Goal: Information Seeking & Learning: Learn about a topic

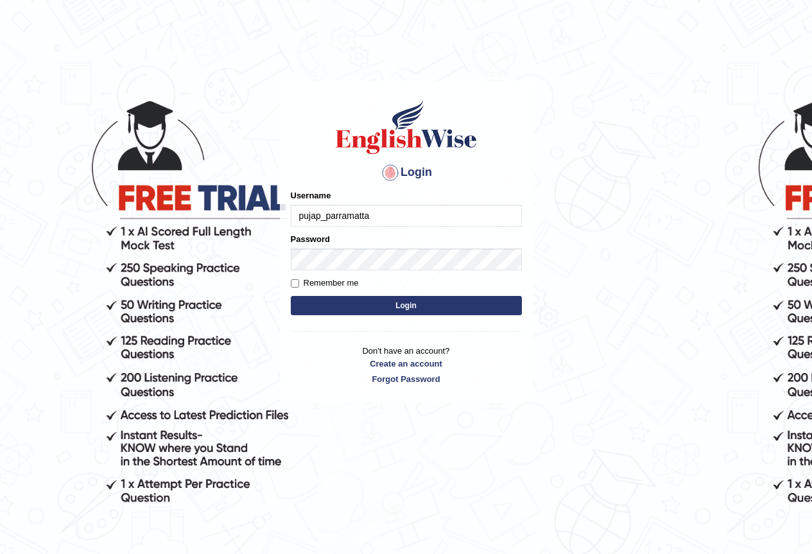
type input "pujap_parramatta"
click at [303, 398] on div "Login Please fix the following errors: Username pujap_parramatta Password Remem…" at bounding box center [406, 242] width 253 height 322
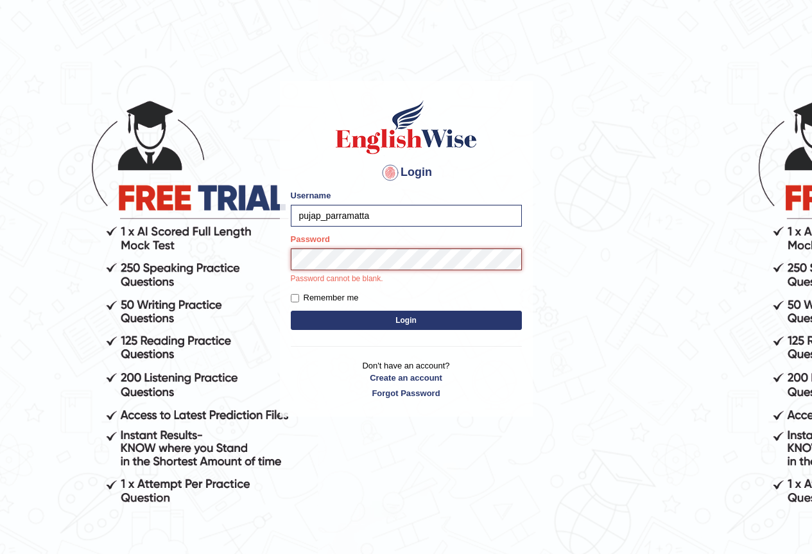
click at [291, 311] on button "Login" at bounding box center [406, 320] width 231 height 19
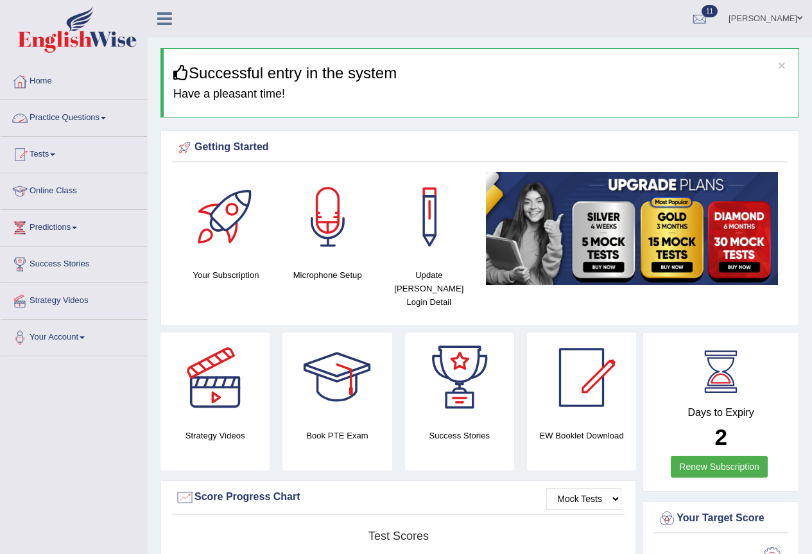
click at [85, 116] on link "Practice Questions" at bounding box center [74, 116] width 146 height 32
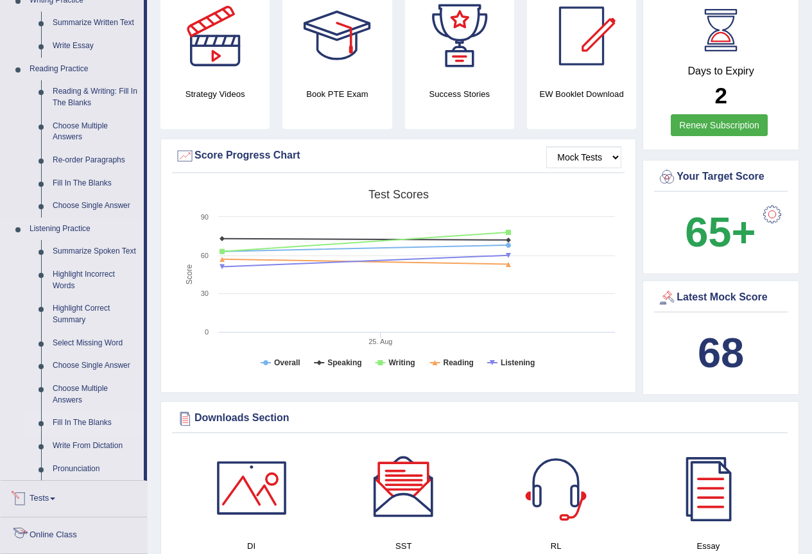
scroll to position [193, 0]
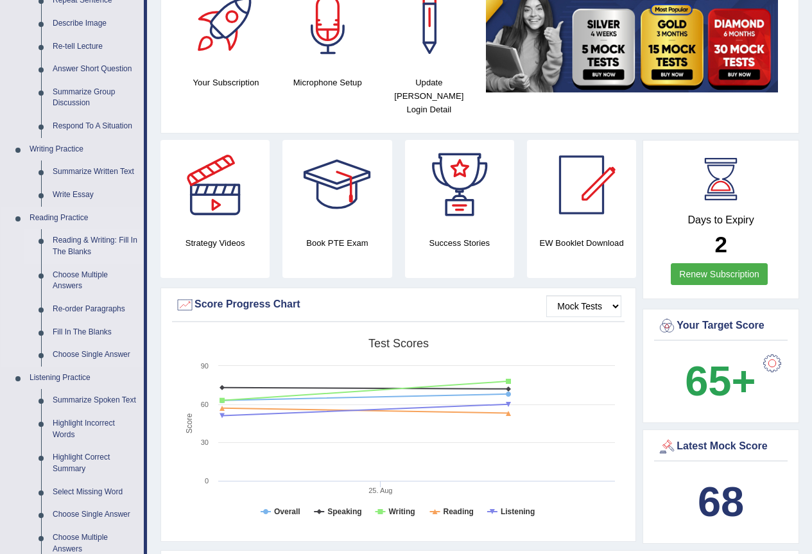
click at [96, 237] on link "Reading & Writing: Fill In The Blanks" at bounding box center [95, 246] width 97 height 34
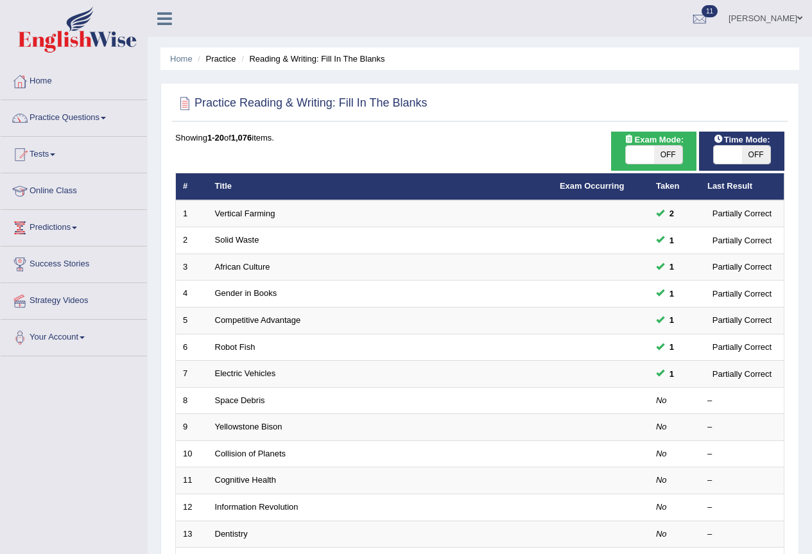
click at [654, 157] on span "OFF" at bounding box center [668, 155] width 28 height 18
checkbox input "true"
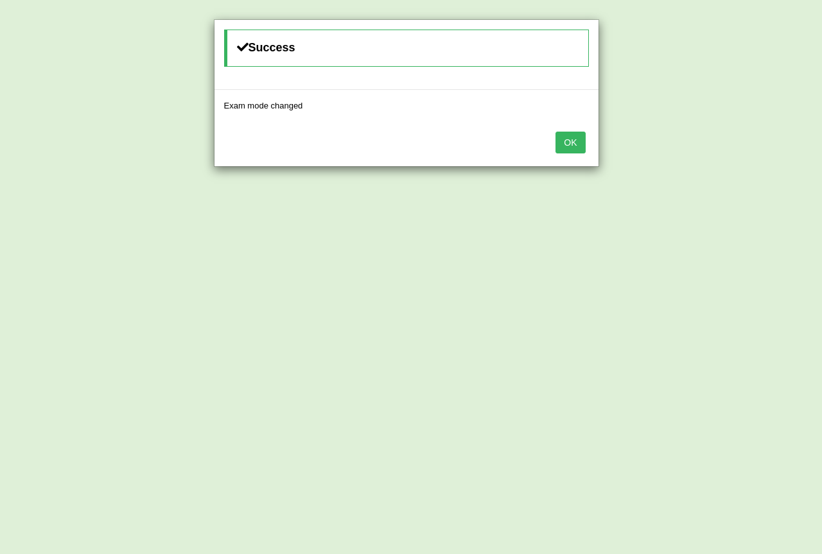
click at [574, 134] on button "OK" at bounding box center [571, 143] width 30 height 22
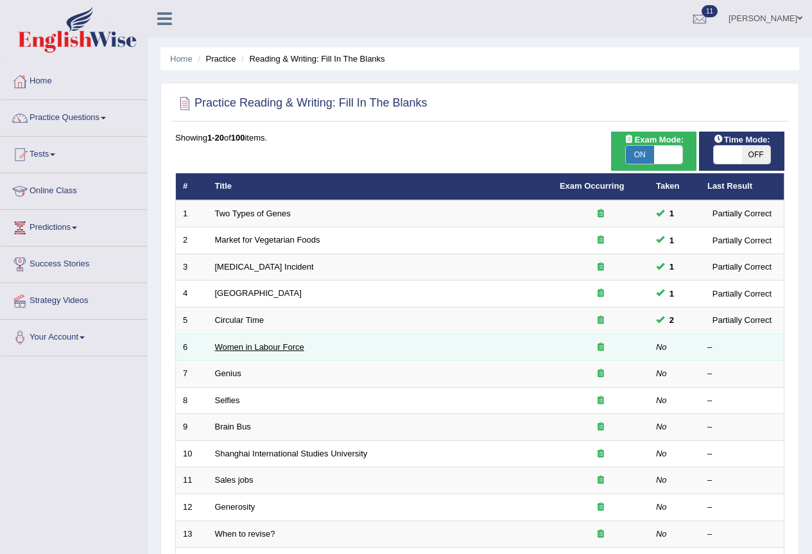
click at [227, 351] on link "Women in Labour Force" at bounding box center [259, 347] width 89 height 10
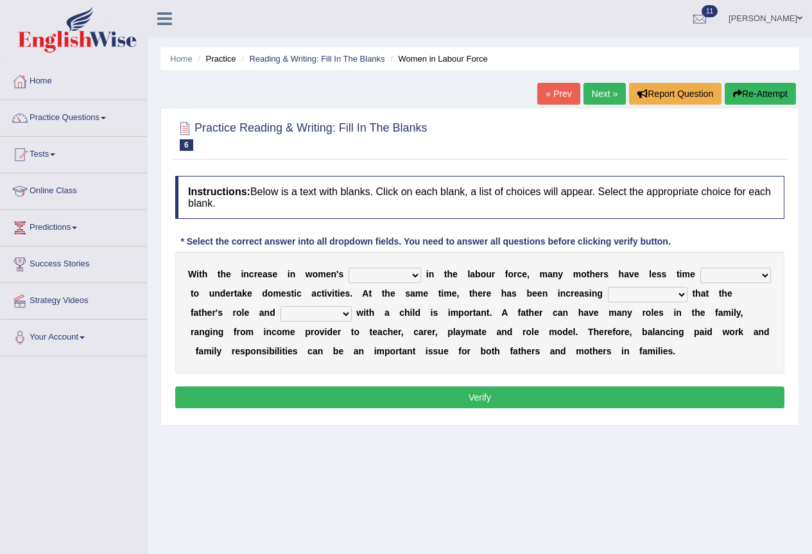
click at [406, 275] on select "attendance substitution participation definition" at bounding box center [385, 275] width 73 height 15
select select "participation"
click at [349, 268] on select "attendance substitution participation definition" at bounding box center [385, 275] width 73 height 15
click at [731, 268] on select "available related consumable useful" at bounding box center [736, 275] width 71 height 15
select select "available"
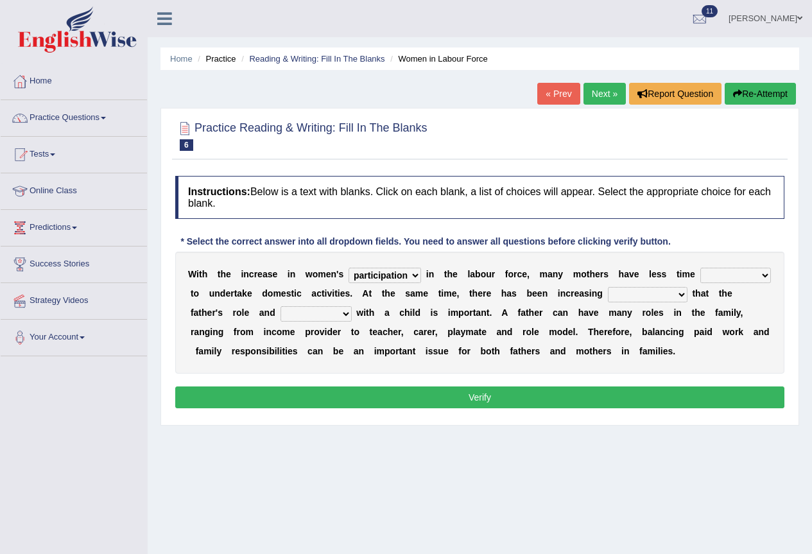
click at [701, 268] on select "available related consumable useful" at bounding box center [736, 275] width 71 height 15
click at [634, 299] on select "recognition discrimination resolution recreation" at bounding box center [648, 294] width 80 height 15
select select "discrimination"
click at [608, 287] on select "recognition discrimination resolution recreation" at bounding box center [648, 294] width 80 height 15
click at [297, 316] on select "scholarship realtionship worship employment" at bounding box center [316, 313] width 71 height 15
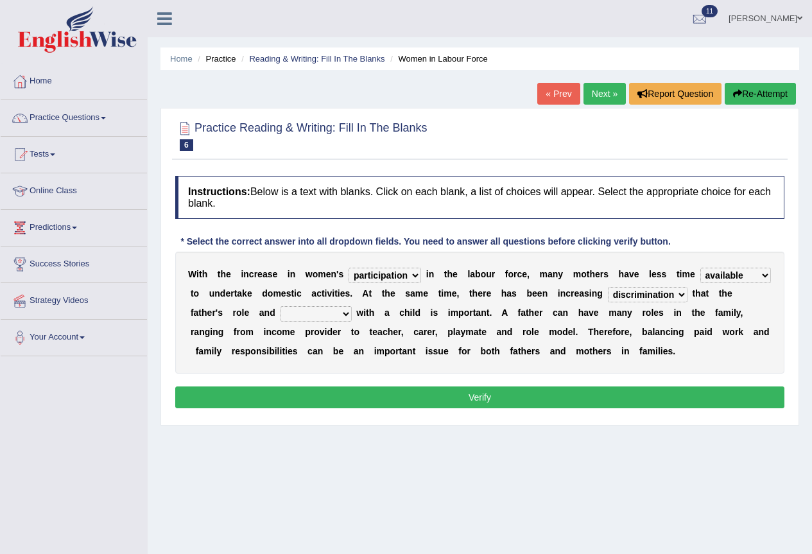
select select "realtionship"
click at [281, 306] on select "scholarship realtionship worship employment" at bounding box center [316, 313] width 71 height 15
click at [456, 395] on button "Verify" at bounding box center [480, 398] width 610 height 22
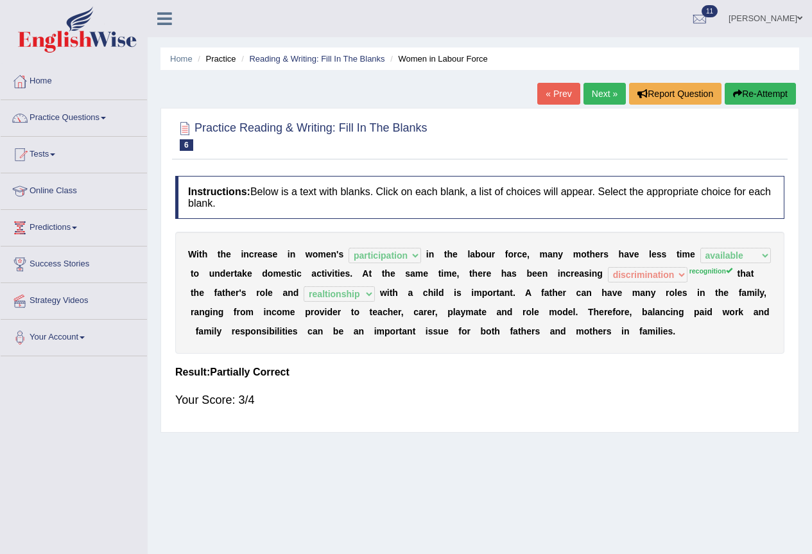
click at [602, 95] on link "Next »" at bounding box center [605, 94] width 42 height 22
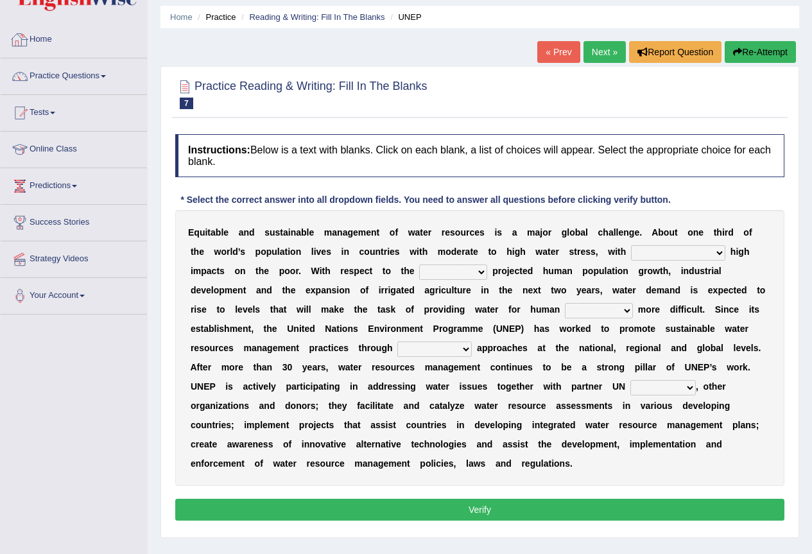
scroll to position [120, 0]
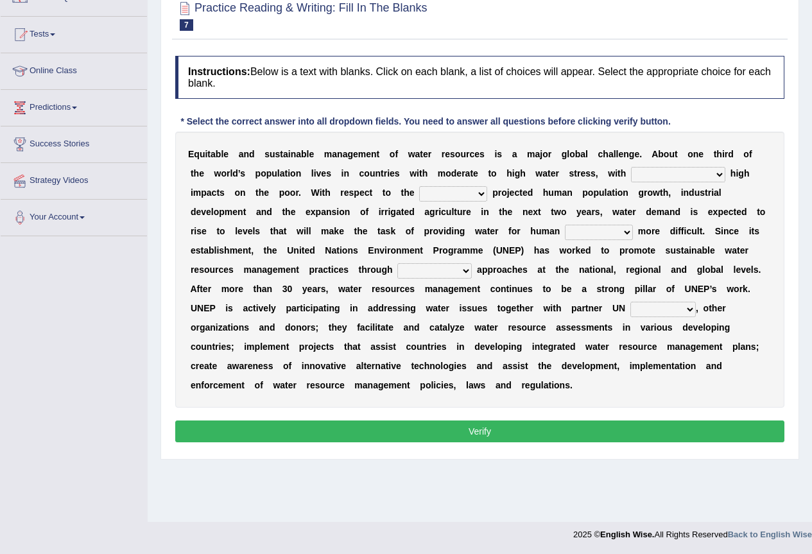
click at [690, 175] on select "proportionately disproportionaley largely evenly" at bounding box center [678, 174] width 94 height 15
click at [631, 167] on select "proportionately disproportionaley largely evenly" at bounding box center [678, 174] width 94 height 15
click at [693, 177] on select "proportionately disproportionaley largely evenly" at bounding box center [678, 174] width 94 height 15
select select "proportionately"
click at [631, 167] on select "proportionately disproportionaley largely evenly" at bounding box center [678, 174] width 94 height 15
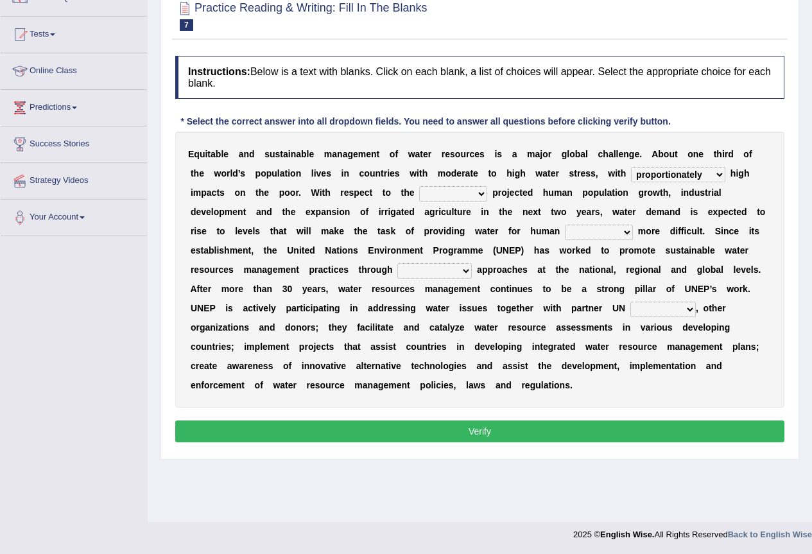
click at [441, 191] on select "substitute reactionary sustenance current" at bounding box center [453, 193] width 68 height 15
select select "current"
click at [419, 186] on select "substitute reactionary sustenance current" at bounding box center [453, 193] width 68 height 15
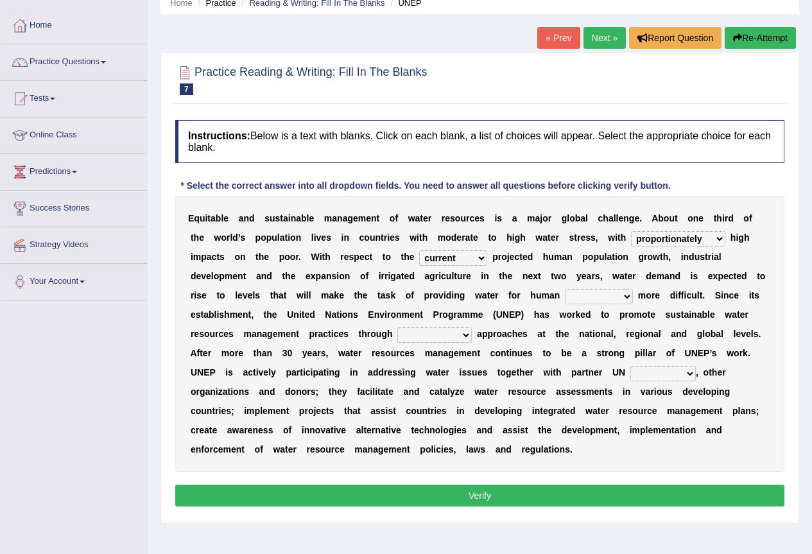
click at [595, 304] on div "E q u i t a b l e a n d s u s t a i n a b l e m a n a g e m e n t o f w a t e r…" at bounding box center [480, 334] width 610 height 276
click at [603, 295] on select "sustenance substitute substance sustainable" at bounding box center [599, 296] width 68 height 15
select select "sustainable"
click at [565, 289] on select "sustenance substitute substance sustainable" at bounding box center [599, 296] width 68 height 15
click at [622, 291] on select "sustenance substitute substance sustainable" at bounding box center [599, 296] width 68 height 15
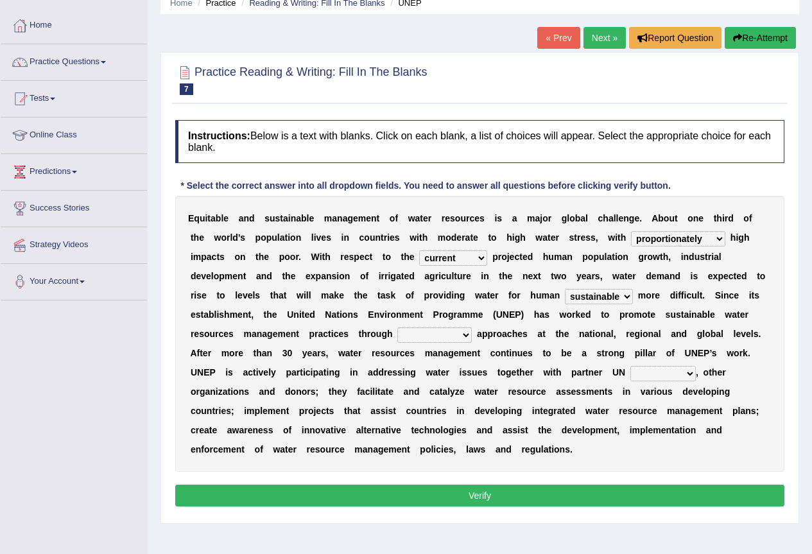
click at [618, 482] on div "Instructions: Below is a text with blanks. Click on each blank, a list of choic…" at bounding box center [480, 315] width 616 height 403
click at [432, 334] on select "opration cooperating collaborative collaborating" at bounding box center [435, 335] width 75 height 15
select select "collaborative"
click at [398, 328] on select "opration cooperating collaborative collaborating" at bounding box center [435, 335] width 75 height 15
click at [675, 368] on select "sectors agencies factors segements" at bounding box center [664, 373] width 66 height 15
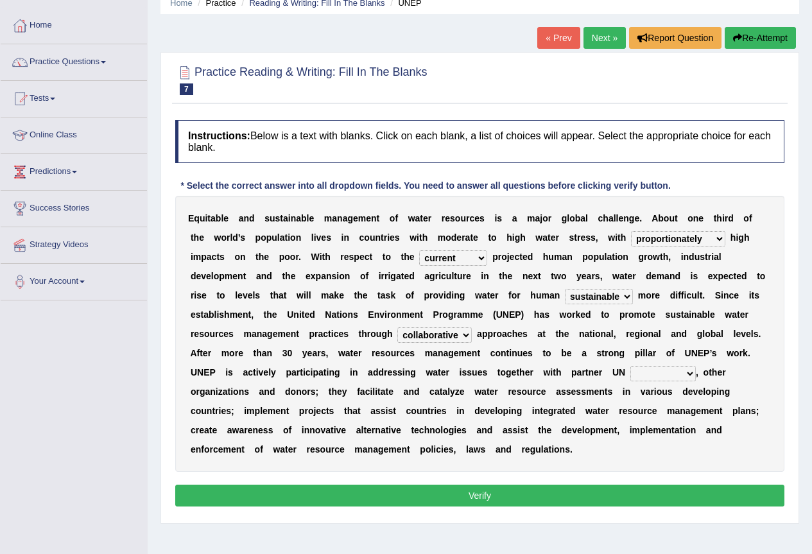
select select "agencies"
click at [631, 366] on select "sectors agencies factors segements" at bounding box center [664, 373] width 66 height 15
click at [563, 499] on button "Verify" at bounding box center [480, 496] width 610 height 22
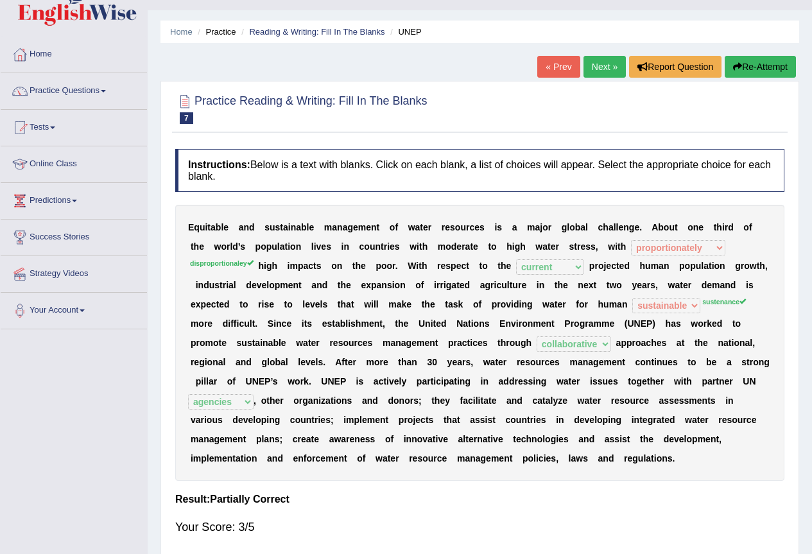
scroll to position [0, 0]
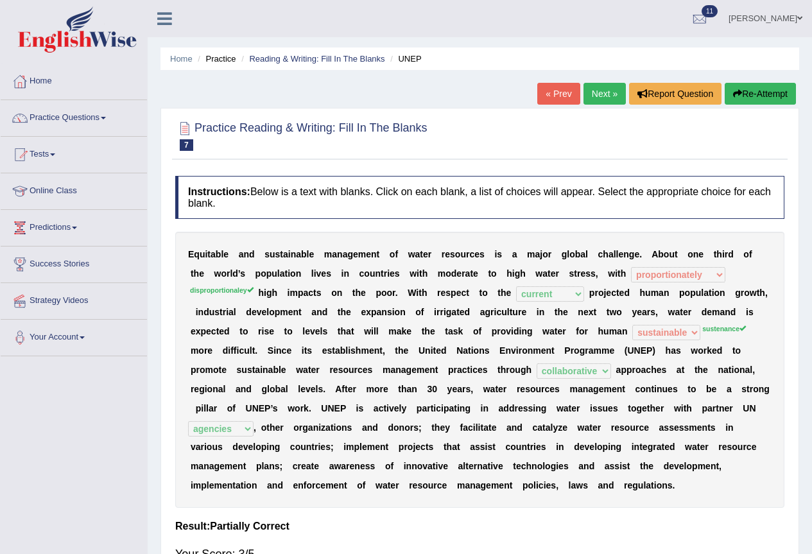
click at [754, 93] on button "Re-Attempt" at bounding box center [760, 94] width 71 height 22
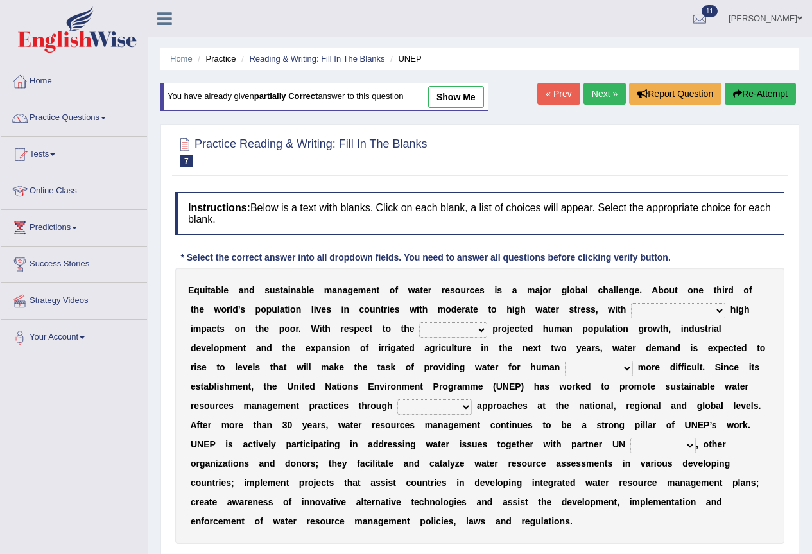
click at [667, 308] on select "proportionately disproportionaley largely evenly" at bounding box center [678, 310] width 94 height 15
click at [593, 92] on link "Next »" at bounding box center [605, 94] width 42 height 22
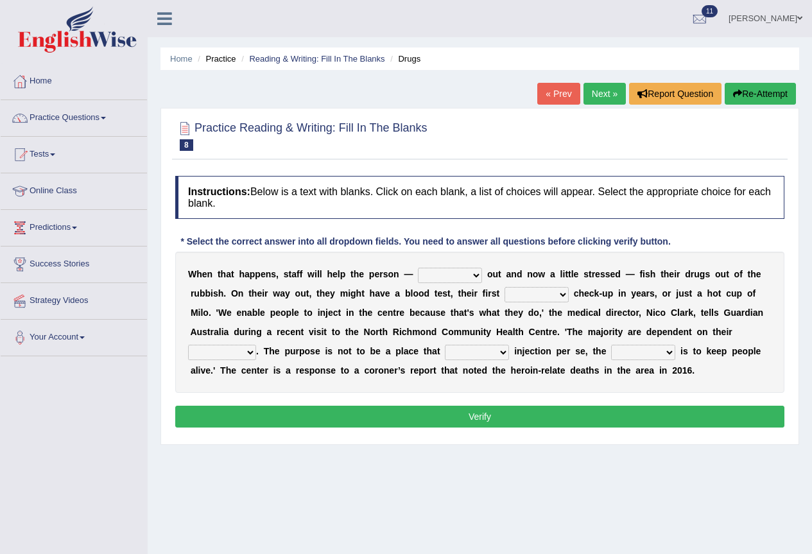
click at [457, 423] on button "Verify" at bounding box center [480, 417] width 610 height 22
click at [453, 274] on select "stunned strung strong stung" at bounding box center [450, 275] width 64 height 15
click at [418, 268] on select "stunned strung strong stung" at bounding box center [450, 275] width 64 height 15
click at [464, 274] on select "stunned strung strong stung" at bounding box center [450, 275] width 64 height 15
click at [482, 320] on div "W h e n t h a t h a p p e n s , s t a f f w i l l h e l p t h e p e r s o n — s…" at bounding box center [480, 322] width 610 height 141
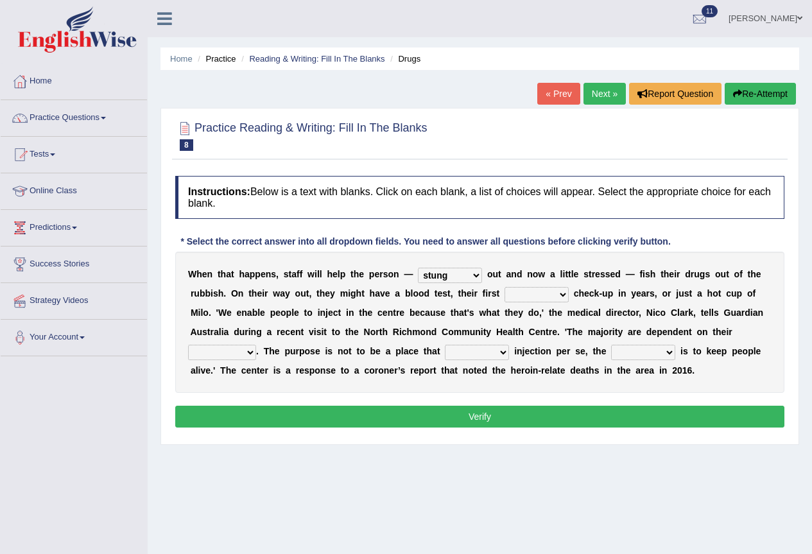
click at [459, 278] on select "stunned strung strong stung" at bounding box center [450, 275] width 64 height 15
select select "strung"
click at [418, 268] on select "stunned strung strong stung" at bounding box center [450, 275] width 64 height 15
click at [540, 292] on select "academic dental relative indirect" at bounding box center [537, 294] width 64 height 15
click at [505, 287] on select "academic dental relative indirect" at bounding box center [537, 294] width 64 height 15
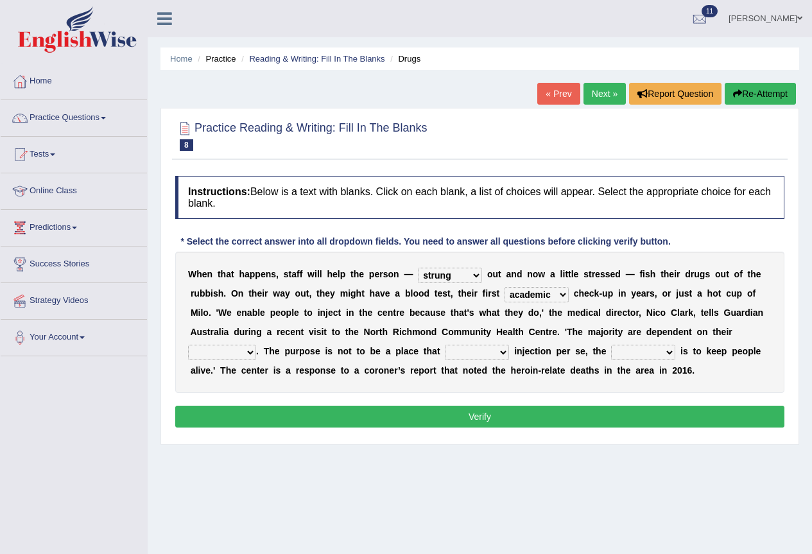
click at [550, 289] on select "academic dental relative indirect" at bounding box center [537, 294] width 64 height 15
click at [502, 447] on div "Home Practice Reading & Writing: Fill In The Blanks Drugs « Prev Next » Report …" at bounding box center [480, 321] width 665 height 642
click at [552, 298] on select "academic dental relative indirect" at bounding box center [537, 294] width 64 height 15
select select "dental"
click at [505, 287] on select "academic dental relative indirect" at bounding box center [537, 294] width 64 height 15
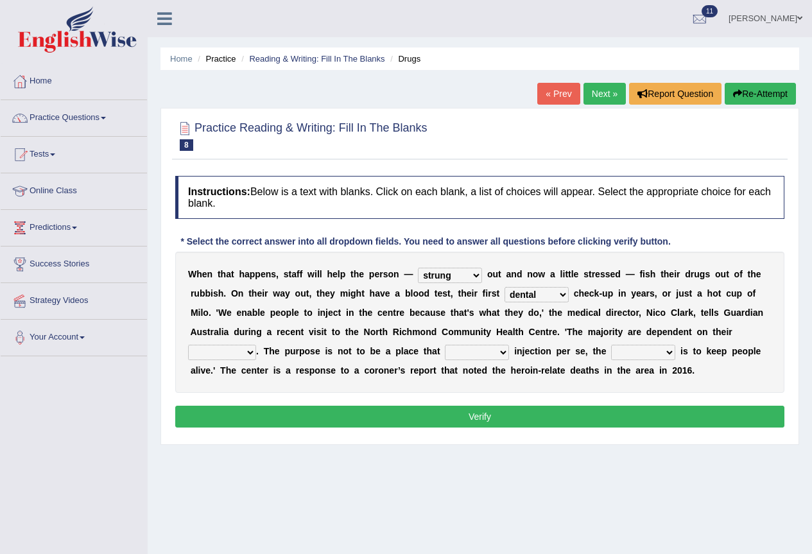
click at [539, 301] on select "academic dental relative indirect" at bounding box center [537, 294] width 64 height 15
click at [559, 466] on div "Home Practice Reading & Writing: Fill In The Blanks Drugs « Prev Next » Report …" at bounding box center [480, 321] width 665 height 642
click at [543, 287] on select "academic dental relative indirect" at bounding box center [537, 294] width 64 height 15
click at [537, 460] on div "Home Practice Reading & Writing: Fill In The Blanks Drugs « Prev Next » Report …" at bounding box center [480, 321] width 665 height 642
click at [243, 353] on select "incomes concerns substances minds" at bounding box center [222, 352] width 68 height 15
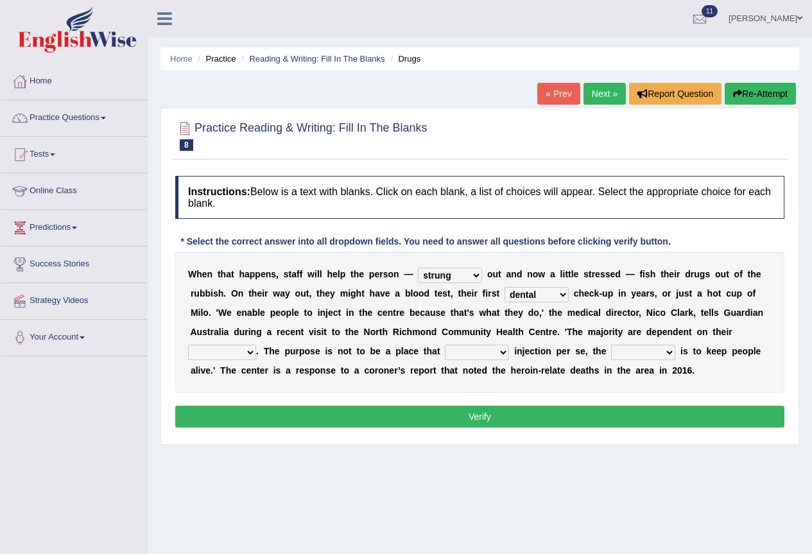
click at [188, 345] on select "incomes concerns substances minds" at bounding box center [222, 352] width 68 height 15
click at [236, 355] on select "incomes concerns substances minds" at bounding box center [222, 352] width 68 height 15
select select "incomes"
click at [188, 345] on select "incomes concerns substances minds" at bounding box center [222, 352] width 68 height 15
click at [480, 351] on select "patronizes disallows funds facilitates" at bounding box center [477, 352] width 64 height 15
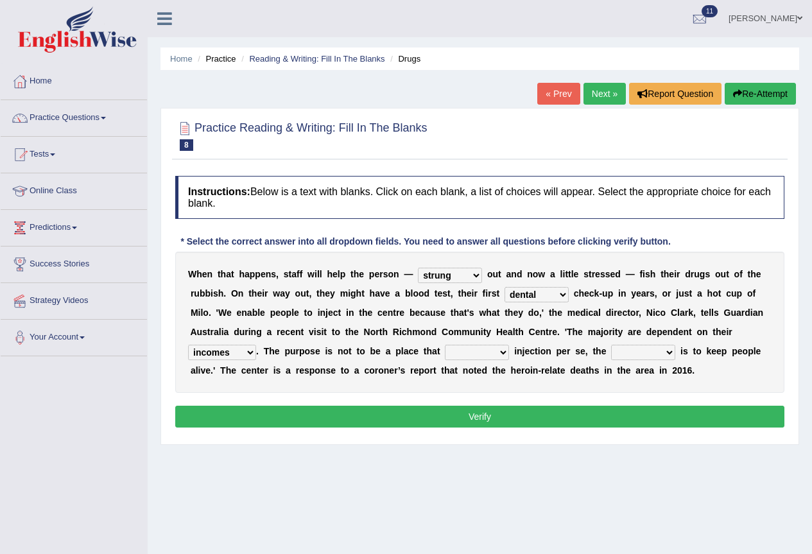
select select "disallows"
click at [445, 345] on select "patronizes disallows funds facilitates" at bounding box center [477, 352] width 64 height 15
click at [640, 356] on select "reciprocity risk effect purpose" at bounding box center [643, 352] width 64 height 15
select select "risk"
click at [611, 345] on select "reciprocity risk effect purpose" at bounding box center [643, 352] width 64 height 15
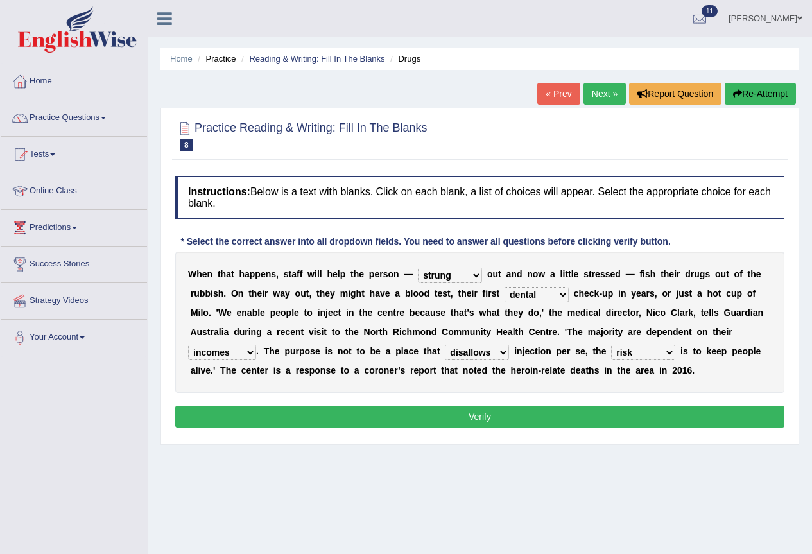
click at [539, 426] on button "Verify" at bounding box center [480, 417] width 610 height 22
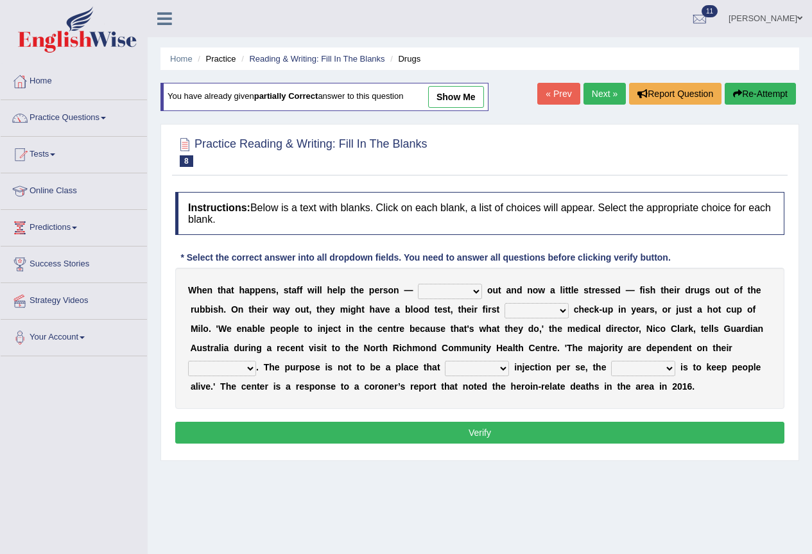
click at [599, 90] on link "Next »" at bounding box center [605, 94] width 42 height 22
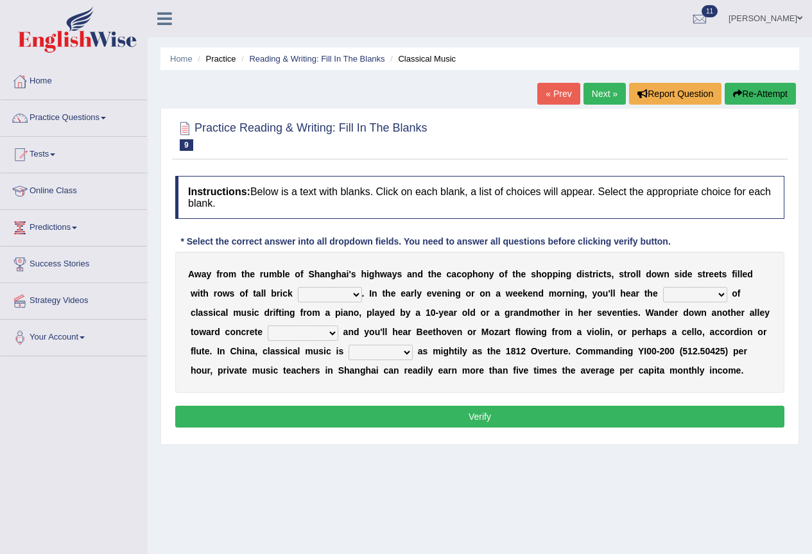
click at [340, 297] on select "rooms piles huts houses" at bounding box center [330, 294] width 64 height 15
select select "houses"
click at [298, 287] on select "rooms piles huts houses" at bounding box center [330, 294] width 64 height 15
click at [681, 296] on select "impact sound effect noise" at bounding box center [695, 294] width 64 height 15
drag, startPoint x: 352, startPoint y: 472, endPoint x: 342, endPoint y: 473, distance: 10.3
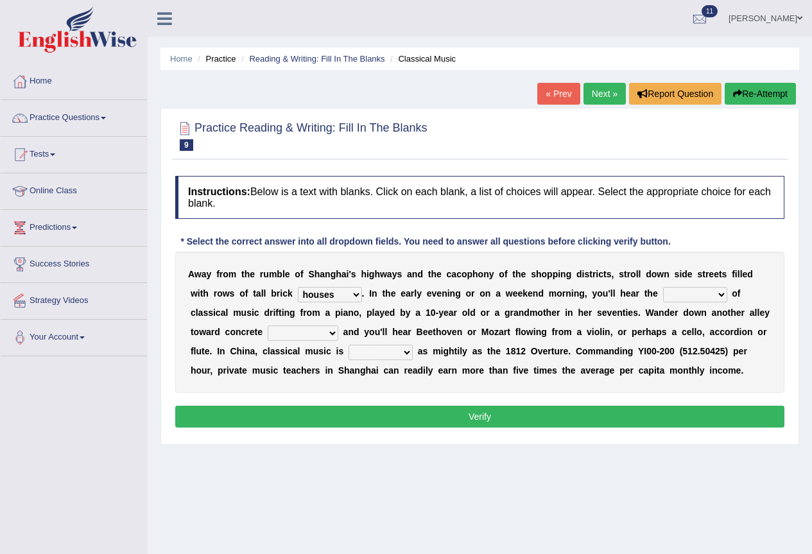
click at [351, 472] on div "Home Practice Reading & Writing: Fill In The Blanks Classical Music « Prev Next…" at bounding box center [480, 321] width 665 height 642
click at [703, 296] on select "impact sound effect noise" at bounding box center [695, 294] width 64 height 15
select select "sound"
click at [663, 287] on select "impact sound effect noise" at bounding box center [695, 294] width 64 height 15
click at [706, 291] on select "impact sound effect noise" at bounding box center [695, 294] width 64 height 15
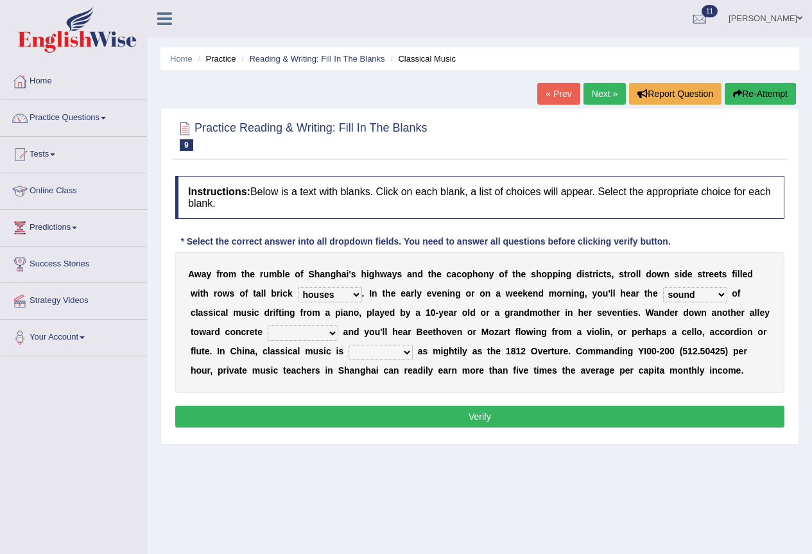
click at [547, 534] on div "Home Practice Reading & Writing: Fill In The Blanks Classical Music « Prev Next…" at bounding box center [480, 321] width 665 height 642
click at [310, 335] on select "skyscrapers craters museums courts" at bounding box center [303, 333] width 71 height 15
select select "skyscrapers"
click at [268, 326] on select "skyscrapers craters museums courts" at bounding box center [303, 333] width 71 height 15
click at [378, 354] on select "looming bluffing changing booming" at bounding box center [381, 352] width 64 height 15
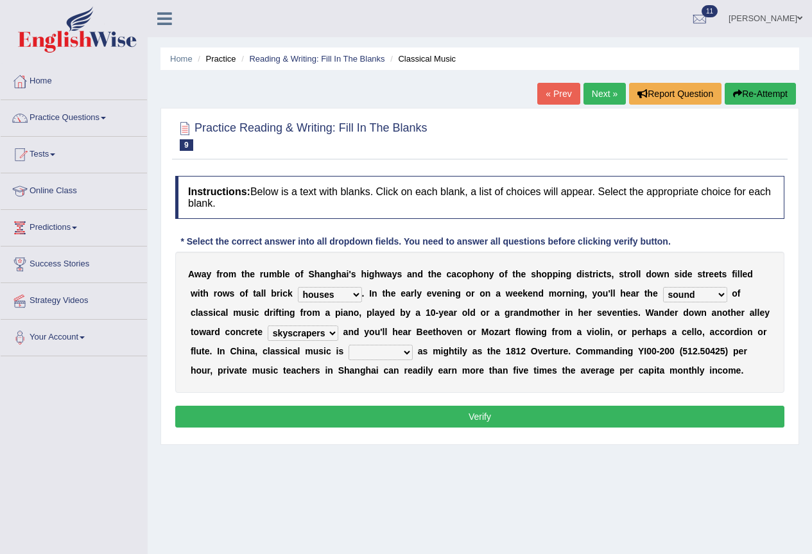
select select "booming"
click at [349, 345] on select "looming bluffing changing booming" at bounding box center [381, 352] width 64 height 15
click at [470, 416] on button "Verify" at bounding box center [480, 417] width 610 height 22
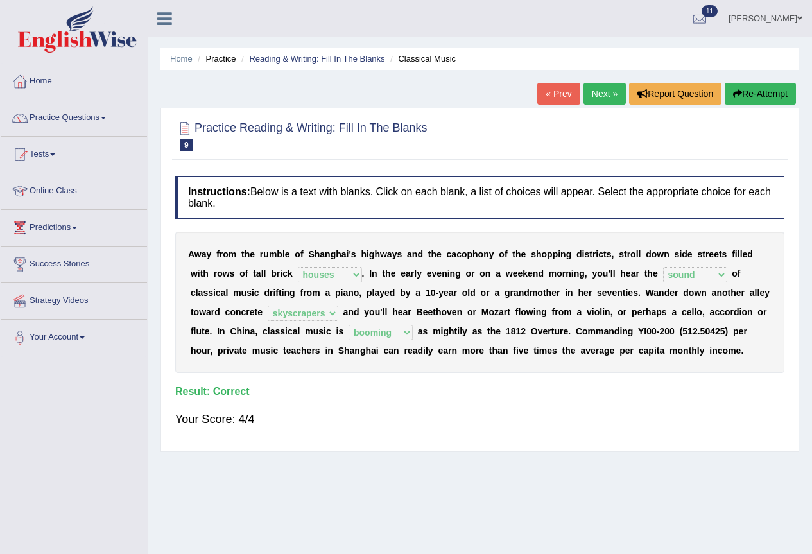
click at [746, 92] on button "Re-Attempt" at bounding box center [760, 94] width 71 height 22
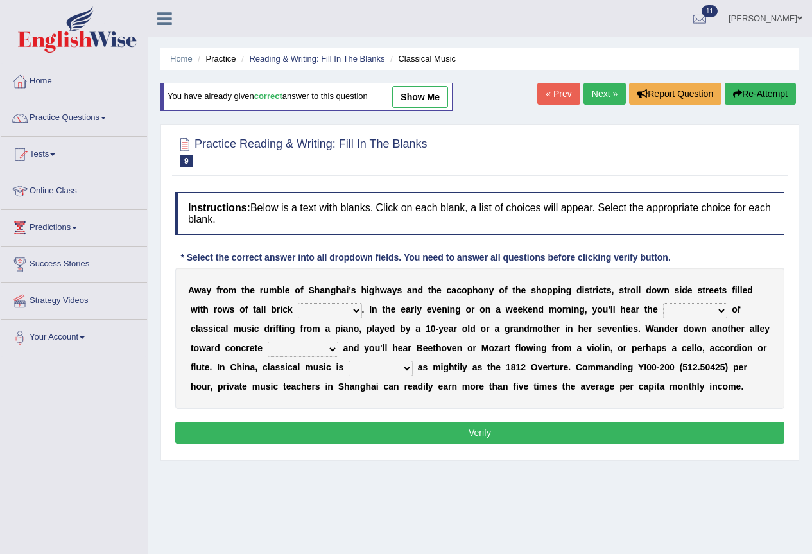
click at [393, 364] on select "looming bluffing changing booming" at bounding box center [381, 368] width 64 height 15
click at [522, 510] on div "Home Practice Reading & Writing: Fill In The Blanks Classical Music You have al…" at bounding box center [480, 321] width 665 height 642
click at [604, 94] on link "Next »" at bounding box center [605, 94] width 42 height 22
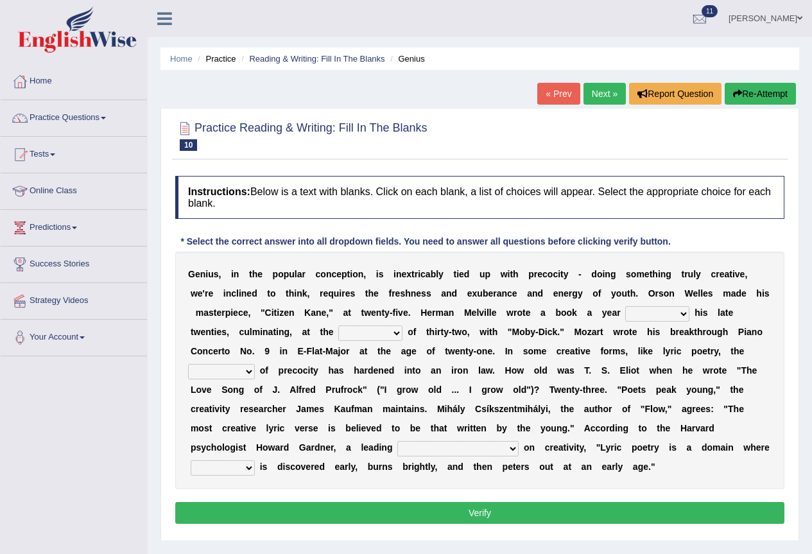
click at [643, 313] on select "on without through over" at bounding box center [658, 313] width 64 height 15
select select "on"
click at [626, 306] on select "on without through over" at bounding box center [658, 313] width 64 height 15
click at [380, 335] on select "proportion rate age cost" at bounding box center [370, 333] width 64 height 15
select select "age"
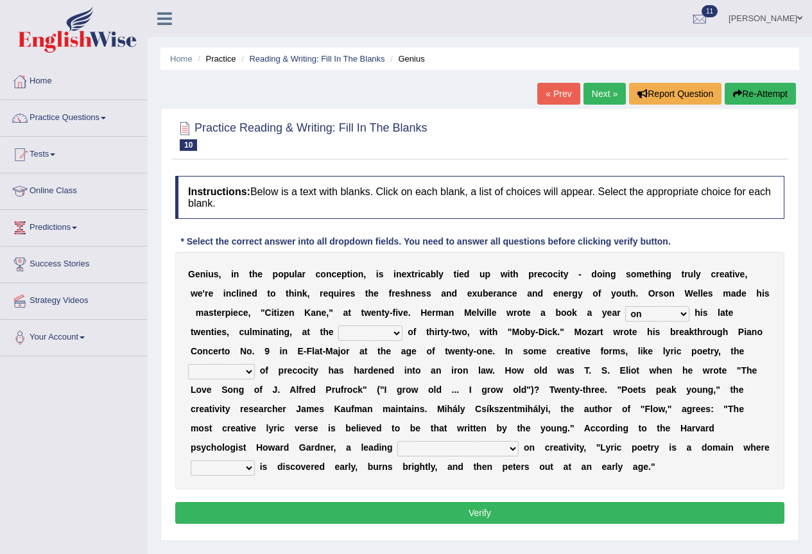
click at [338, 326] on select "proportion rate age cost" at bounding box center [370, 333] width 64 height 15
click at [247, 371] on select "junction importance structure inferiority" at bounding box center [221, 371] width 67 height 15
select select "importance"
click at [188, 364] on select "junction importance structure inferiority" at bounding box center [221, 371] width 67 height 15
click at [428, 445] on select "master supremacy authority atheist" at bounding box center [458, 448] width 121 height 15
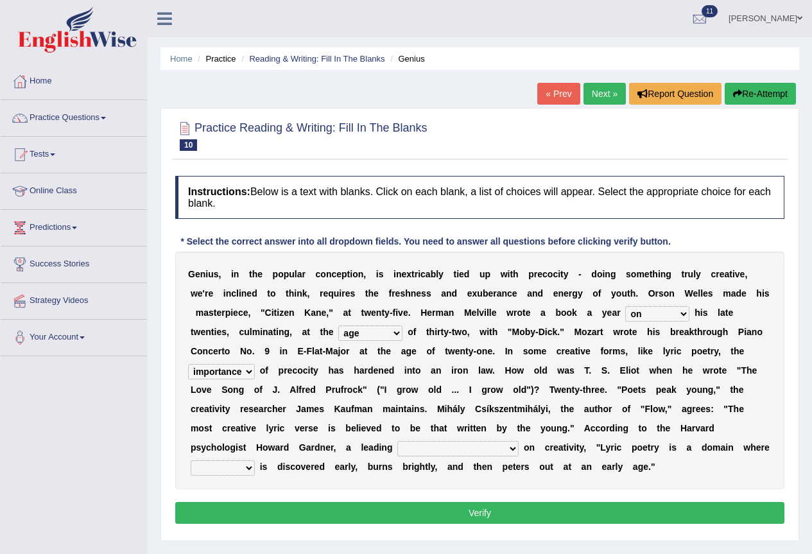
select select "master"
click at [398, 441] on select "master supremacy authority atheist" at bounding box center [458, 448] width 121 height 15
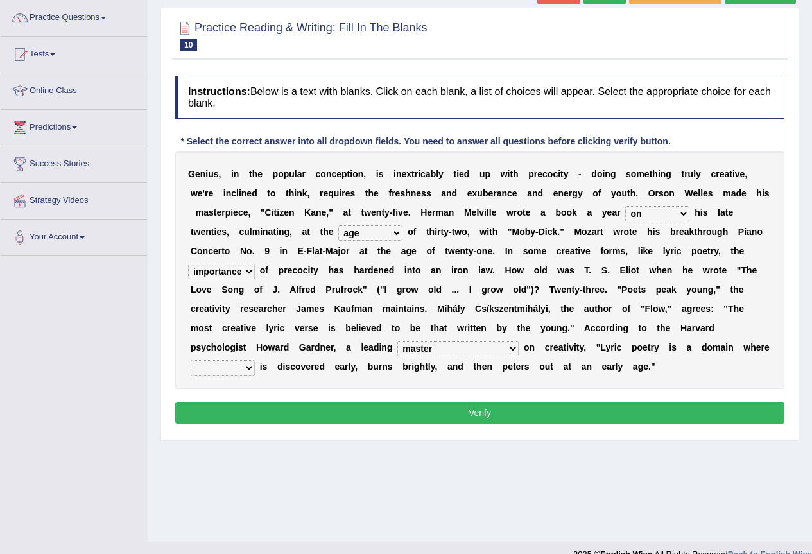
scroll to position [120, 0]
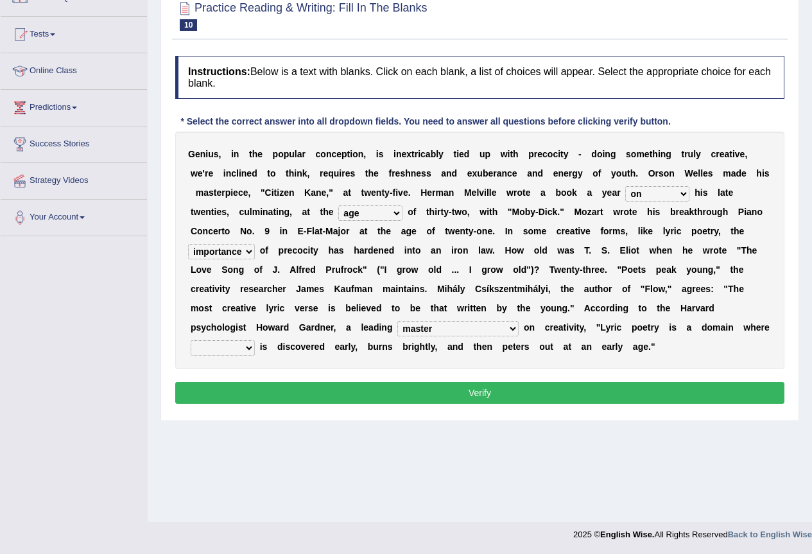
click at [237, 347] on select "fire derk offender talent" at bounding box center [223, 347] width 64 height 15
select select "talent"
click at [191, 340] on select "fire derk offender talent" at bounding box center [223, 347] width 64 height 15
click at [407, 394] on button "Verify" at bounding box center [480, 393] width 610 height 22
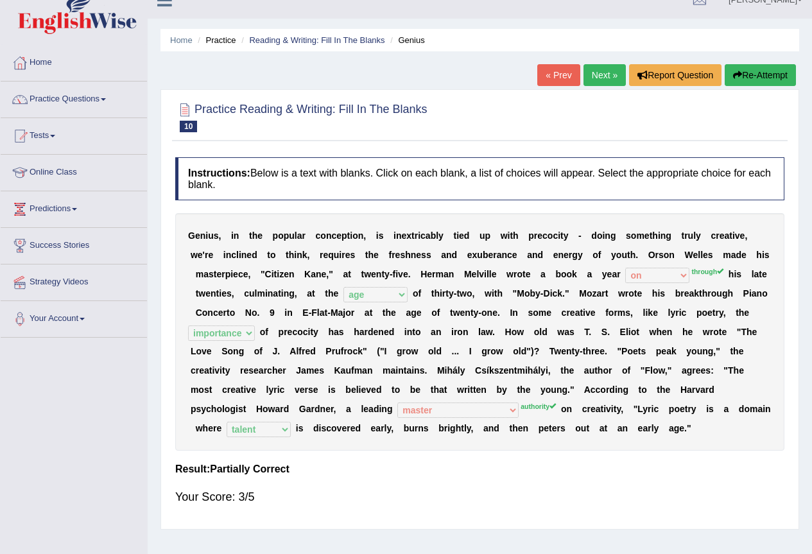
scroll to position [0, 0]
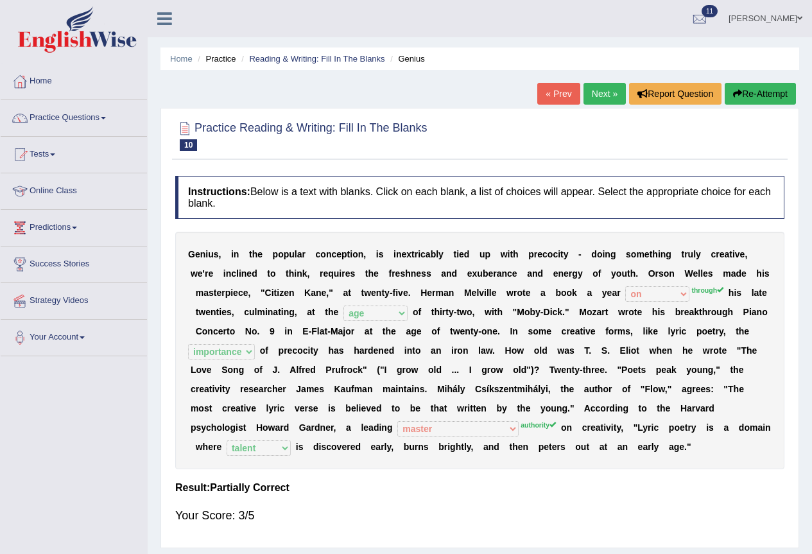
click at [598, 91] on link "Next »" at bounding box center [605, 94] width 42 height 22
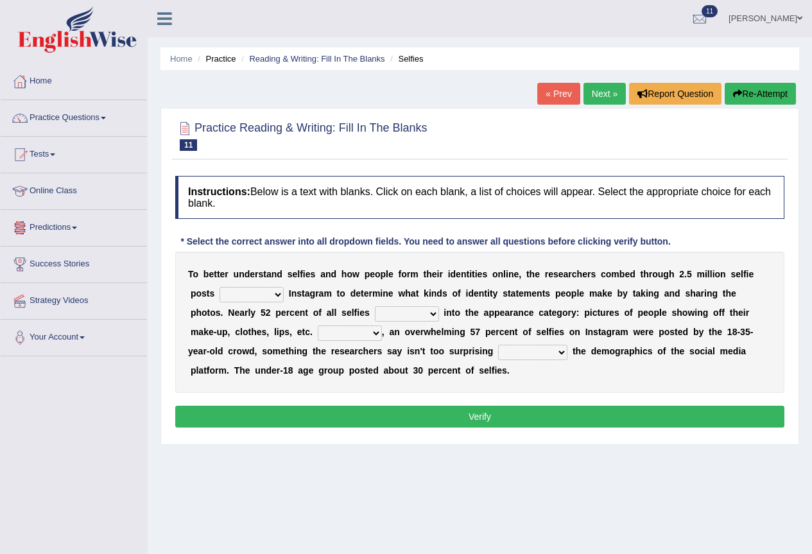
click at [270, 303] on div "T o b e t t e r u n d e r s t a n d s e l f i e s a n d h o w p e o p l e f o r…" at bounding box center [480, 322] width 610 height 141
click at [261, 301] on select "of in above on" at bounding box center [252, 294] width 64 height 15
select select "on"
click at [220, 287] on select "of in above on" at bounding box center [252, 294] width 64 height 15
click at [250, 297] on select "of in above on" at bounding box center [252, 294] width 64 height 15
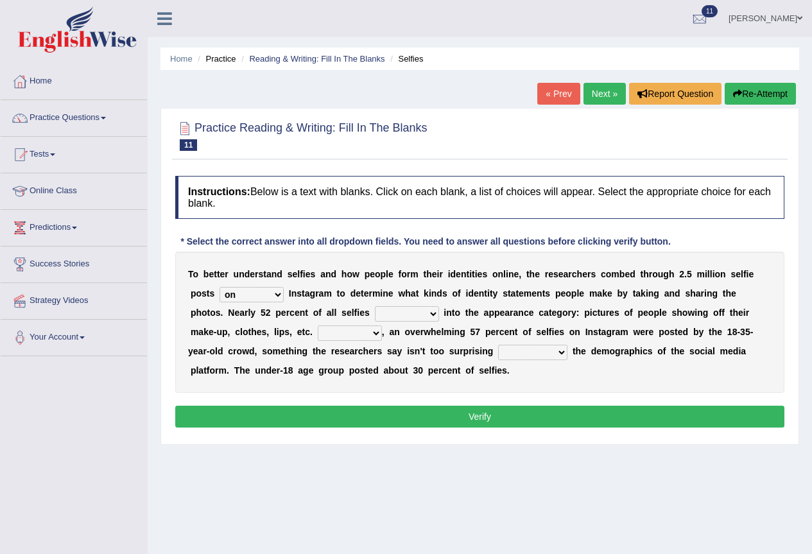
drag, startPoint x: 333, startPoint y: 463, endPoint x: 281, endPoint y: 429, distance: 62.7
click at [332, 460] on div "Home Practice Reading & Writing: Fill In The Blanks Selfies « Prev Next » Repor…" at bounding box center [480, 321] width 665 height 642
click at [399, 315] on select "fall fallen fell falls" at bounding box center [407, 313] width 64 height 15
select select "fall"
click at [375, 306] on select "fall fallen fell falls" at bounding box center [407, 313] width 64 height 15
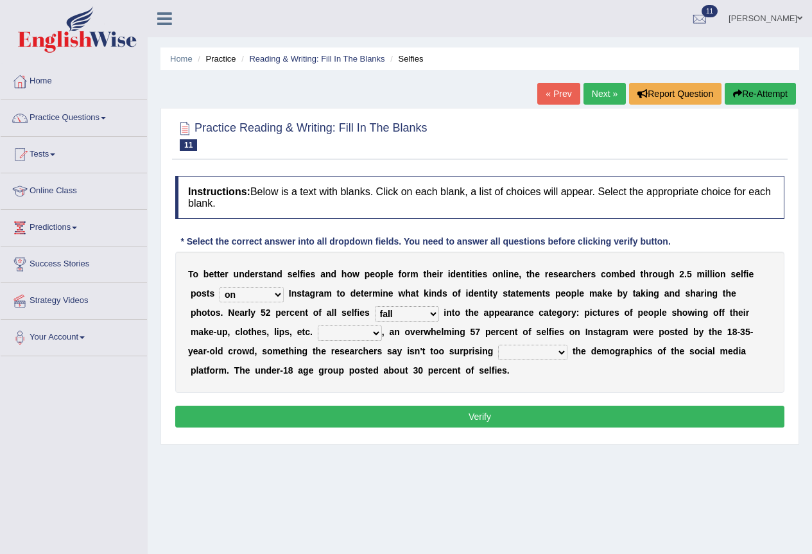
click at [358, 339] on select "Along with Although Overall However" at bounding box center [350, 333] width 64 height 15
click at [371, 470] on div "Home Practice Reading & Writing: Fill In The Blanks Selfies « Prev Next » Repor…" at bounding box center [480, 321] width 665 height 642
click at [367, 327] on select "Along with Although Overall However" at bounding box center [350, 333] width 64 height 15
select select "Although"
click at [318, 326] on select "Along with Although Overall However" at bounding box center [350, 333] width 64 height 15
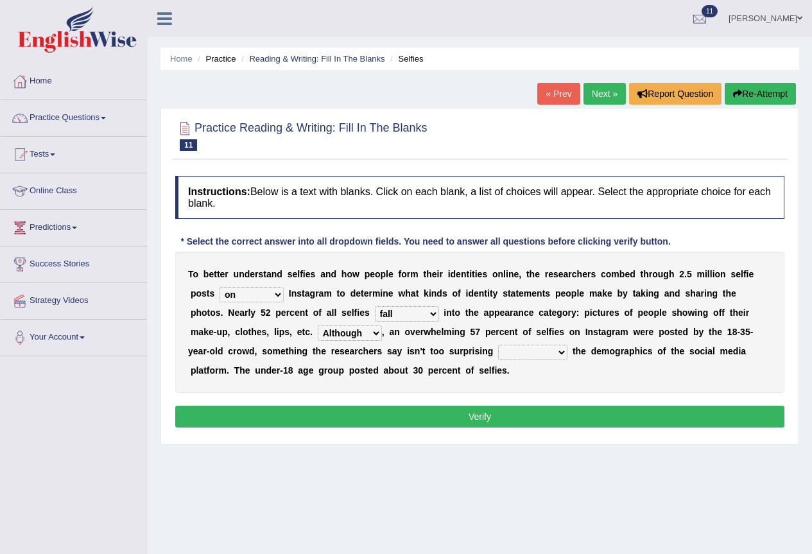
click at [509, 351] on select "consider considered considering to consider" at bounding box center [532, 352] width 69 height 15
select select "to consider"
click at [498, 345] on select "consider considered considering to consider" at bounding box center [532, 352] width 69 height 15
click at [499, 413] on button "Verify" at bounding box center [480, 417] width 610 height 22
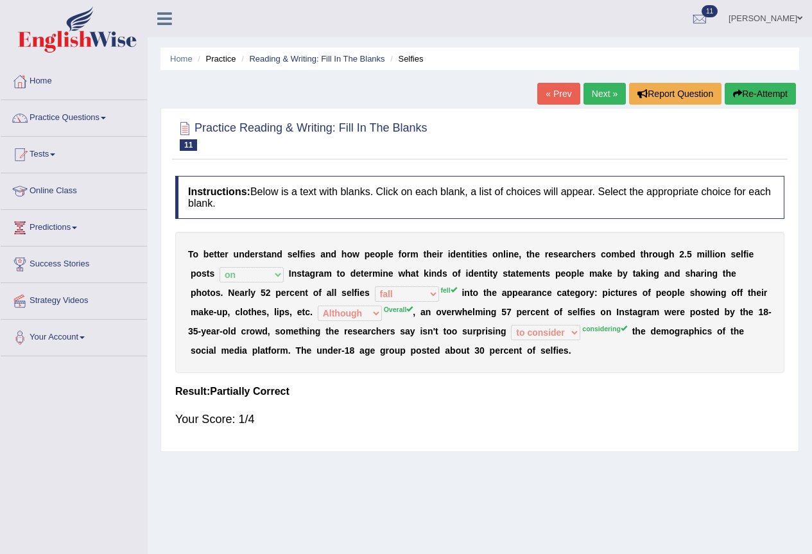
click at [753, 91] on button "Re-Attempt" at bounding box center [760, 94] width 71 height 22
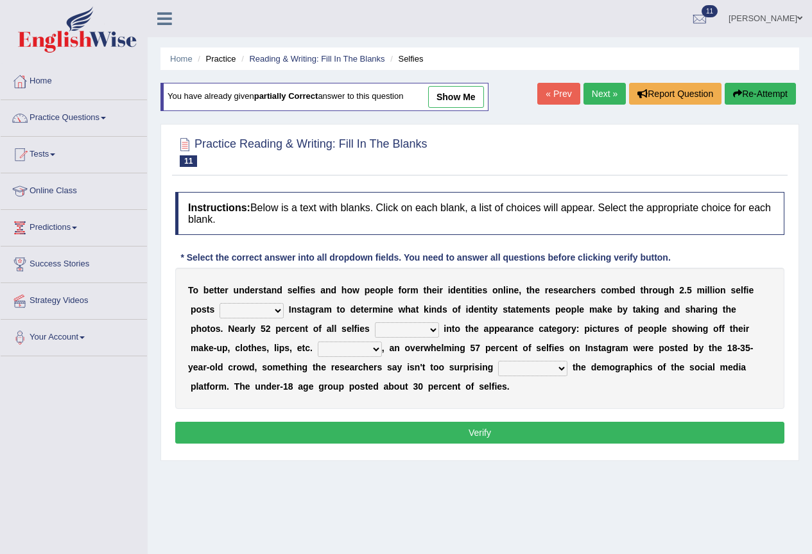
click at [270, 322] on div "T o b e t t e r u n d e r s t a n d s e l f i e s a n d h o w p e o p l e f o r…" at bounding box center [480, 338] width 610 height 141
click at [268, 309] on select "of in above on" at bounding box center [252, 310] width 64 height 15
select select "on"
click at [220, 303] on select "of in above on" at bounding box center [252, 310] width 64 height 15
click at [412, 327] on select "fall fallen fell falls" at bounding box center [407, 329] width 64 height 15
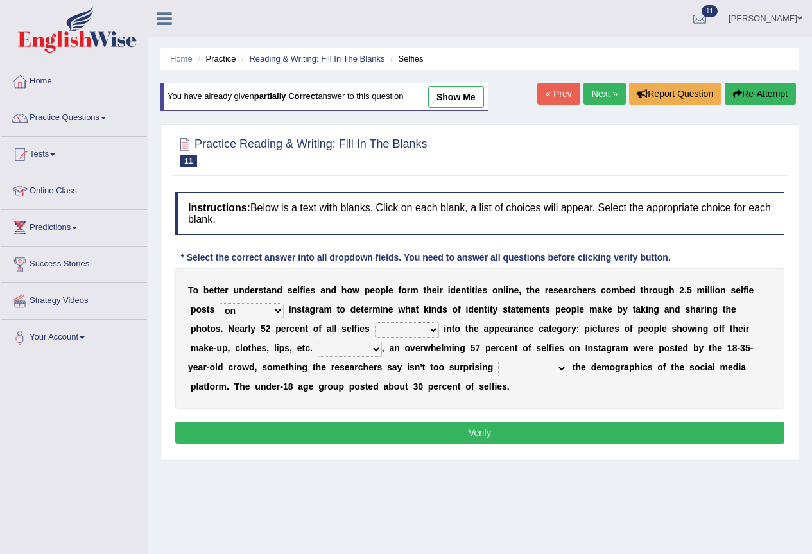
select select "fell"
click at [375, 322] on select "fall fallen fell falls" at bounding box center [407, 329] width 64 height 15
click at [376, 352] on select "Along with Although Overall However" at bounding box center [350, 349] width 64 height 15
click at [403, 473] on div "Home Practice Reading & Writing: Fill In The Blanks Selfies You have already gi…" at bounding box center [480, 321] width 665 height 642
click at [353, 349] on select "Along with Although Overall However" at bounding box center [350, 349] width 64 height 15
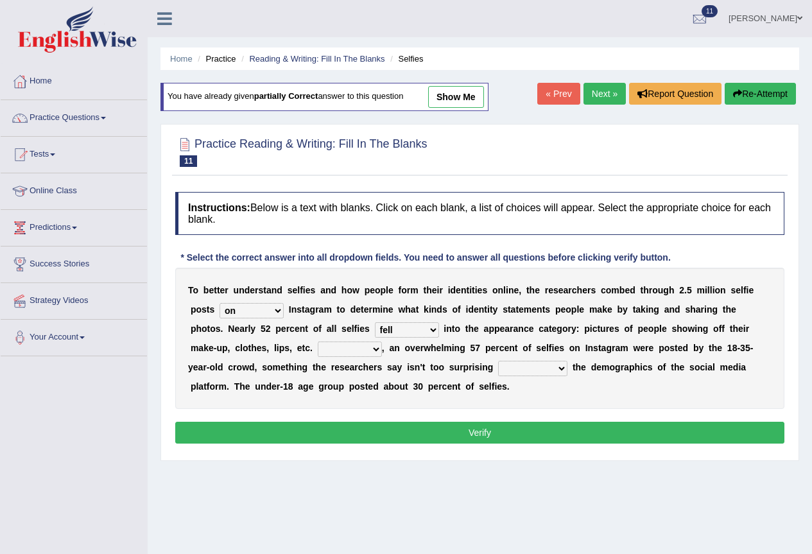
select select "Overall"
click at [318, 342] on select "Along with Although Overall However" at bounding box center [350, 349] width 64 height 15
click at [557, 371] on select "consider considered considering to consider" at bounding box center [532, 368] width 69 height 15
select select "considering"
click at [498, 361] on select "consider considered considering to consider" at bounding box center [532, 368] width 69 height 15
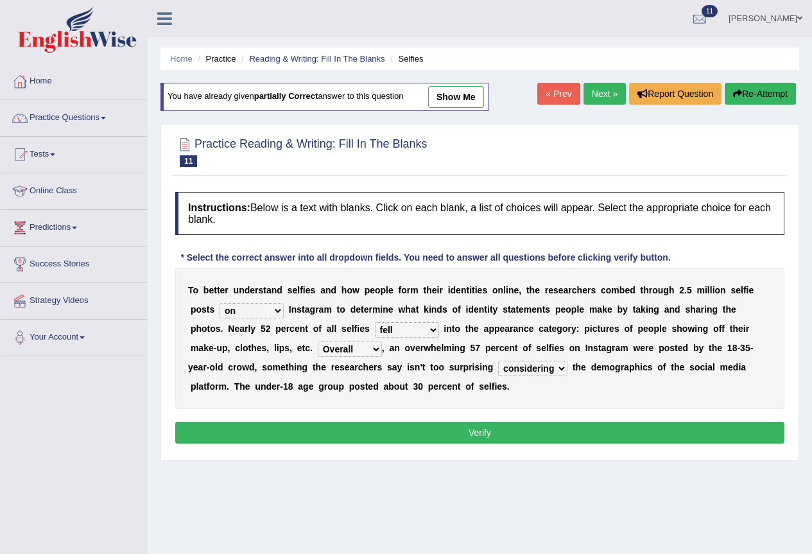
click at [533, 432] on button "Verify" at bounding box center [480, 433] width 610 height 22
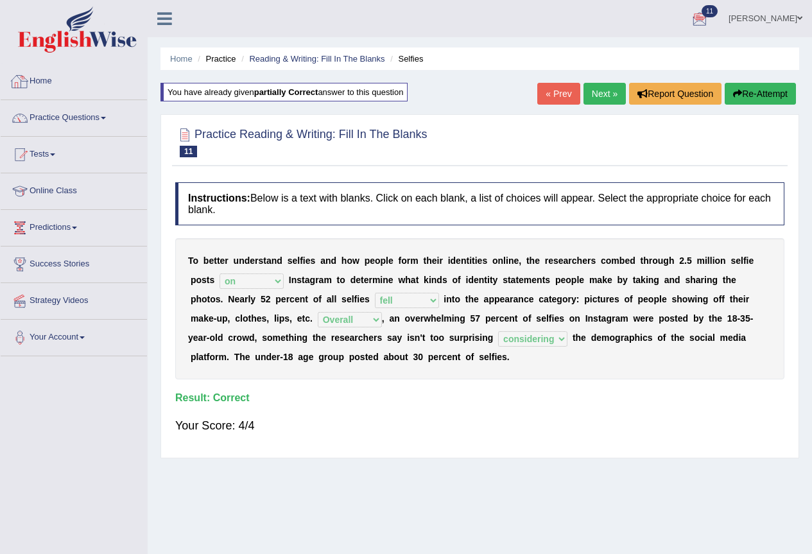
click at [80, 75] on link "Home" at bounding box center [74, 80] width 146 height 32
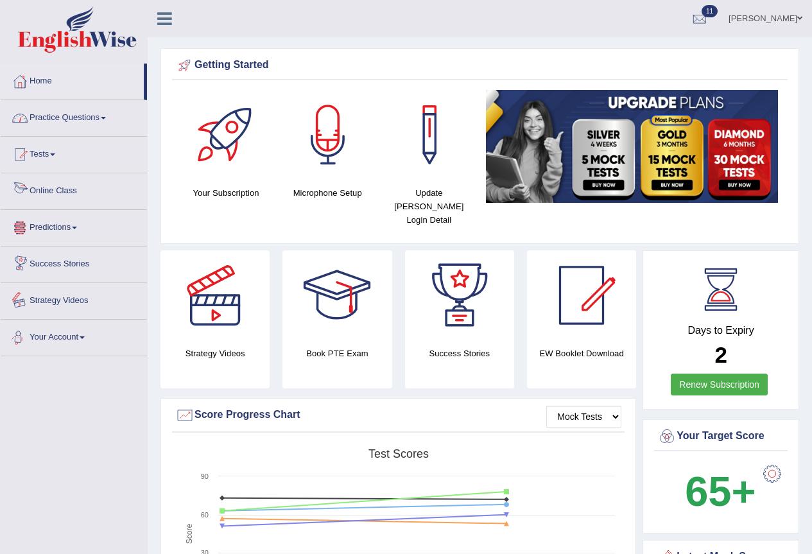
click at [115, 114] on link "Practice Questions" at bounding box center [74, 116] width 146 height 32
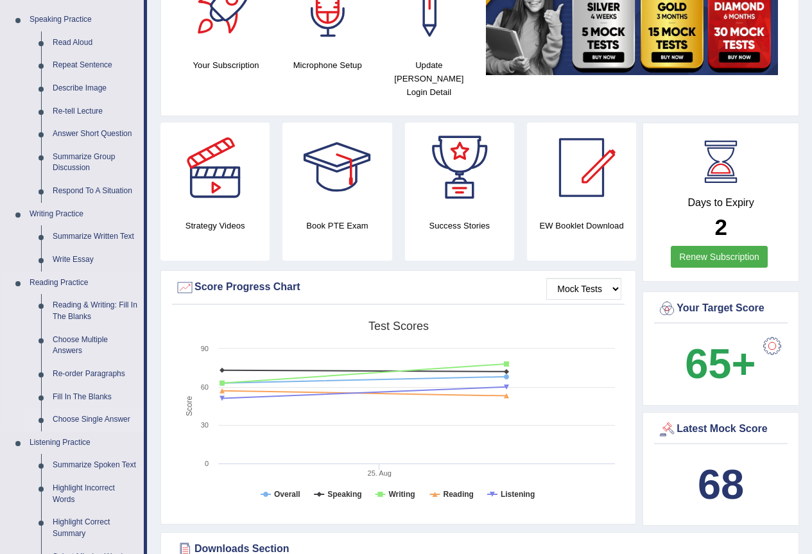
scroll to position [128, 0]
click at [75, 304] on link "Reading & Writing: Fill In The Blanks" at bounding box center [95, 311] width 97 height 34
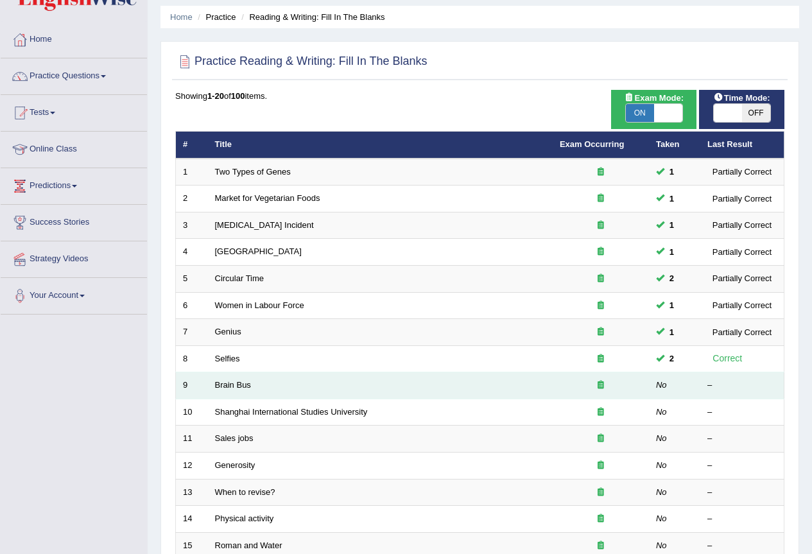
scroll to position [64, 0]
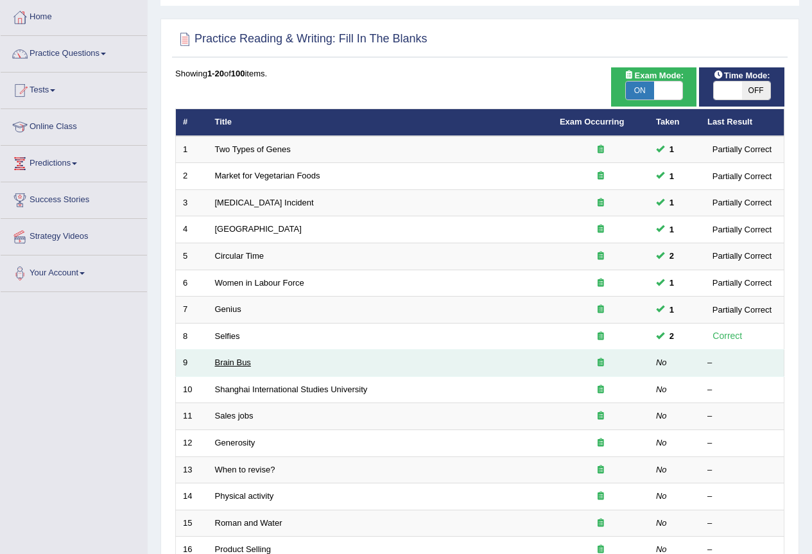
click at [234, 366] on link "Brain Bus" at bounding box center [233, 363] width 36 height 10
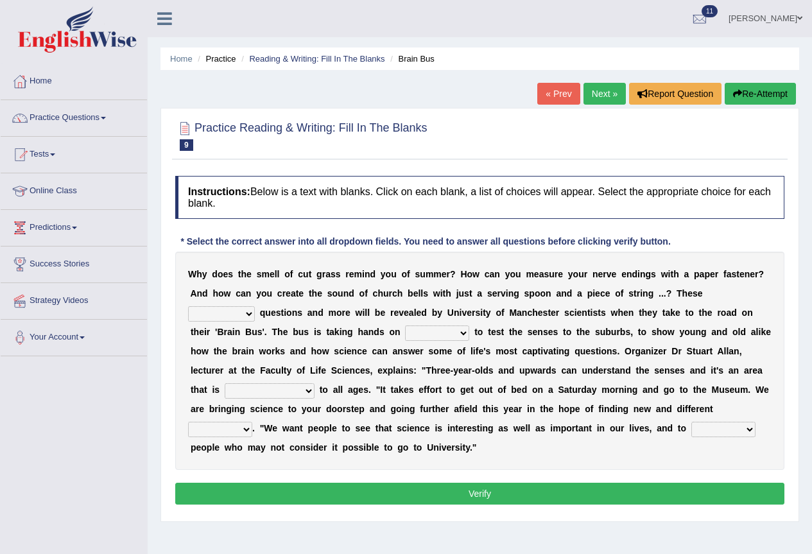
click at [220, 304] on div "W h y d o e s t h e s m e l l o f c u t g r a s s r e m i n d y o u o f s u m m…" at bounding box center [480, 361] width 610 height 218
click at [240, 327] on b "n" at bounding box center [238, 332] width 6 height 10
click at [236, 314] on select "fascinating unattended gratuitous underlying" at bounding box center [221, 313] width 67 height 15
select select "underlying"
click at [188, 306] on select "fascinating unattended gratuitous underlying" at bounding box center [221, 313] width 67 height 15
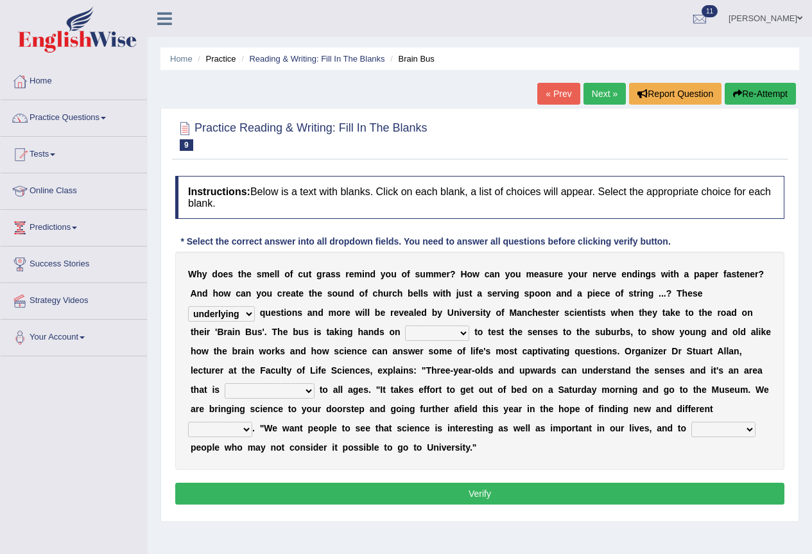
click at [444, 336] on select "activities mages facets revenues" at bounding box center [437, 333] width 64 height 15
click at [405, 326] on select "activities mages facets revenues" at bounding box center [437, 333] width 64 height 15
click at [449, 334] on select "activities mages facets revenues" at bounding box center [437, 333] width 64 height 15
select select "facets"
click at [405, 326] on select "activities mages facets revenues" at bounding box center [437, 333] width 64 height 15
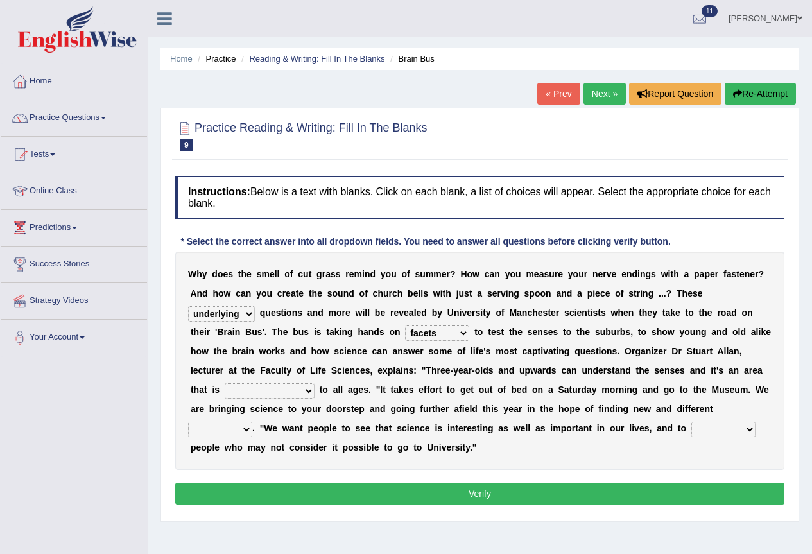
click at [427, 342] on div "W h y d o e s t h e s m e l l o f c u t g r a s s r e m i n d y o u o f s u m m…" at bounding box center [480, 361] width 610 height 218
click at [435, 333] on select "activities mages facets revenues" at bounding box center [437, 333] width 64 height 15
click at [521, 446] on div "W h y d o e s t h e s m e l l o f c u t g r a s s r e m i n d y o u o f s u m m…" at bounding box center [480, 361] width 610 height 218
click at [272, 383] on select "misleading disproportionate intriguing proximal" at bounding box center [270, 390] width 90 height 15
click at [225, 383] on select "misleading disproportionate intriguing proximal" at bounding box center [270, 390] width 90 height 15
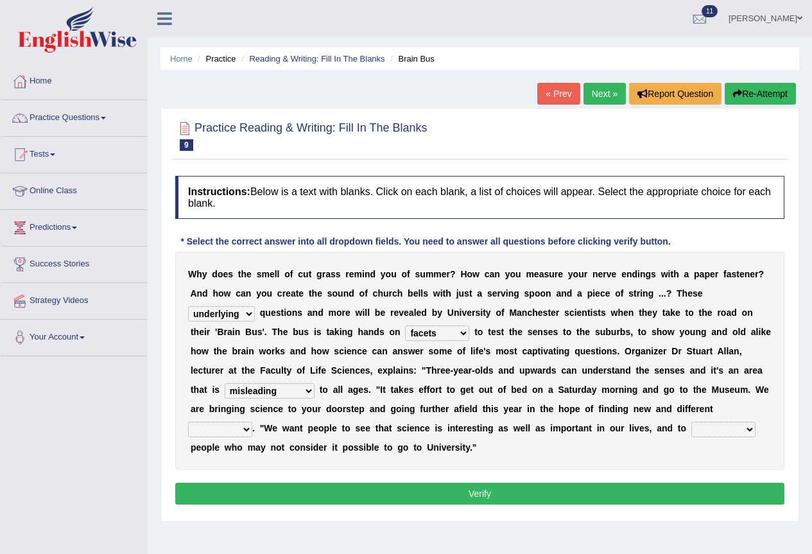
click at [297, 393] on select "misleading disproportionate intriguing proximal" at bounding box center [270, 390] width 90 height 15
select select "intriguing"
click at [225, 383] on select "misleading disproportionate intriguing proximal" at bounding box center [270, 390] width 90 height 15
click at [232, 432] on select "groups mobs auditors audiences" at bounding box center [220, 429] width 64 height 15
select select "groups"
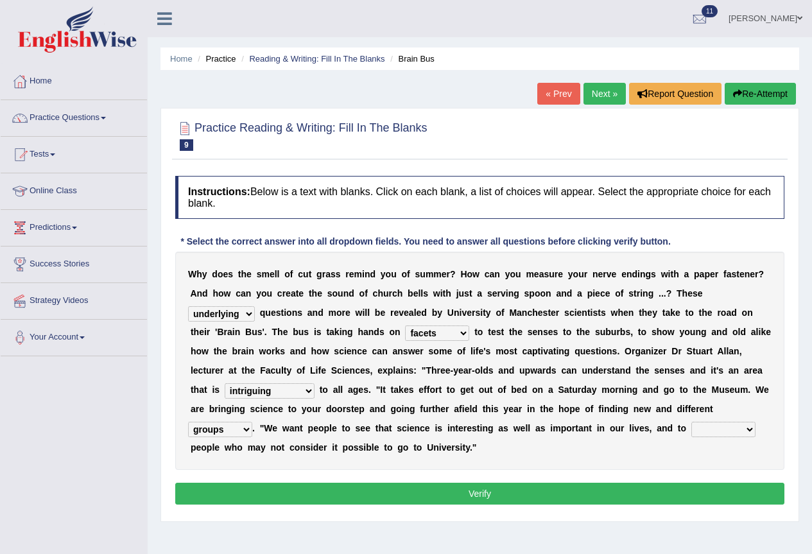
click at [188, 422] on select "groups mobs auditors audiences" at bounding box center [220, 429] width 64 height 15
click at [730, 432] on select "force plead credit encourage" at bounding box center [724, 429] width 64 height 15
select select "encourage"
click at [692, 422] on select "force plead credit encourage" at bounding box center [724, 429] width 64 height 15
click at [534, 489] on button "Verify" at bounding box center [480, 494] width 610 height 22
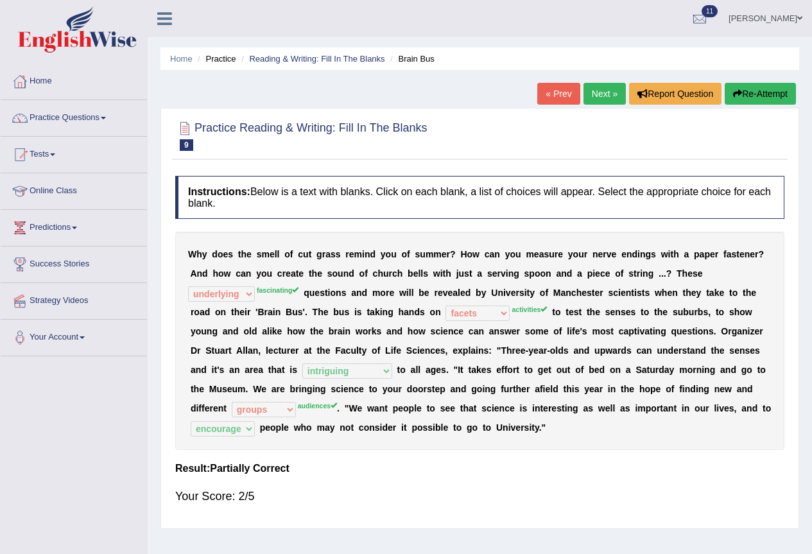
click at [601, 96] on link "Next »" at bounding box center [605, 94] width 42 height 22
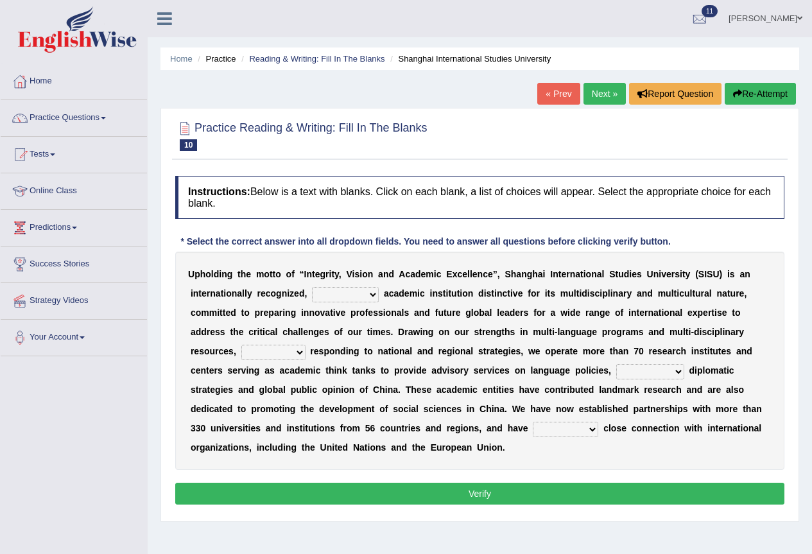
click at [360, 290] on select "universal amiable dishonest prestigious" at bounding box center [345, 294] width 67 height 15
select select "prestigious"
click at [312, 287] on select "universal amiable dishonest prestigious" at bounding box center [345, 294] width 67 height 15
click at [267, 347] on select "of as with while" at bounding box center [273, 352] width 64 height 15
select select "while"
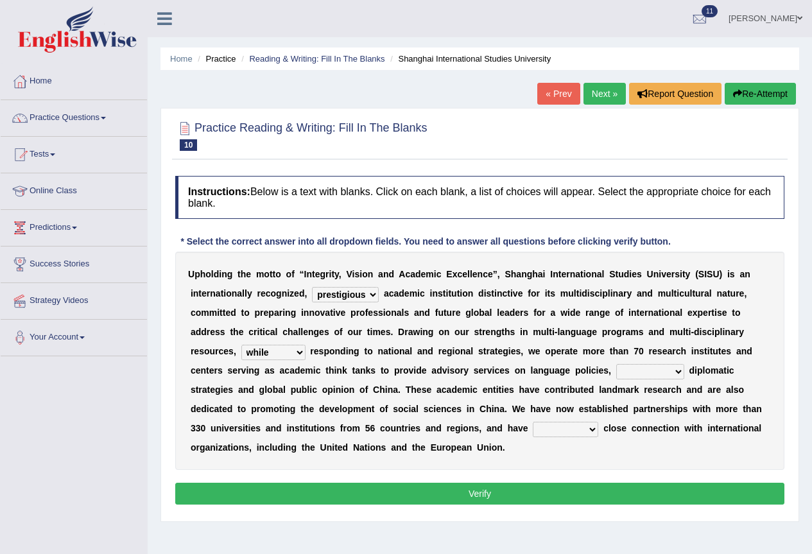
click at [241, 345] on select "of as with while" at bounding box center [273, 352] width 64 height 15
click at [631, 380] on div "U p h o l d i n g t h e m o t t o o f “ I n t e g r i t y , V i s i o n a n d A…" at bounding box center [480, 361] width 610 height 218
click at [639, 367] on select "city's country's university's province's" at bounding box center [651, 371] width 68 height 15
select select "university's"
click at [617, 364] on select "city's country's university's province's" at bounding box center [651, 371] width 68 height 15
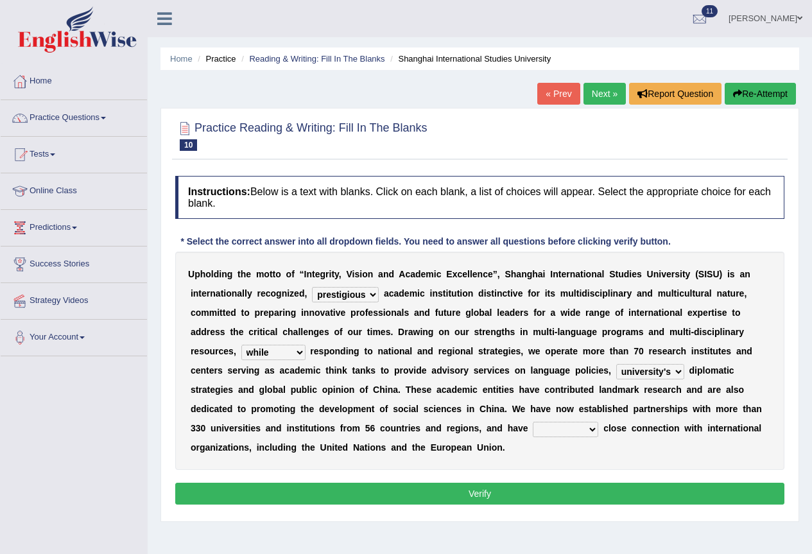
click at [586, 429] on select "maintained disarmed displaced revised" at bounding box center [566, 429] width 66 height 15
select select "maintained"
click at [533, 422] on select "maintained disarmed displaced revised" at bounding box center [566, 429] width 66 height 15
click at [527, 491] on button "Verify" at bounding box center [480, 494] width 610 height 22
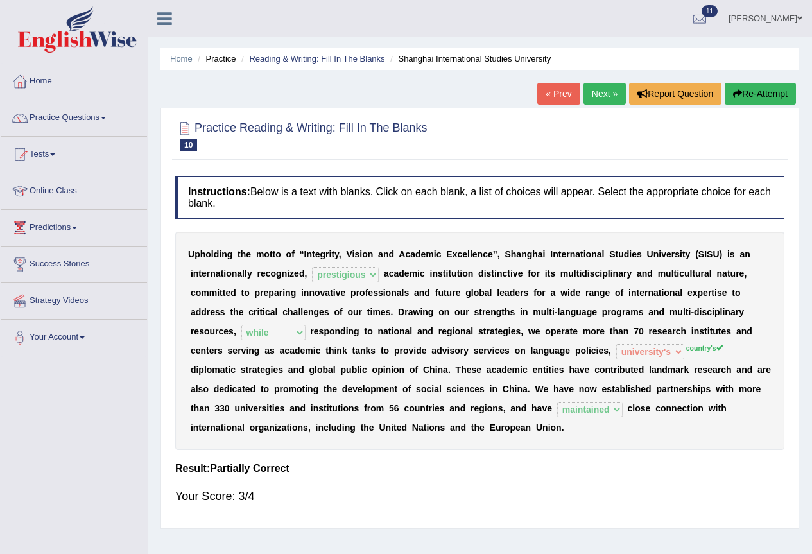
click at [759, 89] on button "Re-Attempt" at bounding box center [760, 94] width 71 height 22
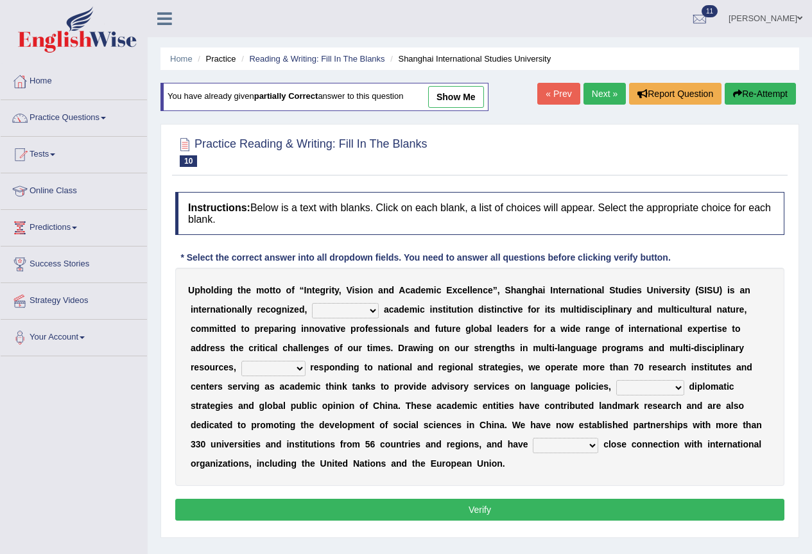
click at [645, 383] on select "city's country's university's province's" at bounding box center [651, 387] width 68 height 15
click at [586, 475] on div "U p h o l d i n g t h e m o t t o o f “ I n t e g r i t y , V i s i o n a n d A…" at bounding box center [480, 377] width 610 height 218
click at [92, 118] on link "Practice Questions" at bounding box center [74, 116] width 146 height 32
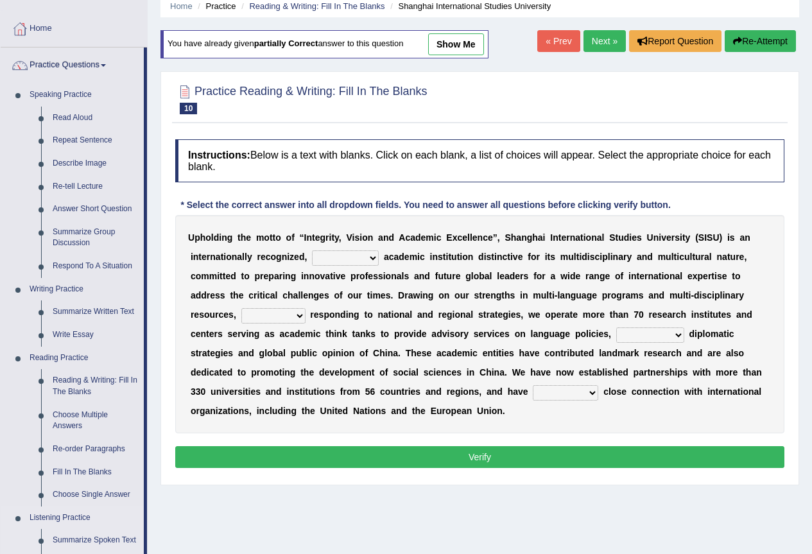
scroll to position [39, 0]
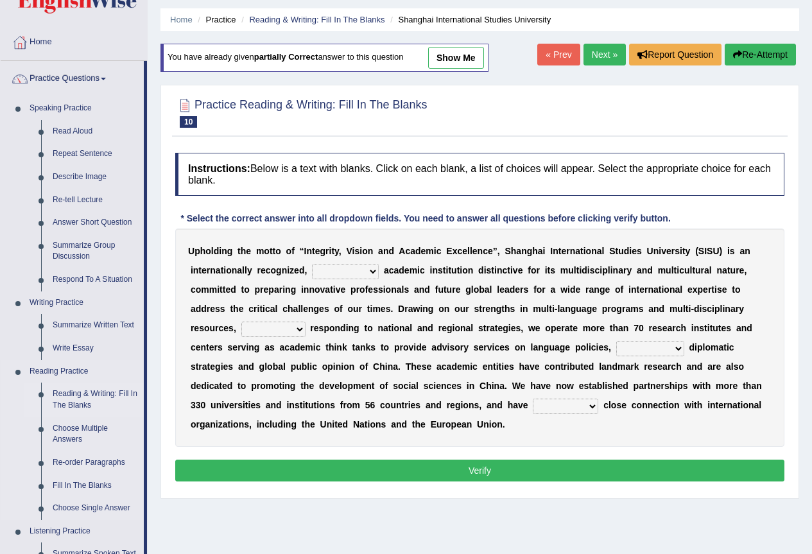
click at [110, 394] on link "Reading & Writing: Fill In The Blanks" at bounding box center [95, 400] width 97 height 34
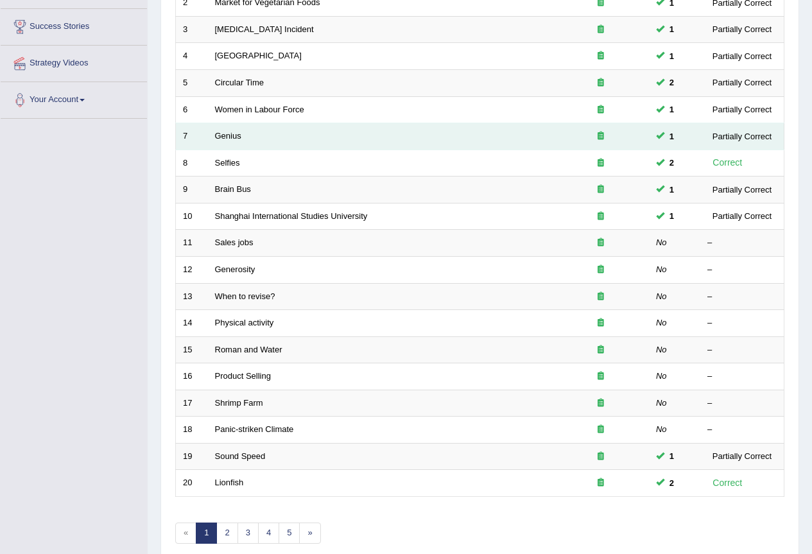
scroll to position [296, 0]
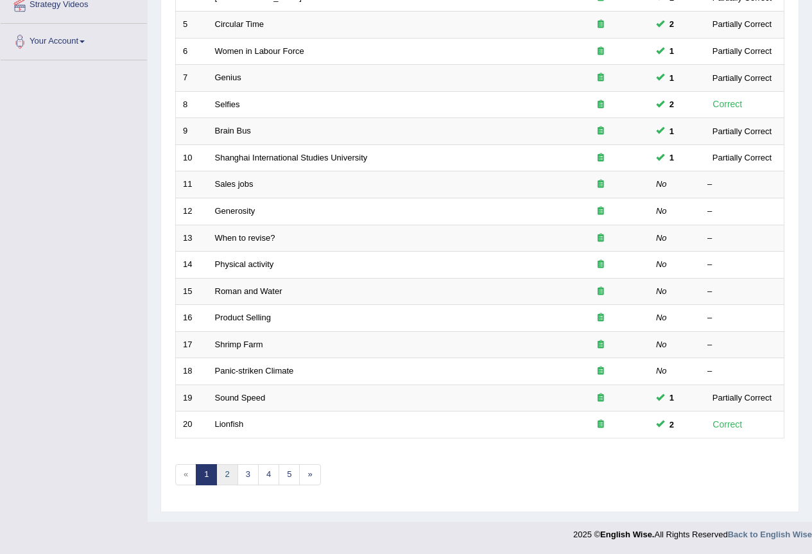
click at [229, 474] on link "2" at bounding box center [226, 474] width 21 height 21
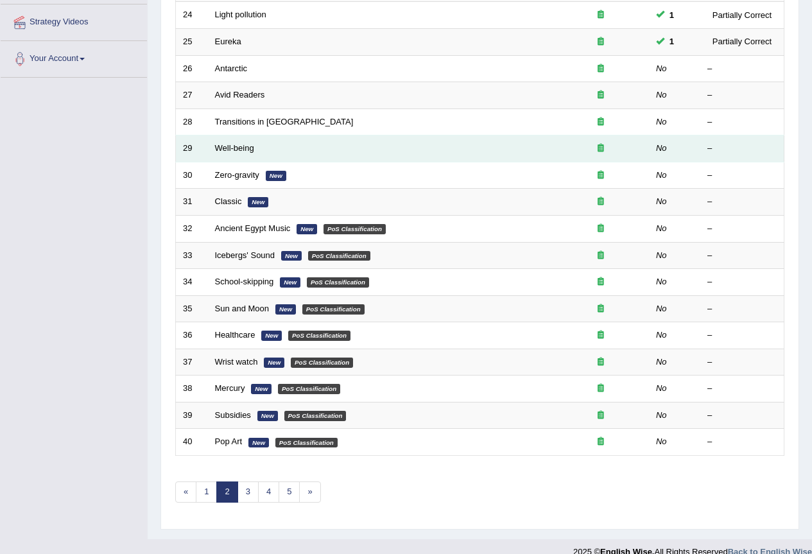
scroll to position [296, 0]
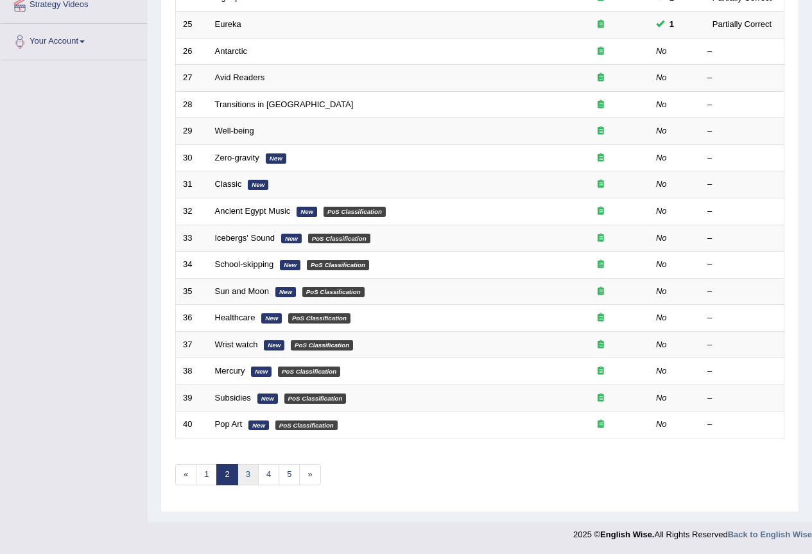
click at [249, 477] on link "3" at bounding box center [248, 474] width 21 height 21
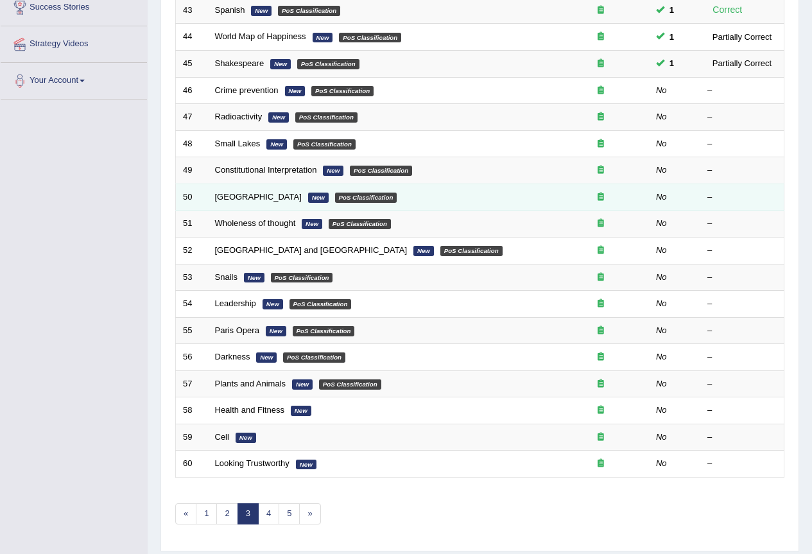
scroll to position [296, 0]
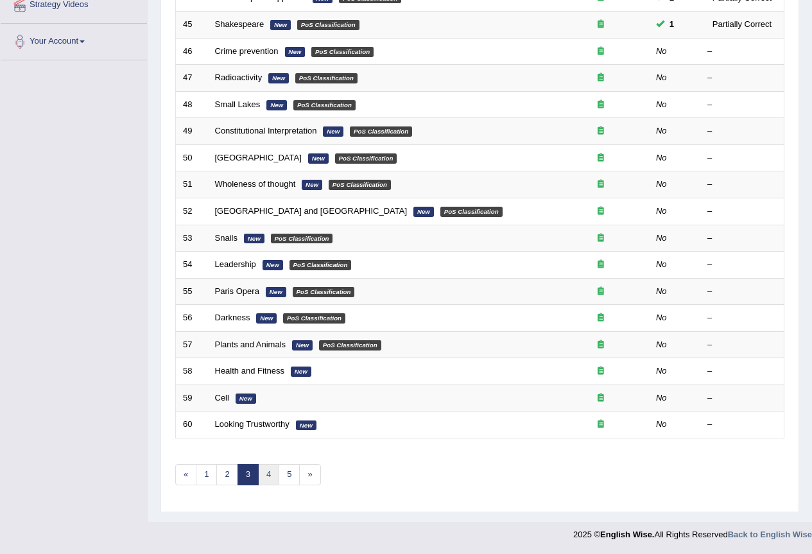
click at [272, 473] on link "4" at bounding box center [268, 474] width 21 height 21
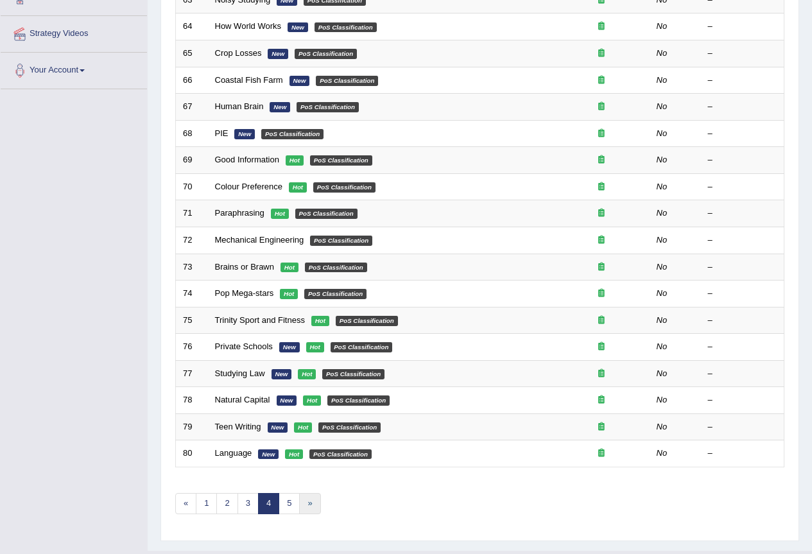
scroll to position [296, 0]
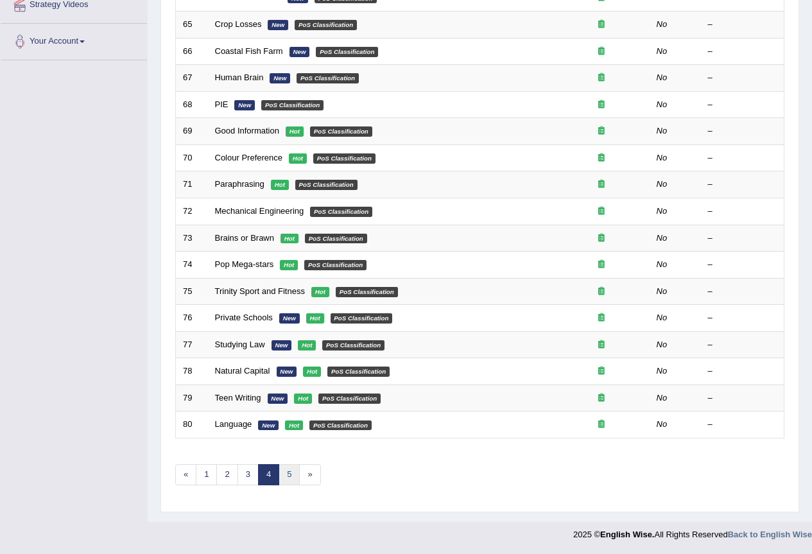
click at [288, 474] on link "5" at bounding box center [289, 474] width 21 height 21
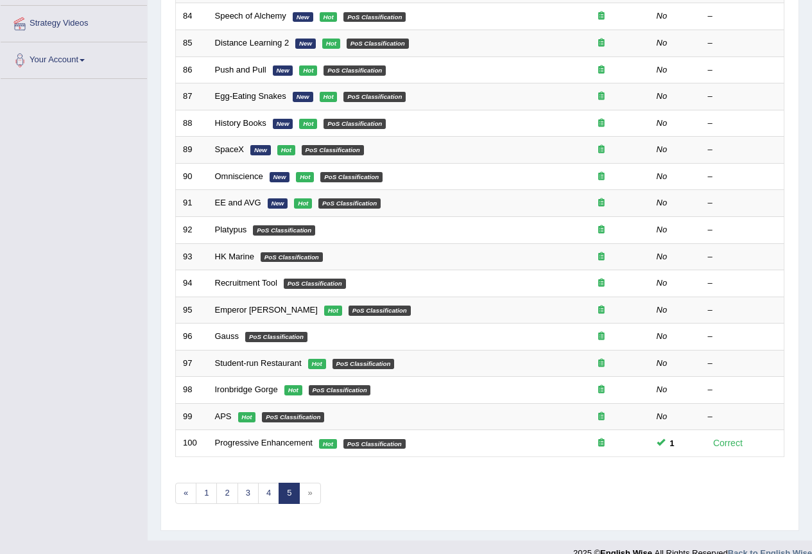
scroll to position [296, 0]
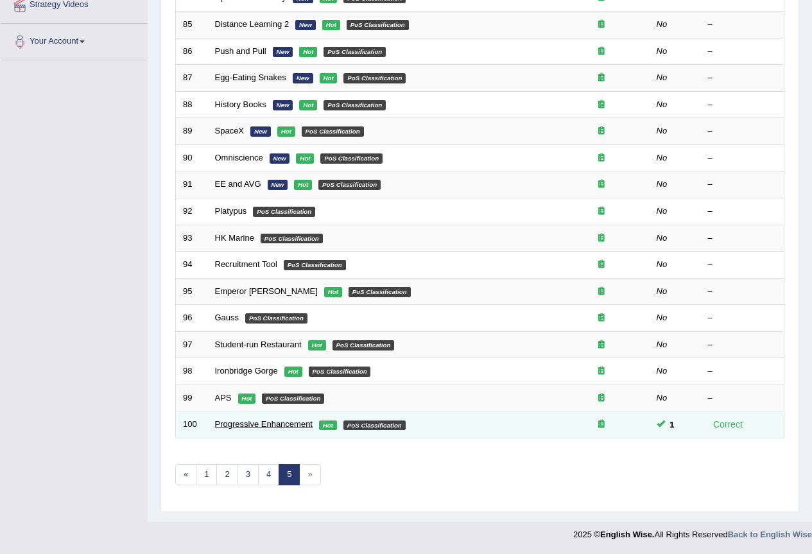
click at [242, 423] on link "Progressive Enhancement" at bounding box center [264, 424] width 98 height 10
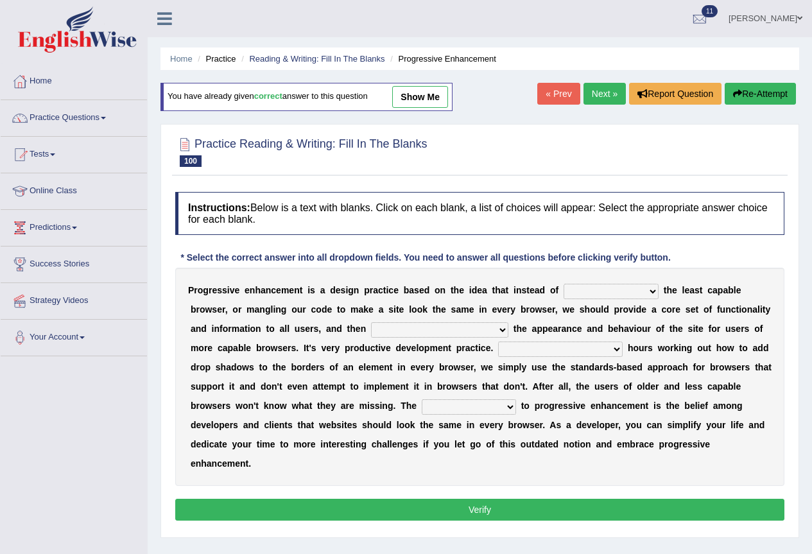
click at [589, 88] on link "Next »" at bounding box center [605, 94] width 42 height 22
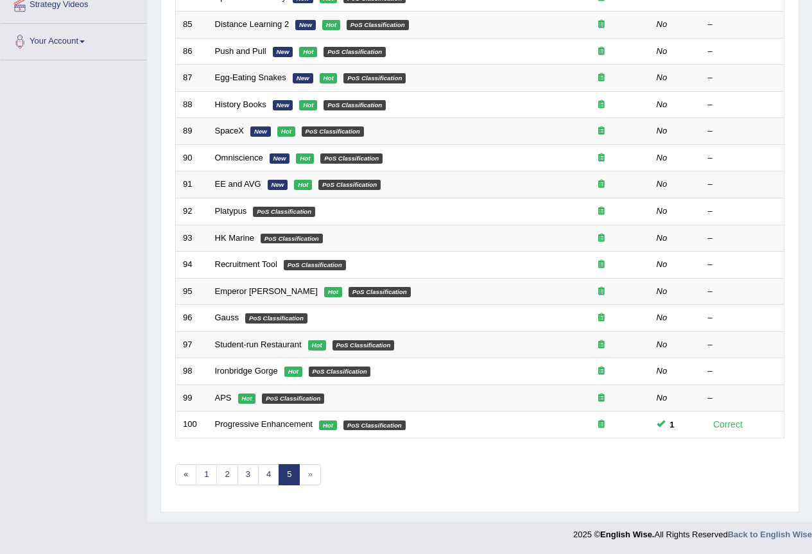
click at [308, 482] on span "»" at bounding box center [309, 474] width 21 height 21
click at [312, 475] on span "»" at bounding box center [309, 474] width 21 height 21
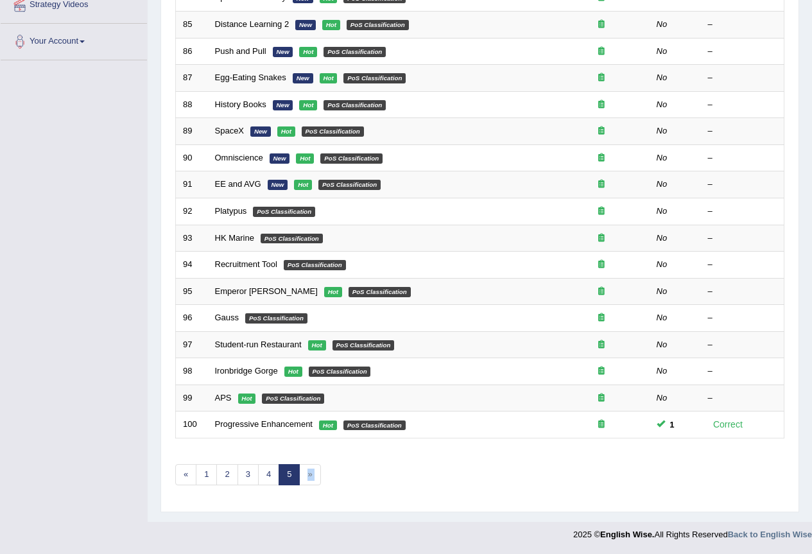
click at [310, 474] on span "»" at bounding box center [309, 474] width 21 height 21
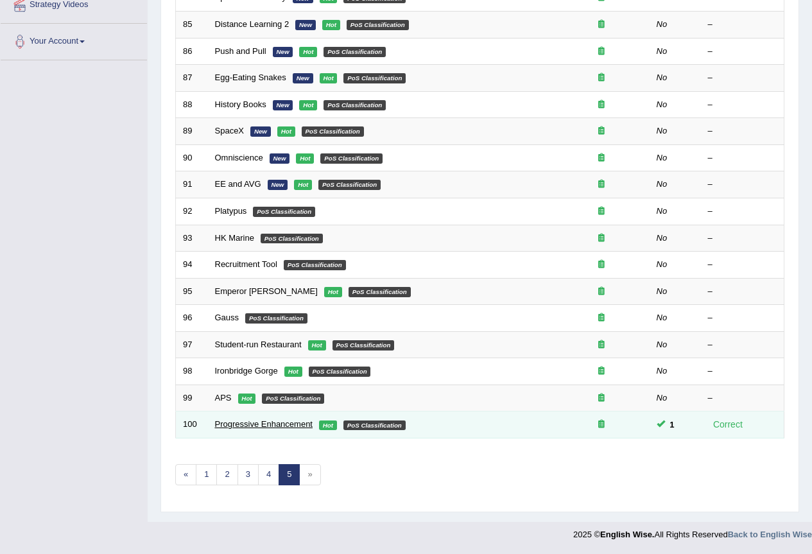
click at [247, 423] on link "Progressive Enhancement" at bounding box center [264, 424] width 98 height 10
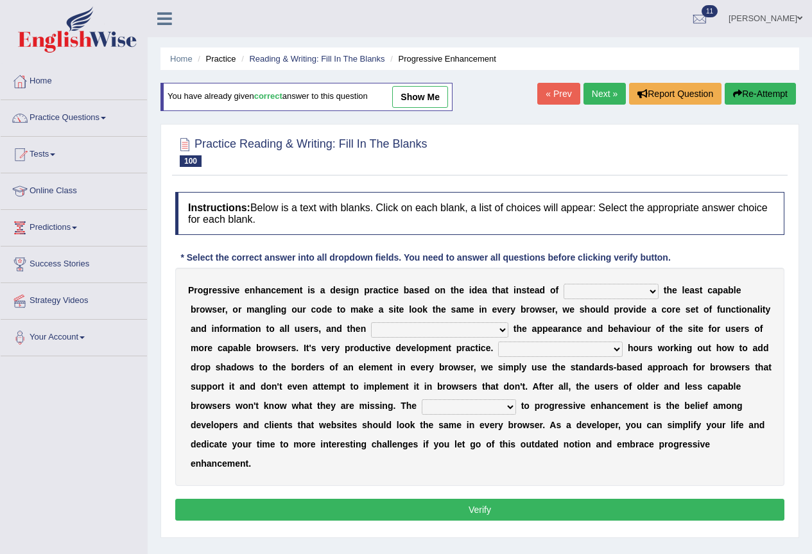
click at [554, 94] on link "« Prev" at bounding box center [559, 94] width 42 height 22
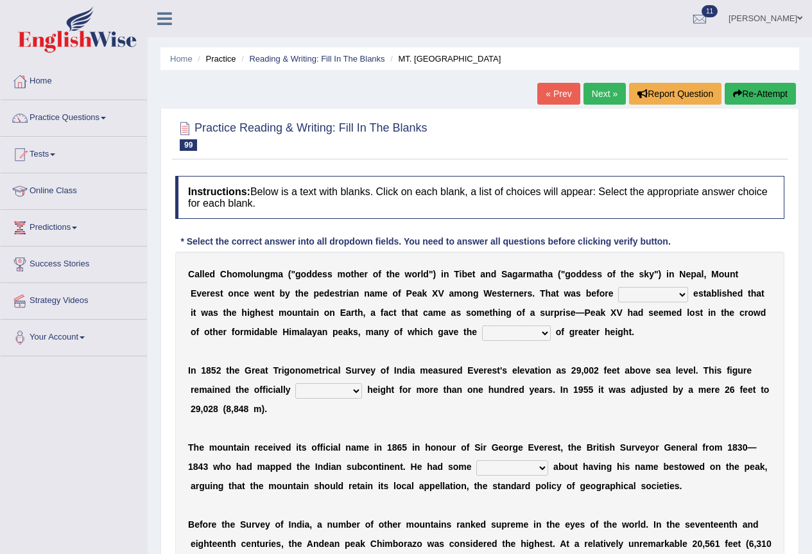
click at [656, 297] on select "surveyors purveyors surveillance persuasion" at bounding box center [654, 294] width 70 height 15
select select "surveillance"
click at [619, 287] on select "surveyors purveyors surveillance persuasion" at bounding box center [654, 294] width 70 height 15
click at [518, 331] on select "illusion inclusion allusion anticipation" at bounding box center [516, 333] width 69 height 15
select select "inclusion"
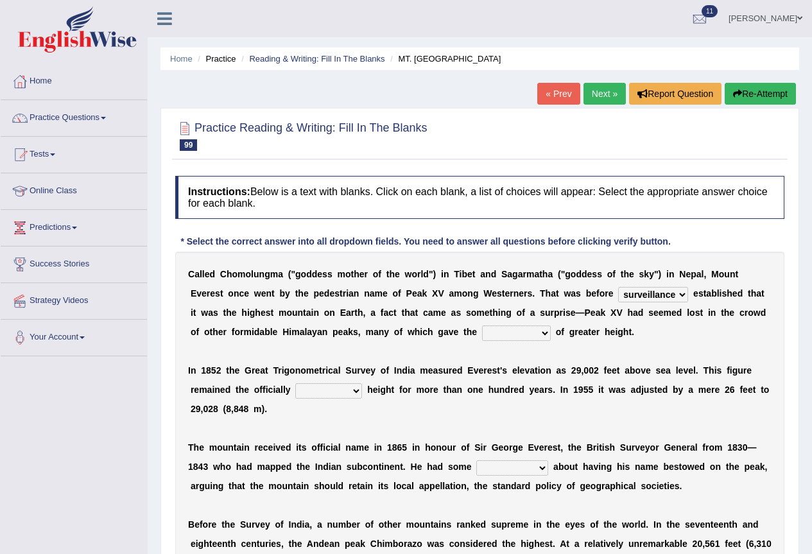
click at [482, 326] on select "illusion inclusion allusion anticipation" at bounding box center [516, 333] width 69 height 15
click at [320, 382] on div "C a l l e d C h o m o l u n g m a ( " g o d d e s s m o t h e r o f t h e w o r…" at bounding box center [480, 448] width 610 height 392
click at [325, 392] on select "accepted excepted incepted intercepted" at bounding box center [328, 390] width 67 height 15
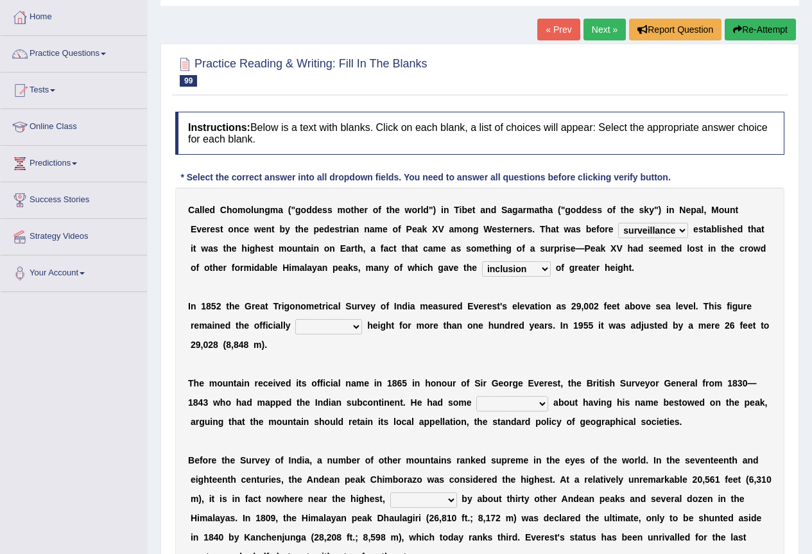
scroll to position [128, 0]
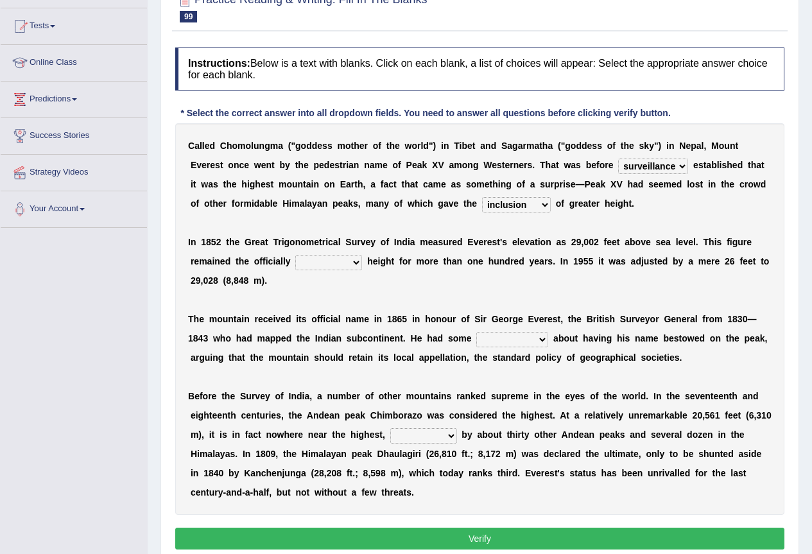
click at [331, 258] on select "accepted excepted incepted intercepted" at bounding box center [328, 262] width 67 height 15
select select "accepted"
click at [295, 255] on select "accepted excepted incepted intercepted" at bounding box center [328, 262] width 67 height 15
click at [504, 339] on select "reservations applications implications rejections" at bounding box center [513, 339] width 72 height 15
select select "implications"
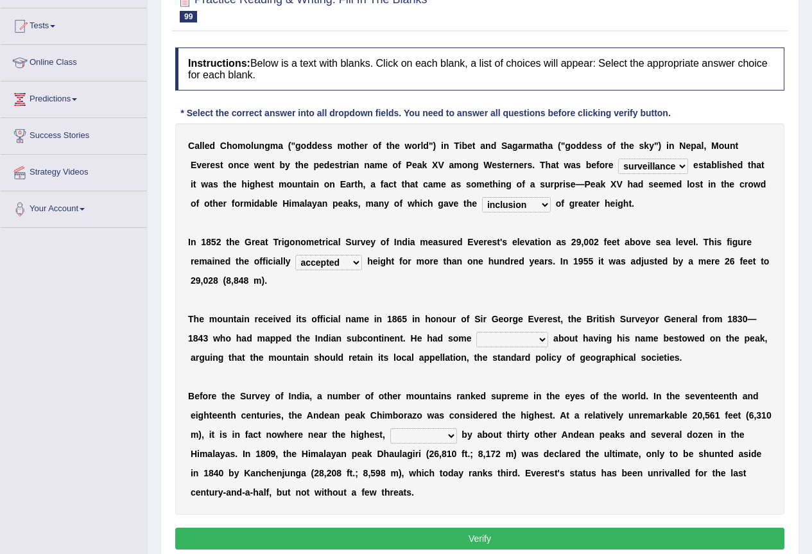
click at [477, 332] on select "reservations applications implications rejections" at bounding box center [513, 339] width 72 height 15
click at [514, 340] on select "reservations applications implications rejections" at bounding box center [513, 339] width 72 height 15
click at [577, 397] on b "e" at bounding box center [577, 396] width 5 height 10
click at [441, 437] on select "transposed surmises reduces surpassed" at bounding box center [423, 435] width 67 height 15
select select "surpassed"
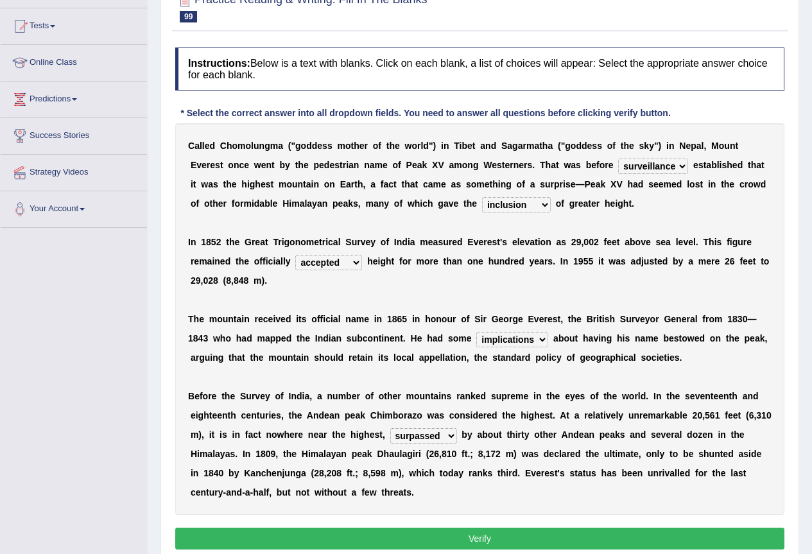
click at [390, 428] on select "transposed surmises reduces surpassed" at bounding box center [423, 435] width 67 height 15
click at [498, 534] on button "Verify" at bounding box center [480, 539] width 610 height 22
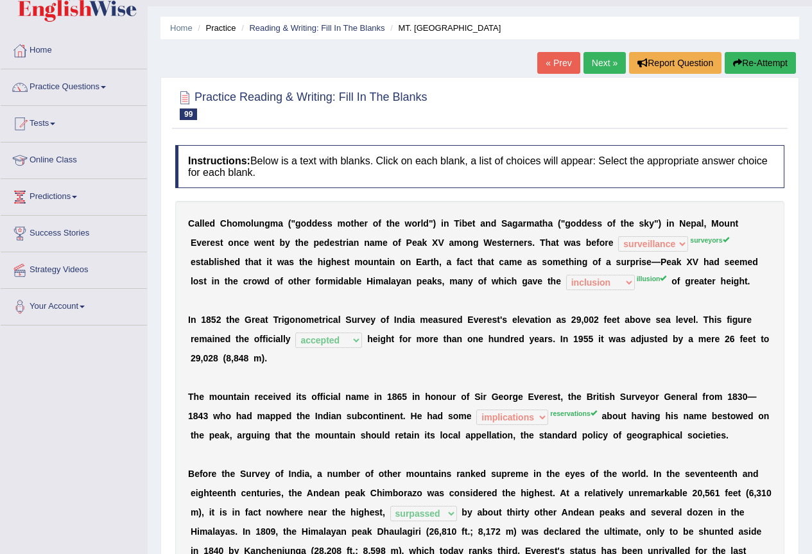
scroll to position [0, 0]
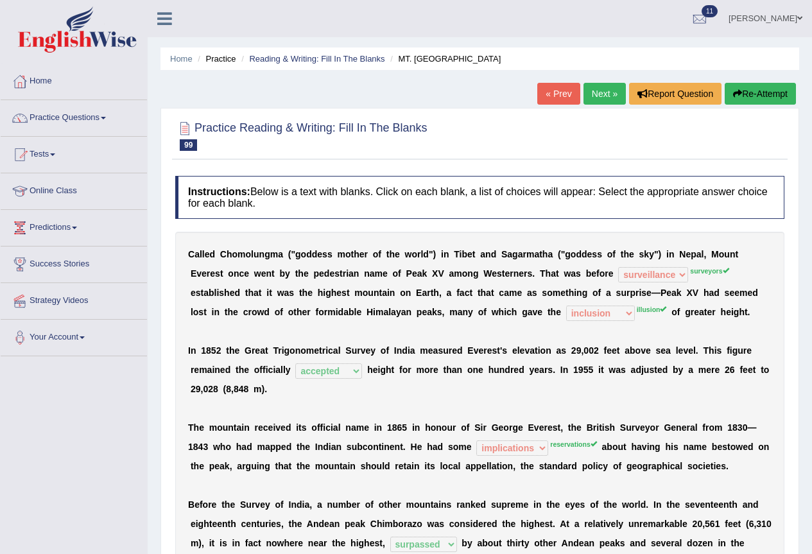
click at [607, 94] on link "Next »" at bounding box center [605, 94] width 42 height 22
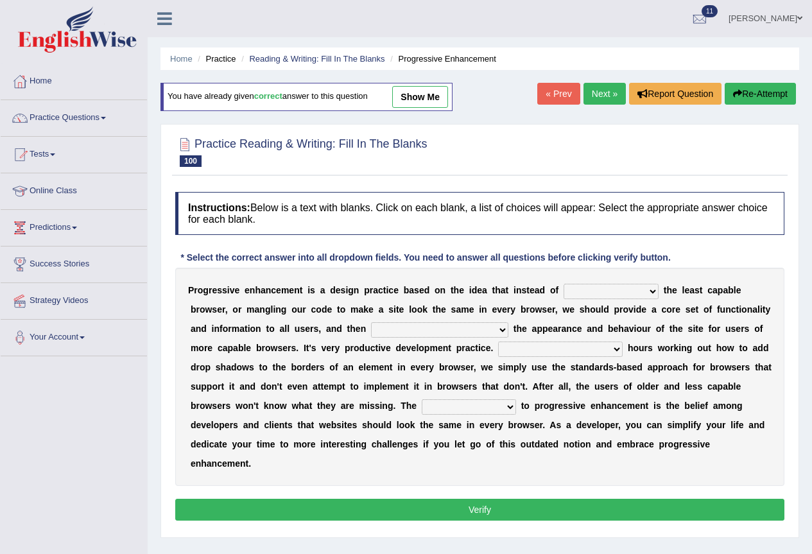
click at [552, 89] on link "« Prev" at bounding box center [559, 94] width 42 height 22
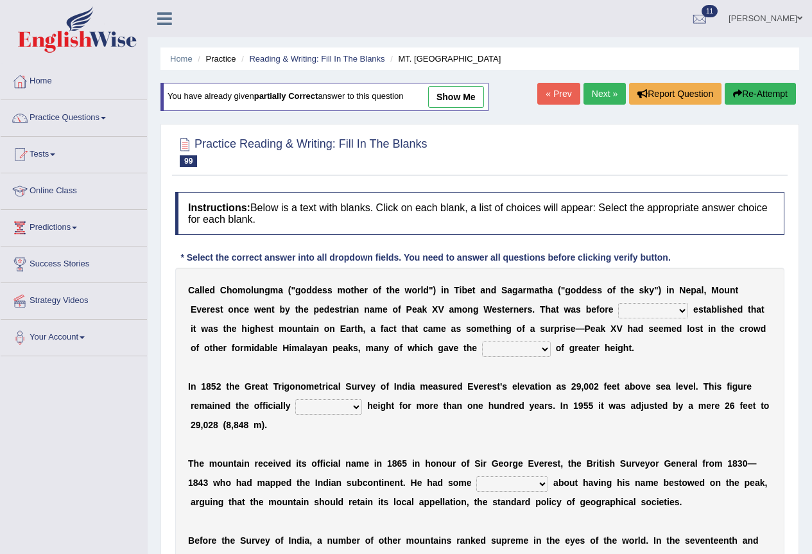
click at [552, 89] on link "« Prev" at bounding box center [559, 94] width 42 height 22
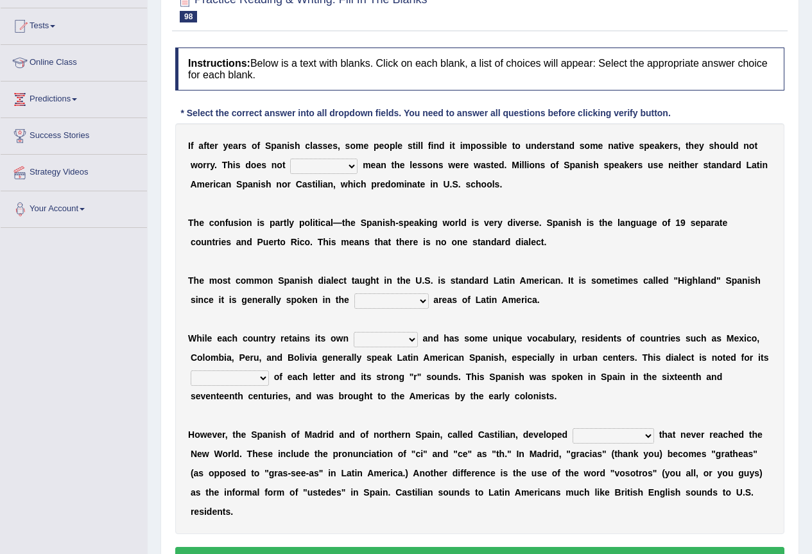
scroll to position [193, 0]
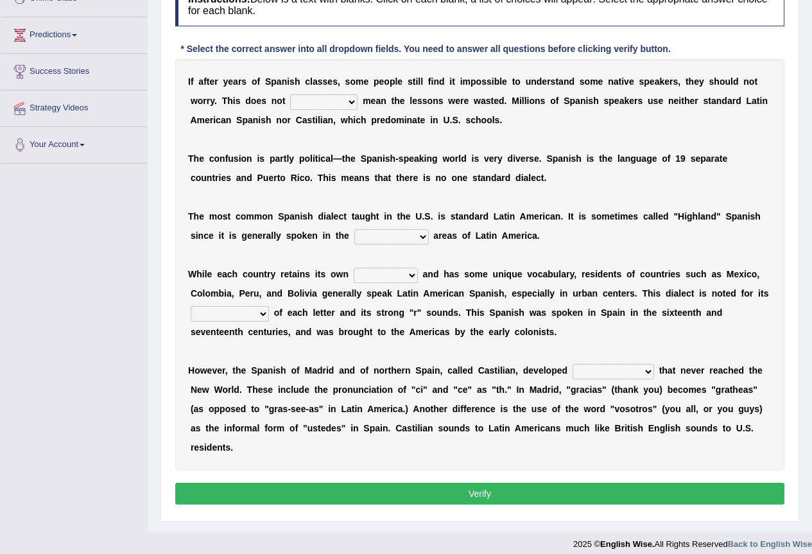
click at [333, 107] on select "particularly only usually necessarily" at bounding box center [323, 101] width 67 height 15
select select "only"
click at [290, 94] on select "particularly only usually necessarily" at bounding box center [323, 101] width 67 height 15
click at [379, 236] on select "coastal hidden rocky mountainous" at bounding box center [392, 236] width 75 height 15
select select "coastal"
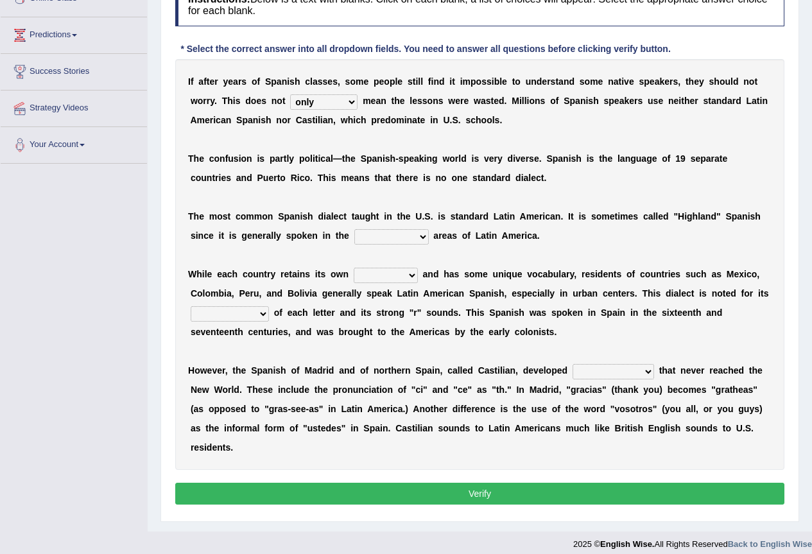
click at [355, 229] on select "coastal hidden rocky mountainous" at bounding box center [392, 236] width 75 height 15
click at [378, 280] on select "accents thoughts infections authority" at bounding box center [386, 275] width 64 height 15
select select "accents"
click at [354, 268] on select "accents thoughts infections authority" at bounding box center [386, 275] width 64 height 15
click at [241, 309] on select "elucidation remembering collection pronunciation" at bounding box center [230, 313] width 78 height 15
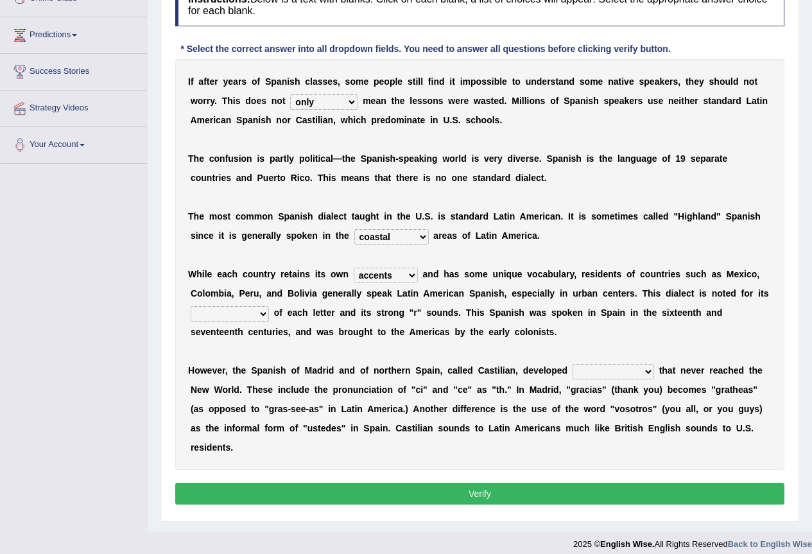
select select "pronunciation"
click at [191, 306] on select "elucidation remembering collection pronunciation" at bounding box center [230, 313] width 78 height 15
click at [606, 371] on select "normalities problems distinguishes characteristics" at bounding box center [614, 371] width 82 height 15
select select "problems"
click at [573, 364] on select "normalities problems distinguishes characteristics" at bounding box center [614, 371] width 82 height 15
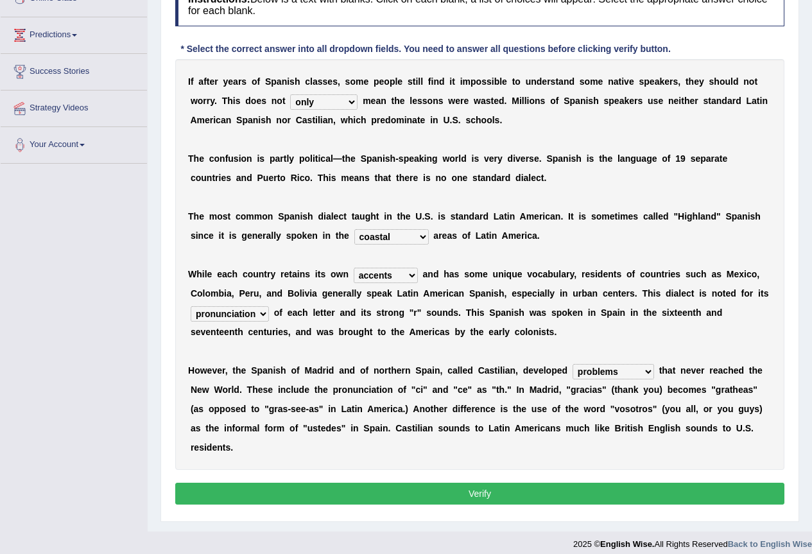
click at [549, 497] on button "Verify" at bounding box center [480, 494] width 610 height 22
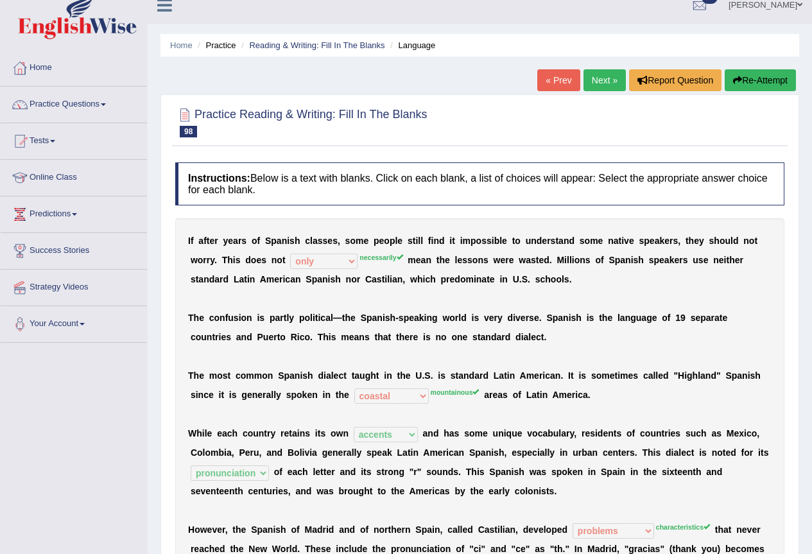
scroll to position [0, 0]
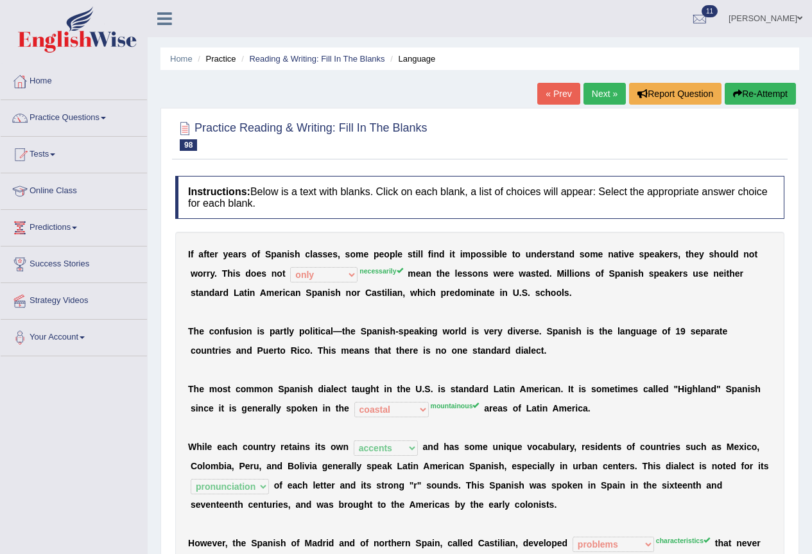
click at [588, 97] on link "Next »" at bounding box center [605, 94] width 42 height 22
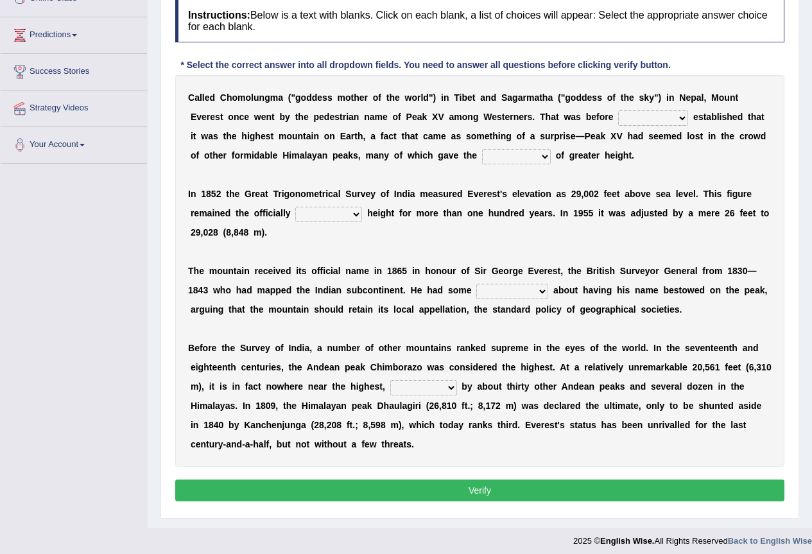
scroll to position [64, 0]
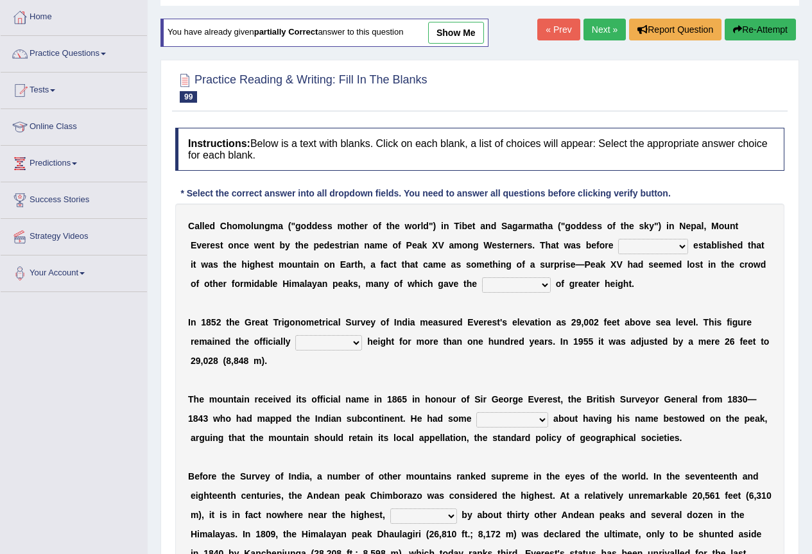
click at [595, 28] on link "Next »" at bounding box center [605, 30] width 42 height 22
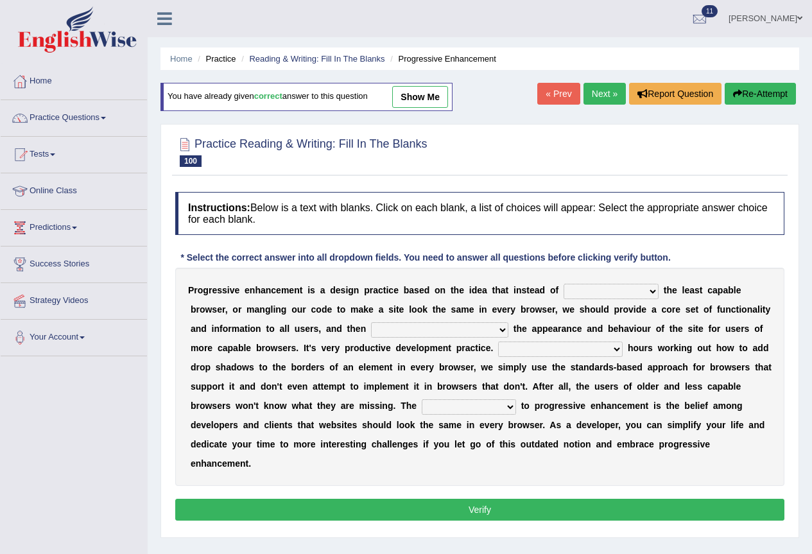
click at [556, 96] on link "« Prev" at bounding box center [559, 94] width 42 height 22
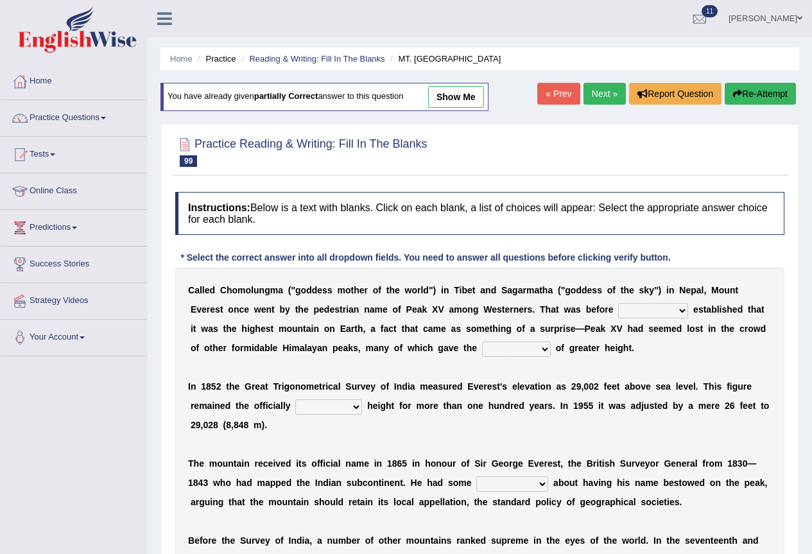
click at [518, 360] on div "C a l l e d C h o m o l u n g m a ( " g o d d e s s m o t h e r o f t h e w o r…" at bounding box center [480, 464] width 610 height 392
click at [650, 317] on select "surveyors purveyors surveillance persuasion" at bounding box center [654, 310] width 70 height 15
drag, startPoint x: 752, startPoint y: 357, endPoint x: 675, endPoint y: 315, distance: 88.0
click at [749, 357] on div "C a l l e d C h o m o l u n g m a ( " g o d d e s s m o t h e r o f t h e w o r…" at bounding box center [480, 464] width 610 height 392
click at [549, 95] on link "« Prev" at bounding box center [559, 94] width 42 height 22
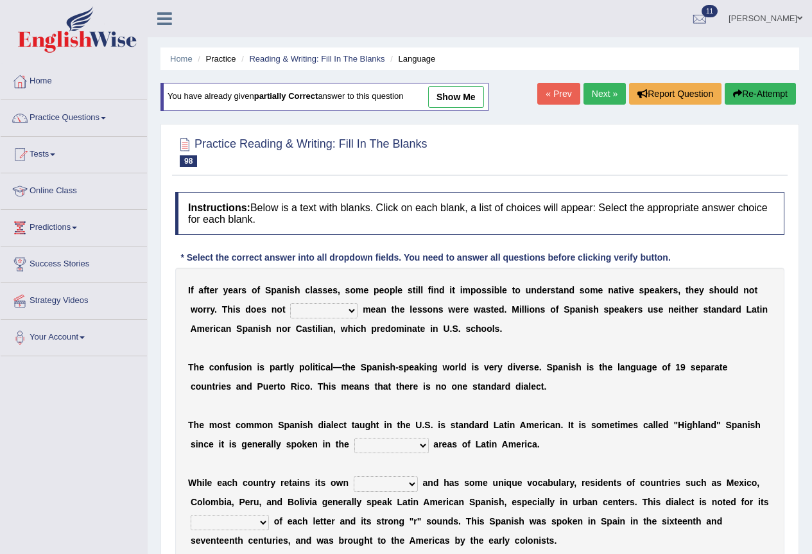
click at [545, 96] on link "« Prev" at bounding box center [559, 94] width 42 height 22
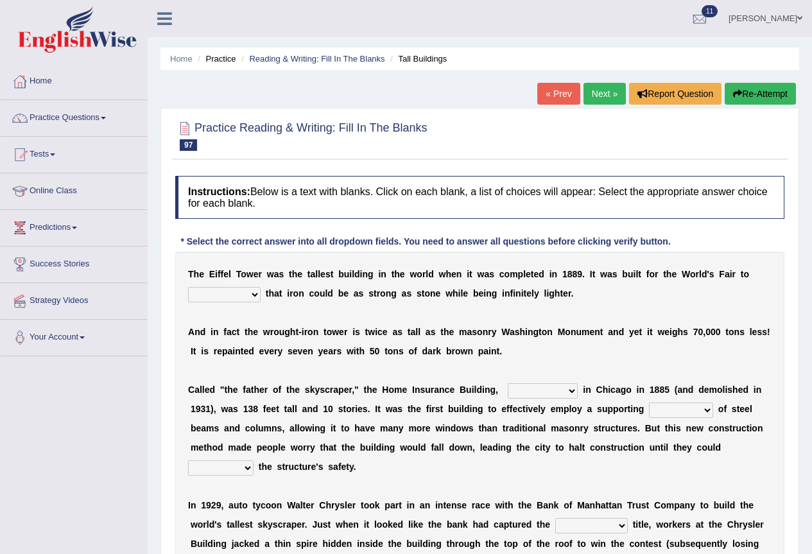
scroll to position [64, 0]
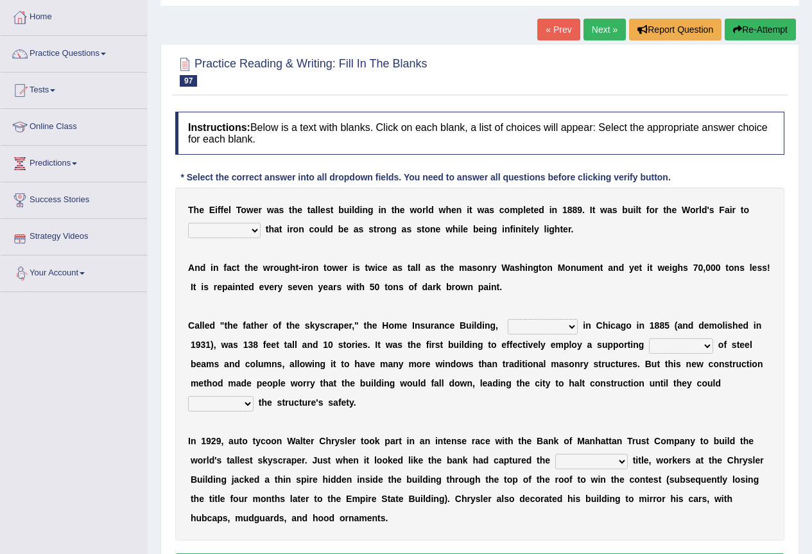
click at [228, 206] on b "e" at bounding box center [226, 210] width 5 height 10
click at [240, 231] on select "insinuate suggest implicate demonstrate" at bounding box center [224, 230] width 73 height 15
select select "demonstrate"
click at [188, 223] on select "insinuate suggest implicate demonstrate" at bounding box center [224, 230] width 73 height 15
click at [529, 328] on select "invented devised renovated constructed" at bounding box center [543, 326] width 70 height 15
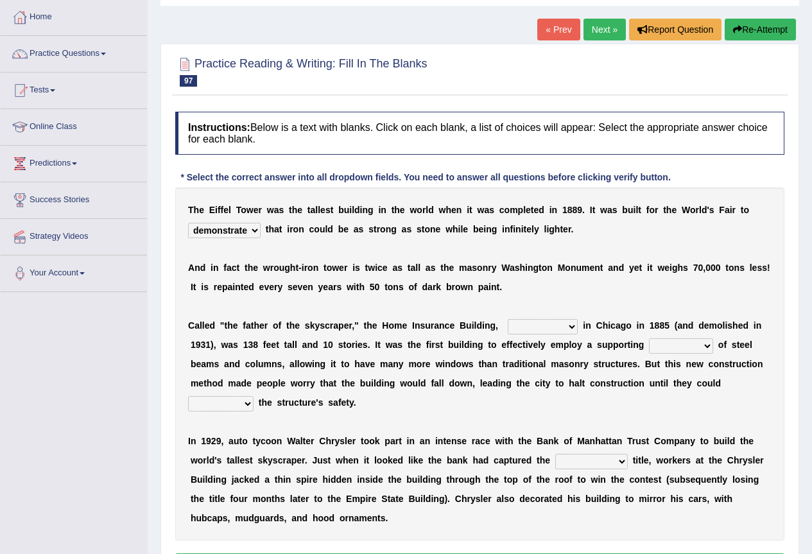
select select "renovated"
click at [508, 319] on select "invented devised renovated constructed" at bounding box center [543, 326] width 70 height 15
click at [694, 351] on select "skeleton engine ceiling concrete" at bounding box center [681, 345] width 64 height 15
select select "concrete"
click at [649, 338] on select "skeleton engine ceiling concrete" at bounding box center [681, 345] width 64 height 15
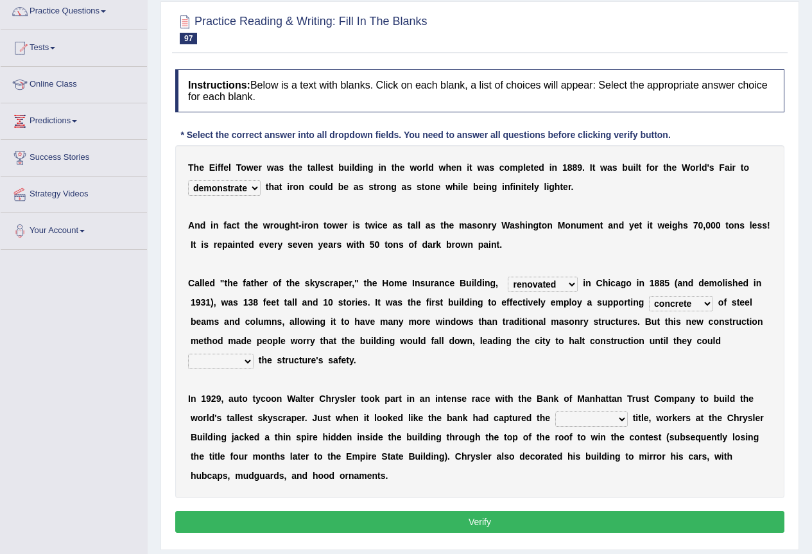
scroll to position [128, 0]
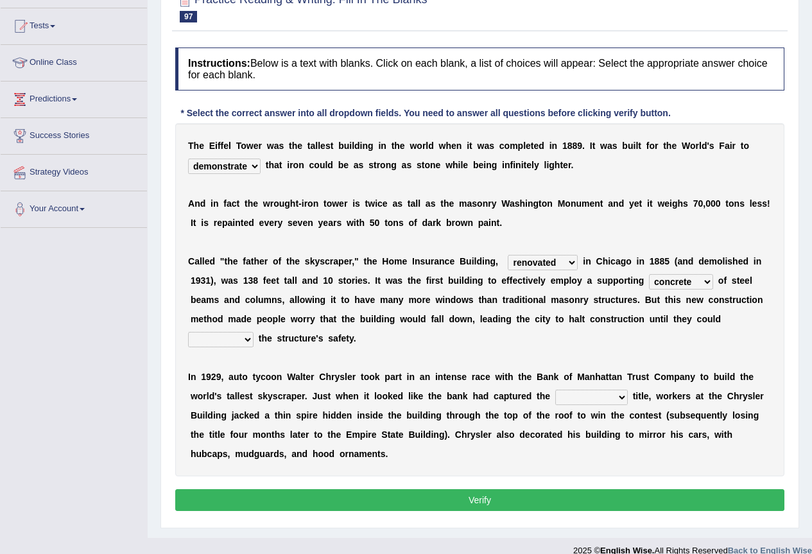
click at [218, 338] on select "consecrate ameliorate exonerate investigate" at bounding box center [221, 339] width 66 height 15
select select "investigate"
click at [188, 332] on select "consecrate ameliorate exonerate investigate" at bounding box center [221, 339] width 66 height 15
click at [568, 398] on select "meaningless royal coveted informal" at bounding box center [592, 397] width 73 height 15
select select "royal"
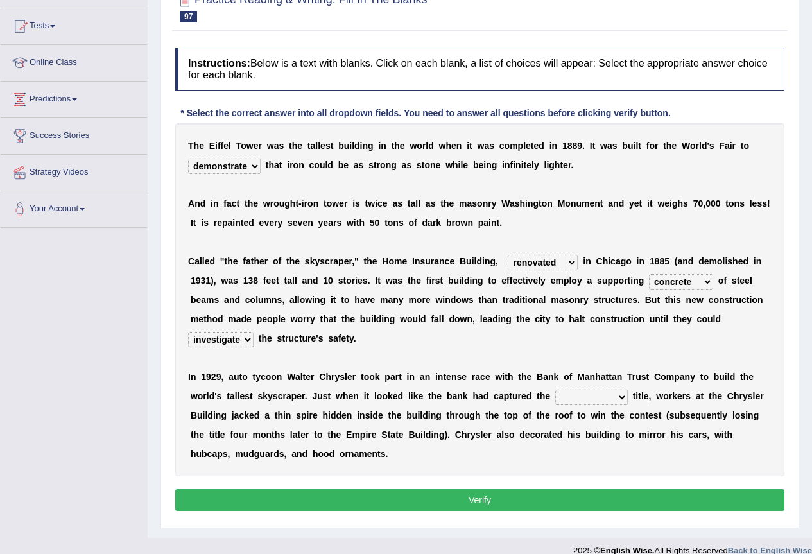
click at [556, 390] on select "meaningless royal coveted informal" at bounding box center [592, 397] width 73 height 15
click at [579, 488] on div "Instructions: Below is a text with blanks. Click on each blank, a list of choic…" at bounding box center [480, 281] width 616 height 480
click at [572, 500] on button "Verify" at bounding box center [480, 500] width 610 height 22
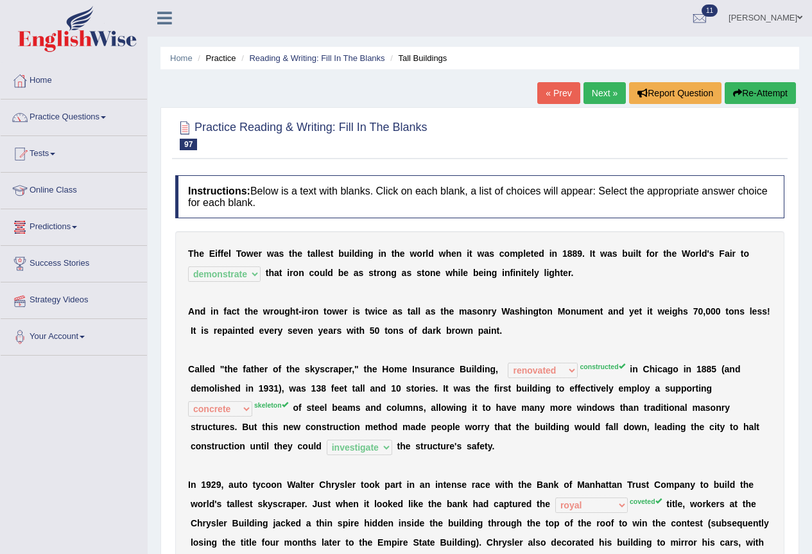
scroll to position [0, 0]
click at [555, 95] on link "« Prev" at bounding box center [559, 94] width 42 height 22
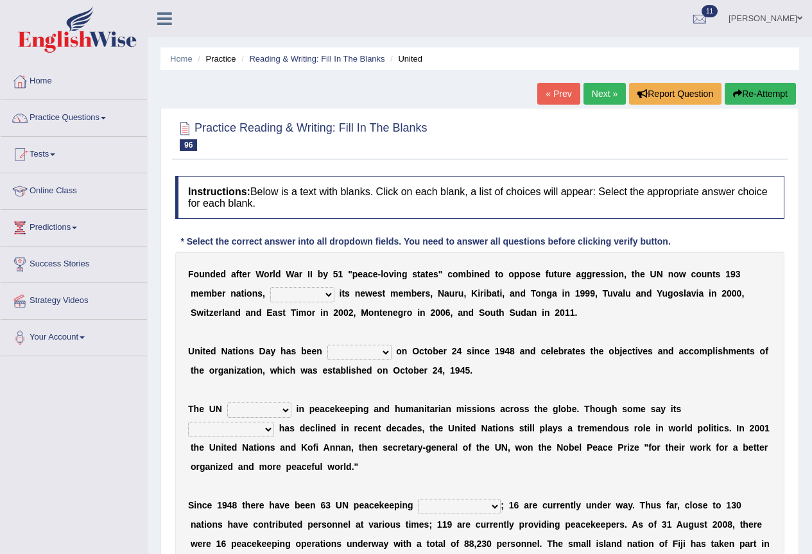
click at [296, 299] on select "limiting possibly especially including" at bounding box center [302, 294] width 64 height 15
select select "including"
click at [270, 287] on select "limiting possibly especially including" at bounding box center [302, 294] width 64 height 15
click at [322, 288] on select "limiting possibly especially including" at bounding box center [302, 294] width 64 height 15
click at [363, 335] on div "F o u n d e d a f t e r W o r l d W a r I I b y 5 1 " p e a c e - l o v i n g s…" at bounding box center [480, 419] width 610 height 334
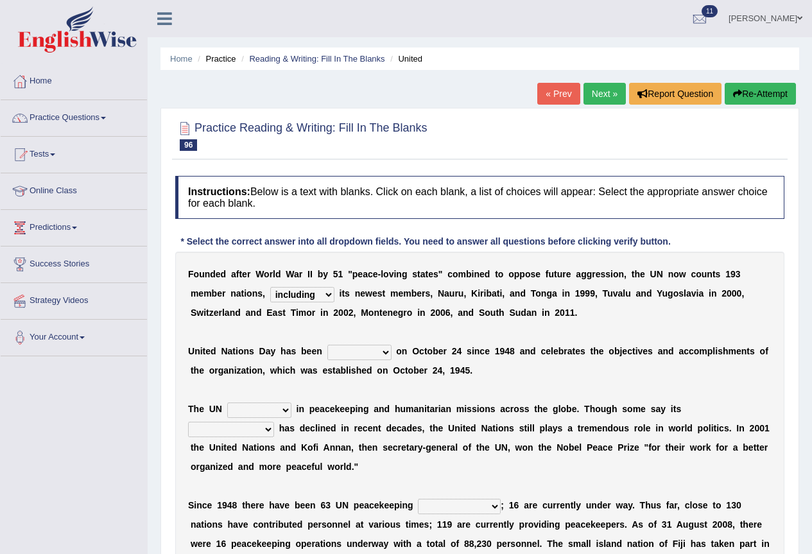
click at [356, 351] on select "observed watched monitored examined" at bounding box center [360, 352] width 64 height 15
click at [328, 345] on select "observed watched monitored examined" at bounding box center [360, 352] width 64 height 15
click at [367, 353] on select "observed watched monitored examined" at bounding box center [360, 352] width 64 height 15
click at [328, 345] on select "observed watched monitored examined" at bounding box center [360, 352] width 64 height 15
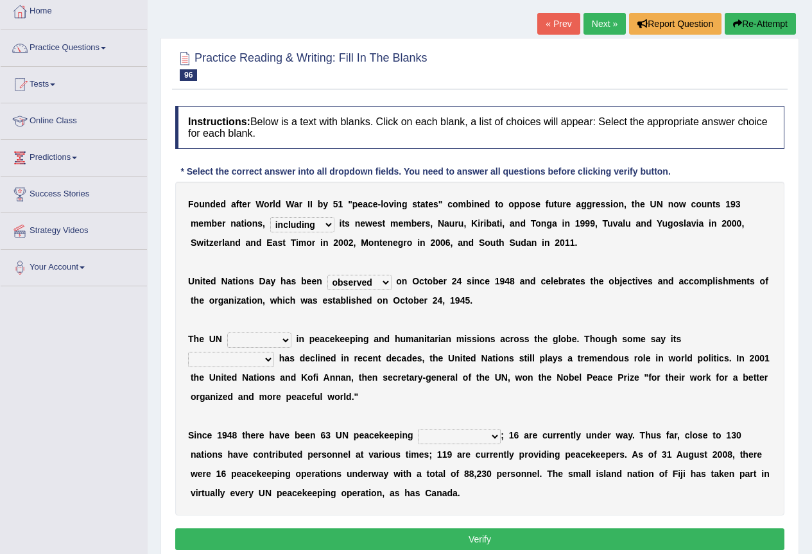
scroll to position [125, 0]
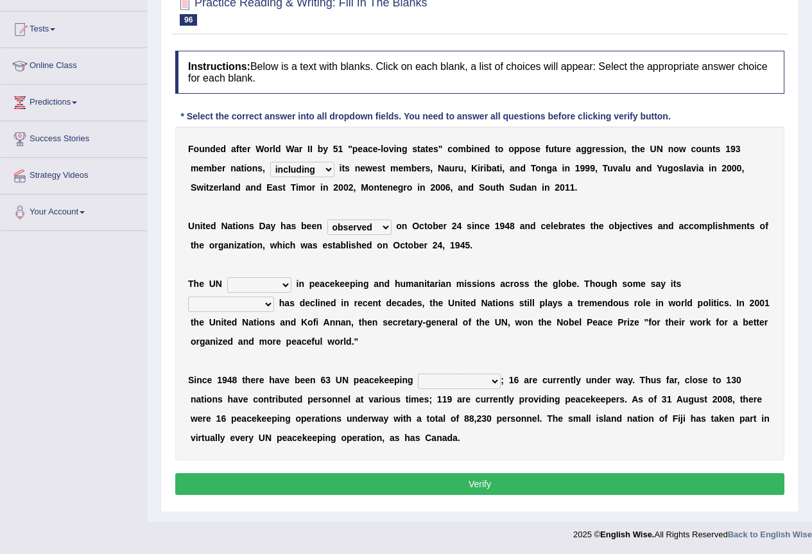
click at [365, 228] on select "observed watched monitored examined" at bounding box center [360, 227] width 64 height 15
select select "examined"
click at [328, 220] on select "observed watched monitored examined" at bounding box center [360, 227] width 64 height 15
click at [268, 285] on select "appoints absorbs connects engages" at bounding box center [259, 284] width 64 height 15
click at [227, 277] on select "appoints absorbs connects engages" at bounding box center [259, 284] width 64 height 15
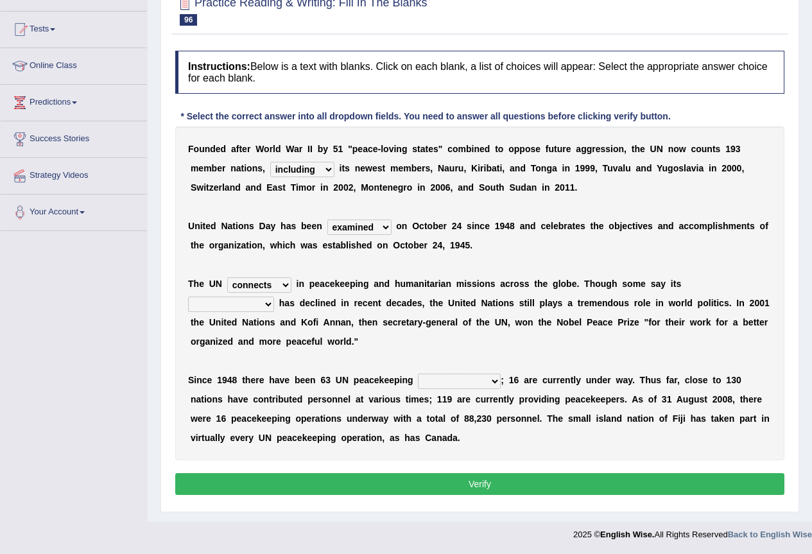
click at [263, 282] on select "appoints absorbs connects engages" at bounding box center [259, 284] width 64 height 15
select select "engages"
click at [227, 277] on select "appoints absorbs connects engages" at bounding box center [259, 284] width 64 height 15
click at [256, 307] on select "descriptiveness influence meaningless consequences" at bounding box center [231, 304] width 86 height 15
select select "descriptiveness"
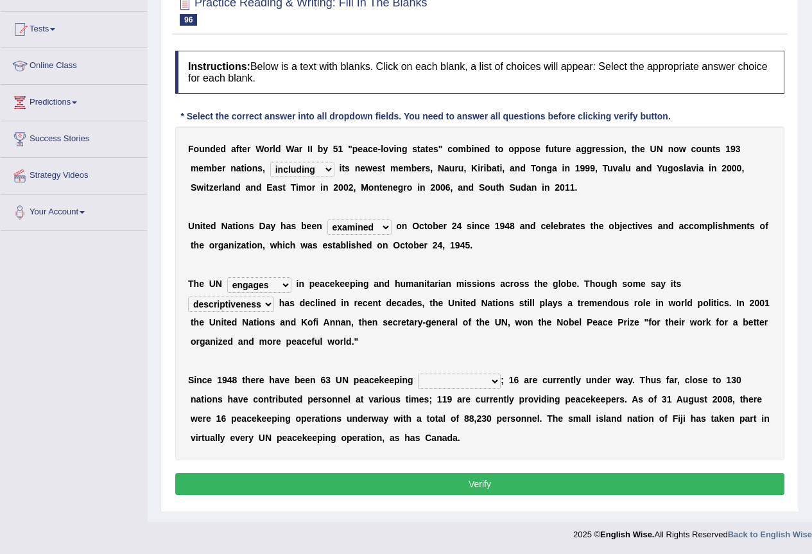
click at [188, 297] on select "descriptiveness influence meaningless consequences" at bounding box center [231, 304] width 86 height 15
click at [467, 383] on select "businesses processes transgressions operations" at bounding box center [459, 381] width 83 height 15
select select "processes"
click at [418, 374] on select "businesses processes transgressions operations" at bounding box center [459, 381] width 83 height 15
click at [483, 483] on button "Verify" at bounding box center [480, 484] width 610 height 22
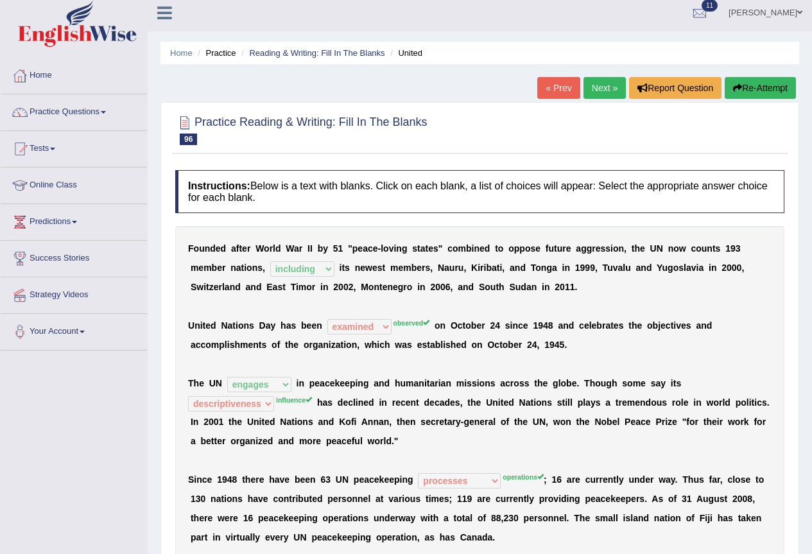
scroll to position [0, 0]
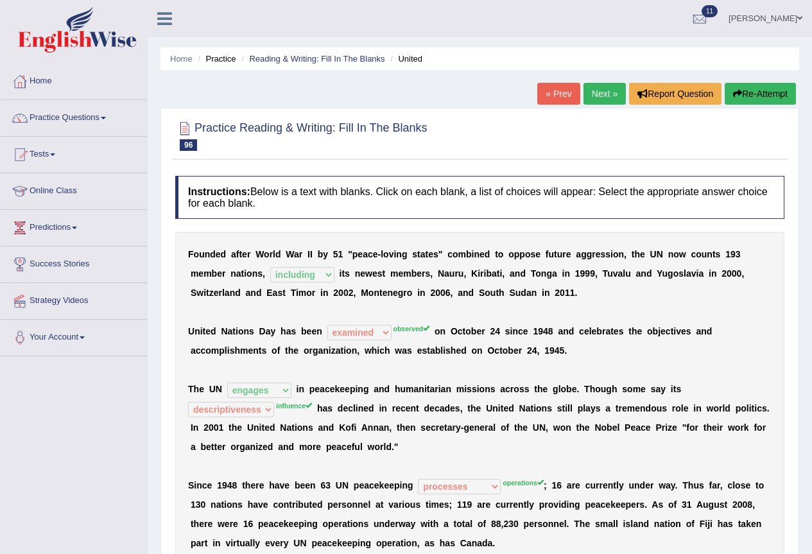
click at [552, 89] on link "« Prev" at bounding box center [559, 94] width 42 height 22
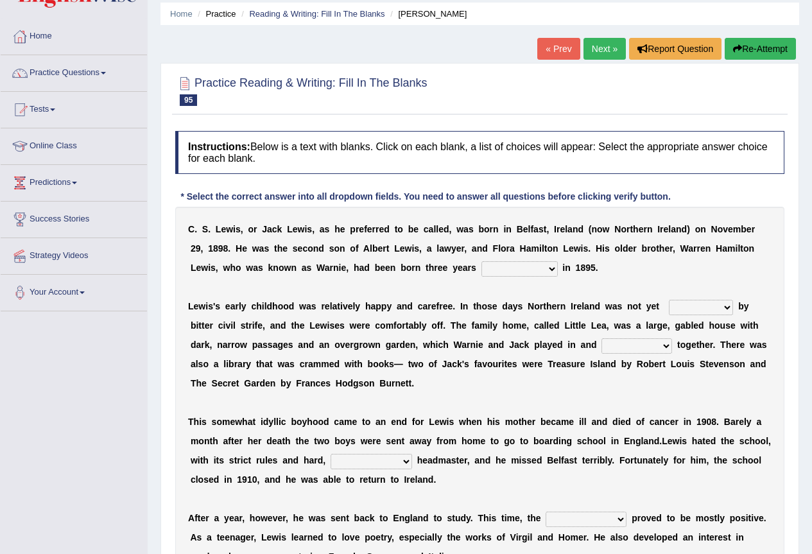
scroll to position [64, 0]
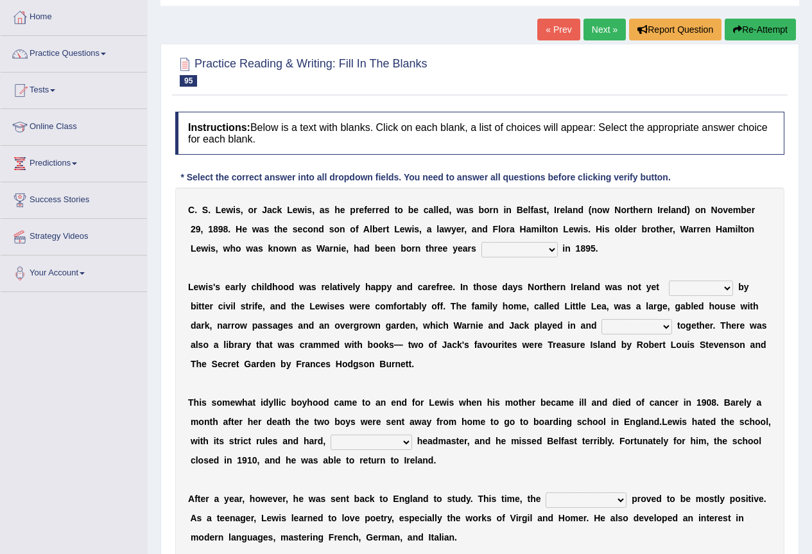
click at [517, 254] on select "earlier subsequently previously ago" at bounding box center [520, 249] width 76 height 15
click at [629, 267] on div "C . S . L e w i s , o r J a c k L e w i s , a s h e p r e f e r r e d t o b e c…" at bounding box center [480, 374] width 610 height 373
click at [543, 251] on select "earlier subsequently previously ago" at bounding box center [520, 249] width 76 height 15
select select "earlier"
click at [482, 242] on select "earlier subsequently previously ago" at bounding box center [520, 249] width 76 height 15
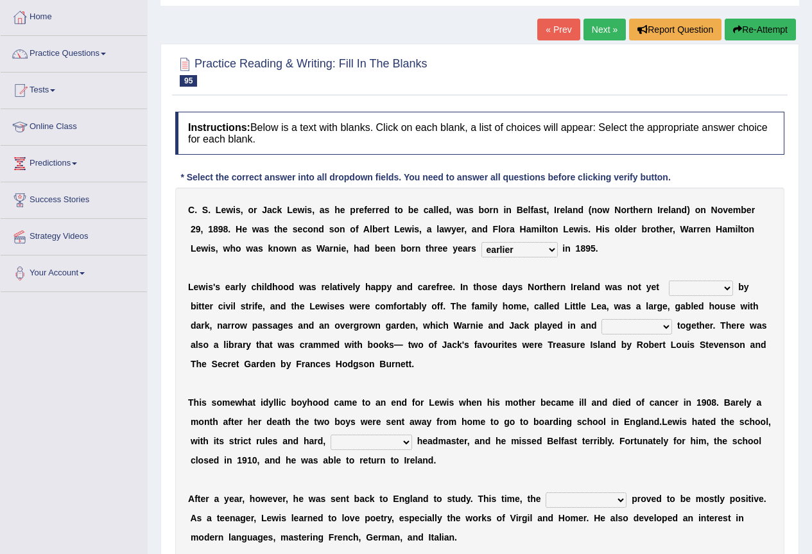
click at [702, 292] on select "doubted pestered bothered plagued" at bounding box center [701, 288] width 64 height 15
select select "plagued"
click at [669, 281] on select "doubted pestered bothered plagued" at bounding box center [701, 288] width 64 height 15
click at [710, 290] on select "doubted pestered bothered plagued" at bounding box center [701, 288] width 64 height 15
click at [710, 288] on select "doubted pestered bothered plagued" at bounding box center [701, 288] width 64 height 15
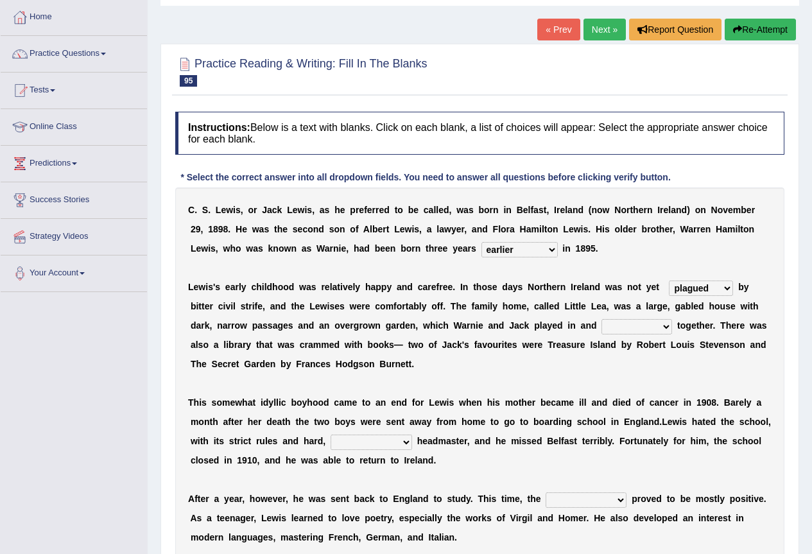
click at [640, 329] on select "watched explored inspired investigated" at bounding box center [637, 326] width 71 height 15
select select "watched"
click at [602, 319] on select "watched explored inspired investigated" at bounding box center [637, 326] width 71 height 15
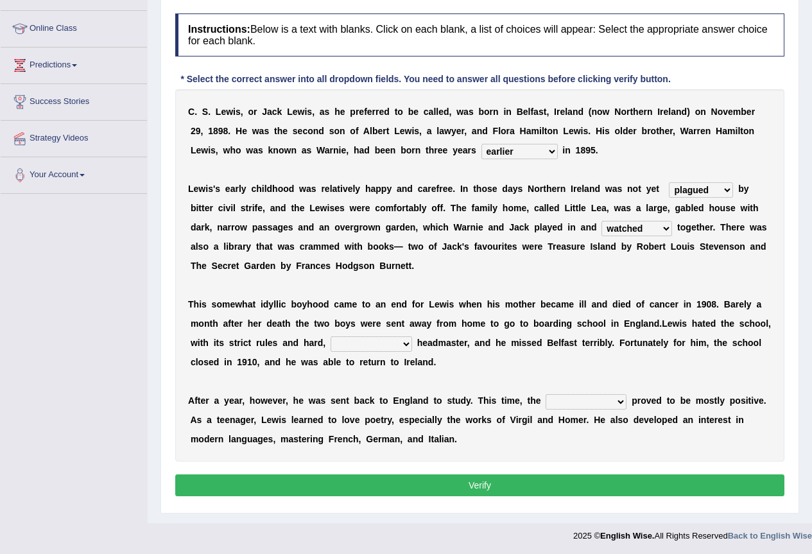
scroll to position [164, 0]
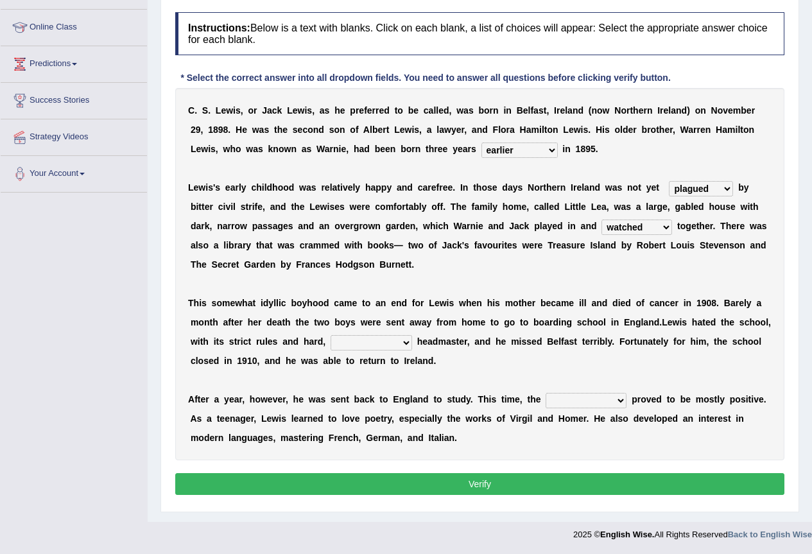
click at [397, 342] on select "unsympathetic careless desensitized deliberative" at bounding box center [372, 342] width 82 height 15
select select "unsympathetic"
click at [331, 335] on select "unsympathetic careless desensitized deliberative" at bounding box center [372, 342] width 82 height 15
click at [609, 397] on select "suffering understanding essence experience" at bounding box center [586, 400] width 81 height 15
select select "essence"
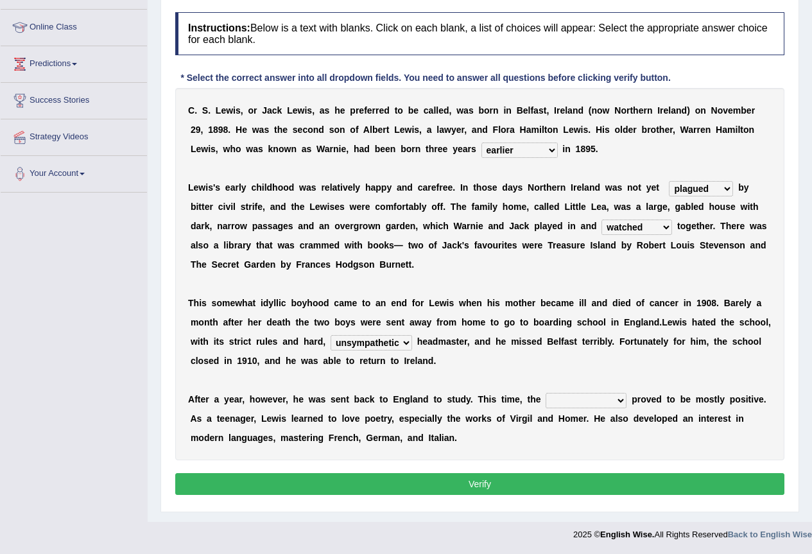
click at [546, 393] on select "suffering understanding essence experience" at bounding box center [586, 400] width 81 height 15
click at [461, 487] on button "Verify" at bounding box center [480, 484] width 610 height 22
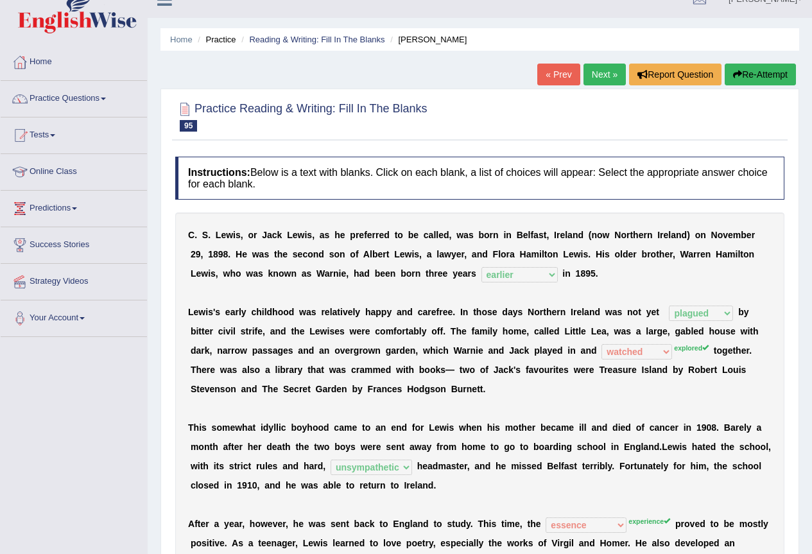
scroll to position [0, 0]
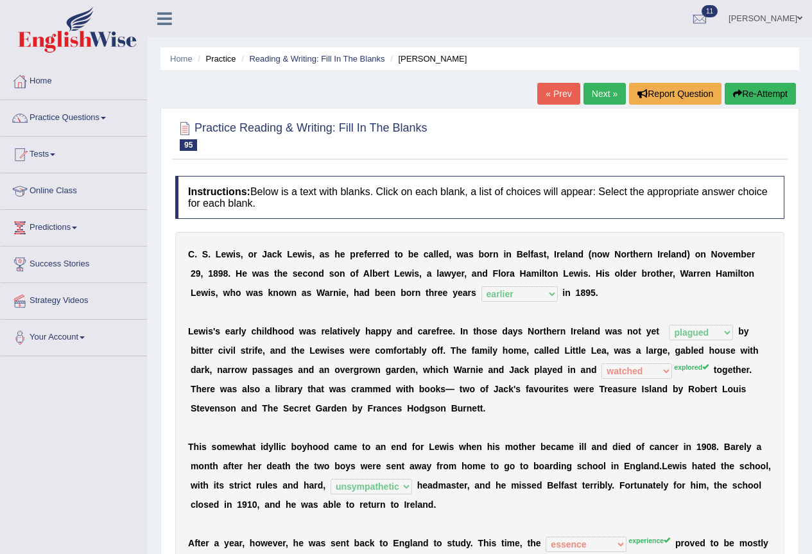
click at [754, 94] on button "Re-Attempt" at bounding box center [760, 94] width 71 height 22
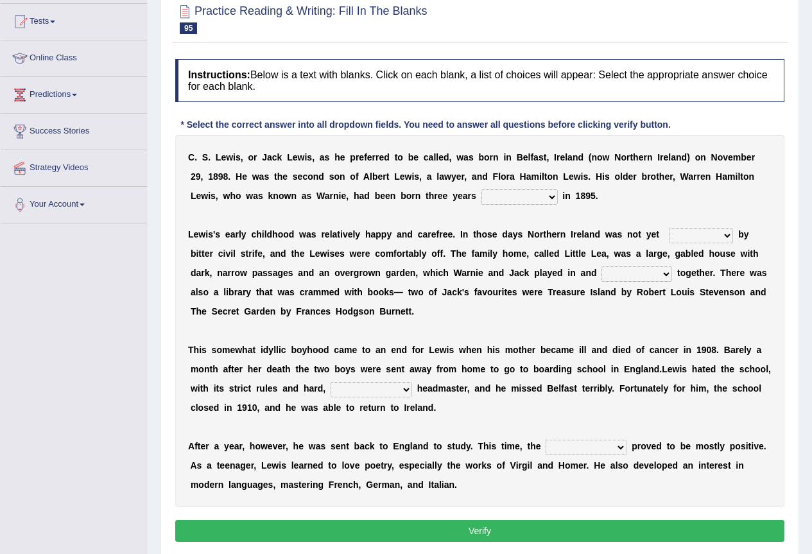
scroll to position [180, 0]
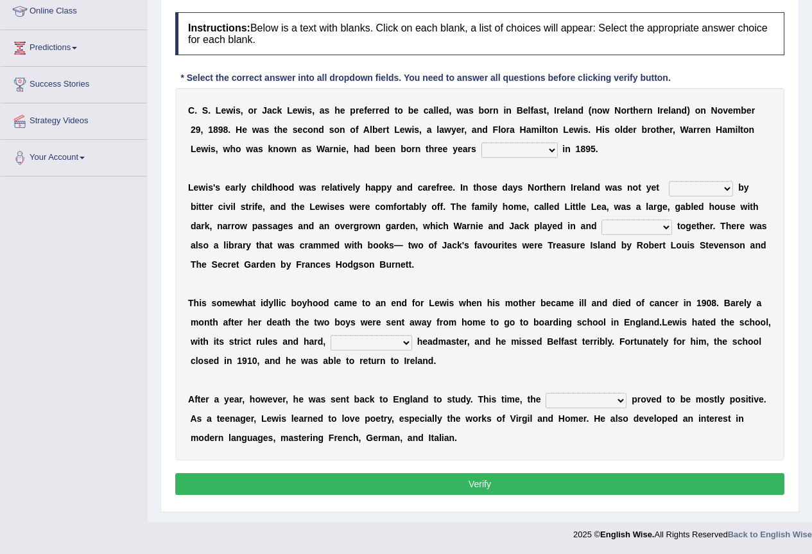
click at [582, 396] on select "suffering understanding essence experience" at bounding box center [586, 400] width 81 height 15
click at [540, 356] on div "C . S . L e w i s , o r J a c k L e w i s , a s h e p r e f e r r e d t o b e c…" at bounding box center [480, 274] width 610 height 373
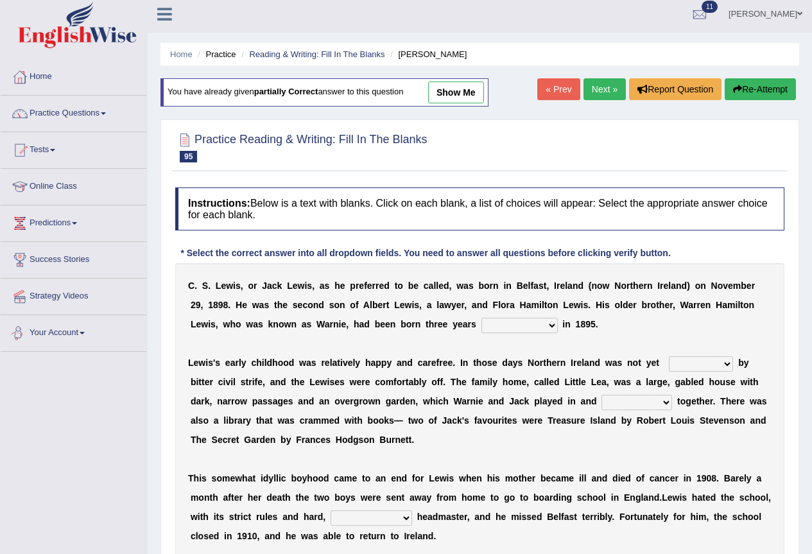
scroll to position [0, 0]
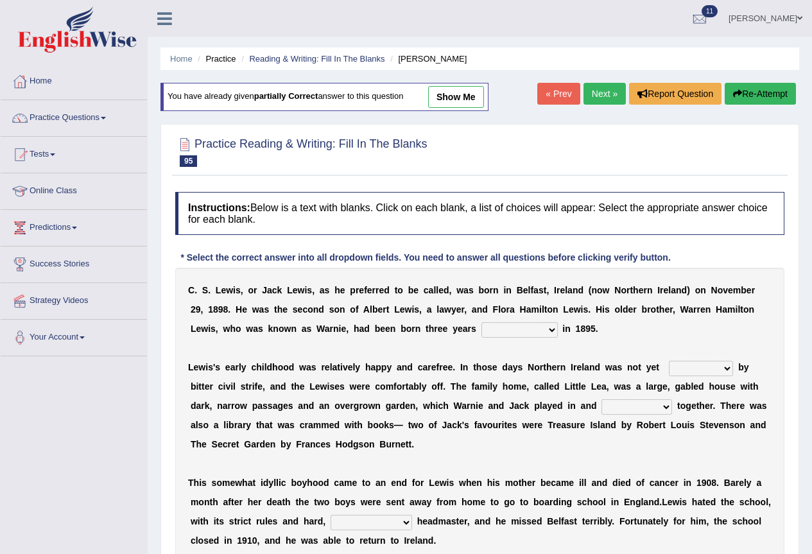
click at [548, 93] on link "« Prev" at bounding box center [559, 94] width 42 height 22
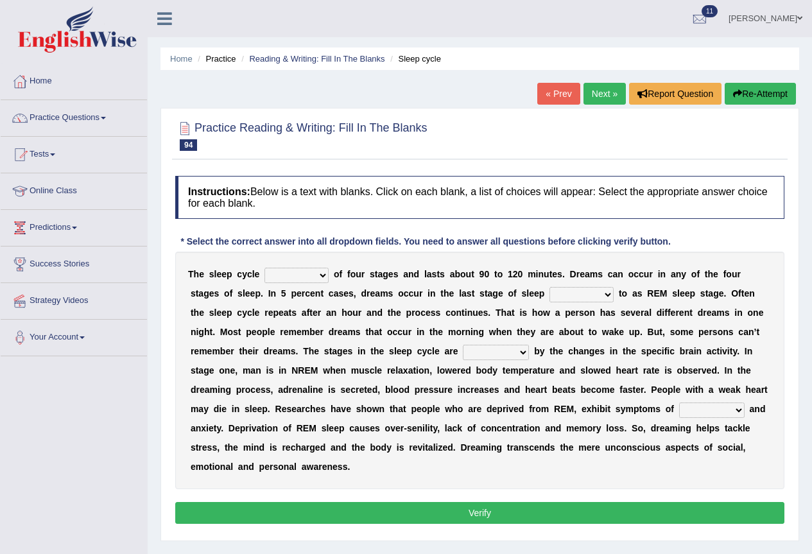
click at [307, 281] on select "comprises formalizes initiates speaks" at bounding box center [297, 275] width 64 height 15
select select "comprises"
click at [265, 268] on select "comprises formalizes initiates speaks" at bounding box center [297, 275] width 64 height 15
click at [590, 300] on select "differed addressed referred given" at bounding box center [582, 294] width 64 height 15
select select "referred"
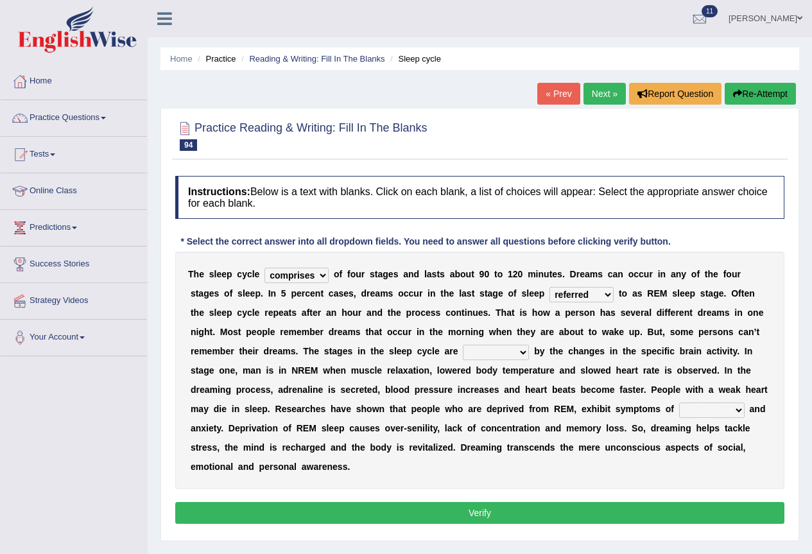
click at [550, 287] on select "differed addressed referred given" at bounding box center [582, 294] width 64 height 15
click at [507, 352] on select "organised recognised stirred linked" at bounding box center [496, 352] width 66 height 15
click at [463, 345] on select "organised recognised stirred linked" at bounding box center [496, 352] width 66 height 15
click at [503, 351] on select "organised recognised stirred linked" at bounding box center [496, 352] width 66 height 15
click at [463, 345] on select "organised recognised stirred linked" at bounding box center [496, 352] width 66 height 15
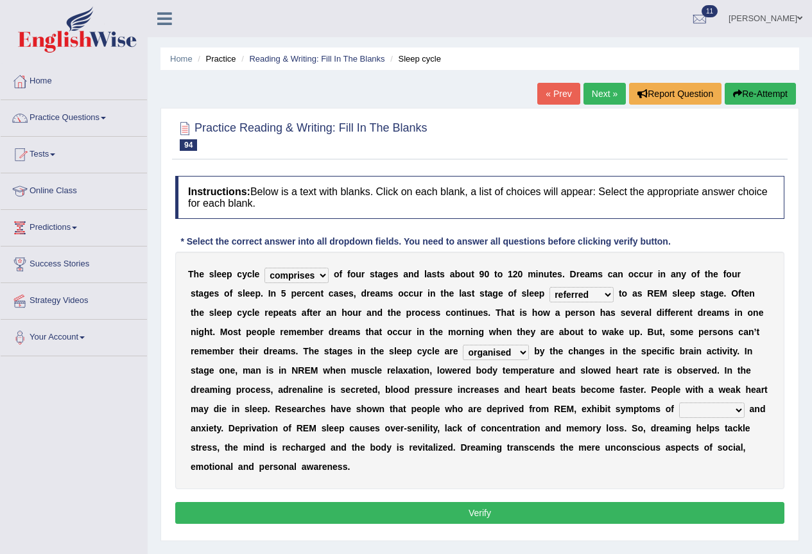
click at [511, 353] on select "organised recognised stirred linked" at bounding box center [496, 352] width 66 height 15
select select "recognised"
click at [463, 345] on select "organised recognised stirred linked" at bounding box center [496, 352] width 66 height 15
click at [714, 413] on select "emotions irritability desirability love" at bounding box center [713, 410] width 66 height 15
select select "emotions"
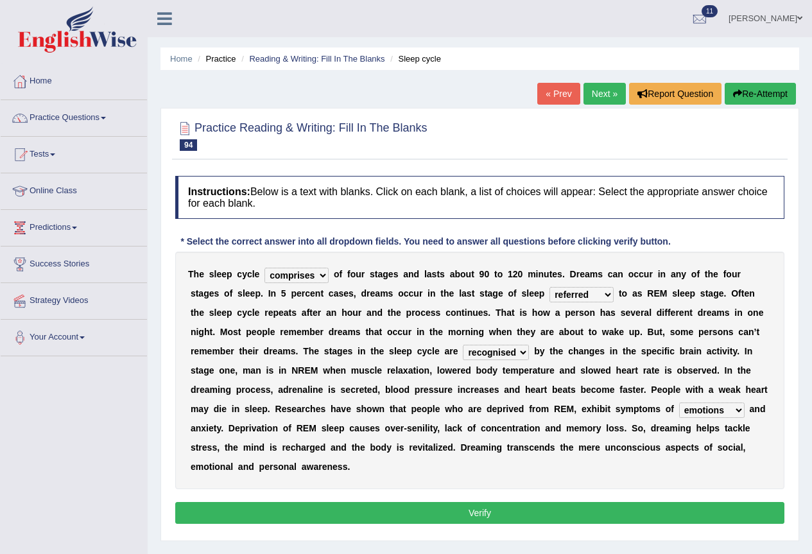
click at [680, 403] on select "emotions irritability desirability love" at bounding box center [713, 410] width 66 height 15
click at [490, 511] on button "Verify" at bounding box center [480, 513] width 610 height 22
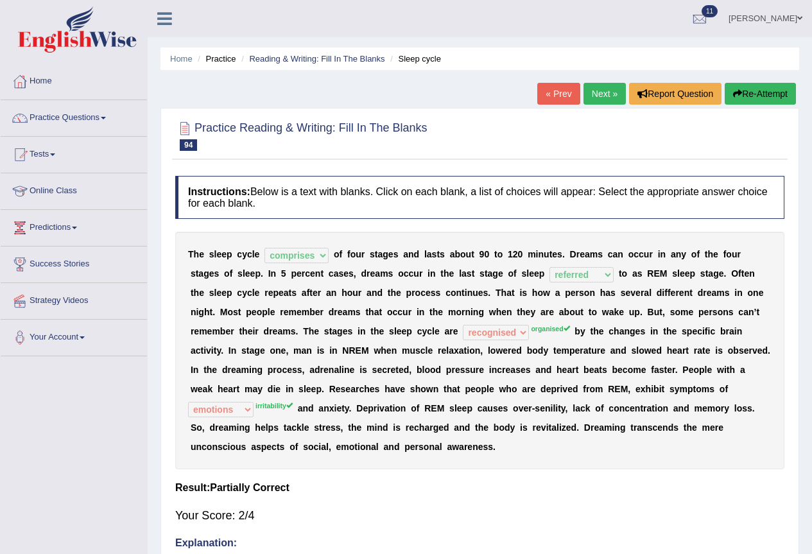
click at [560, 100] on link "« Prev" at bounding box center [559, 94] width 42 height 22
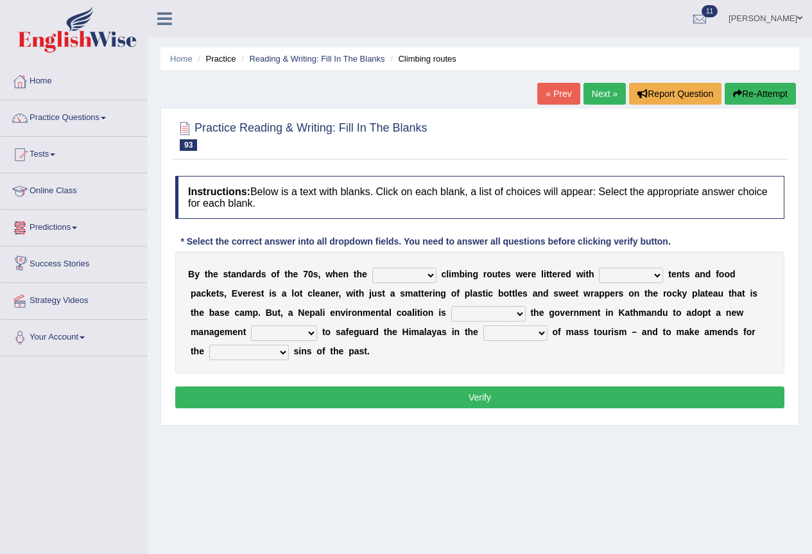
click at [428, 276] on select "main real true minor firm" at bounding box center [405, 275] width 64 height 15
select select "main"
click at [373, 268] on select "main real true minor firm" at bounding box center [405, 275] width 64 height 15
click at [636, 274] on select "huge discarded exhausted damaged small" at bounding box center [631, 275] width 64 height 15
select select "huge"
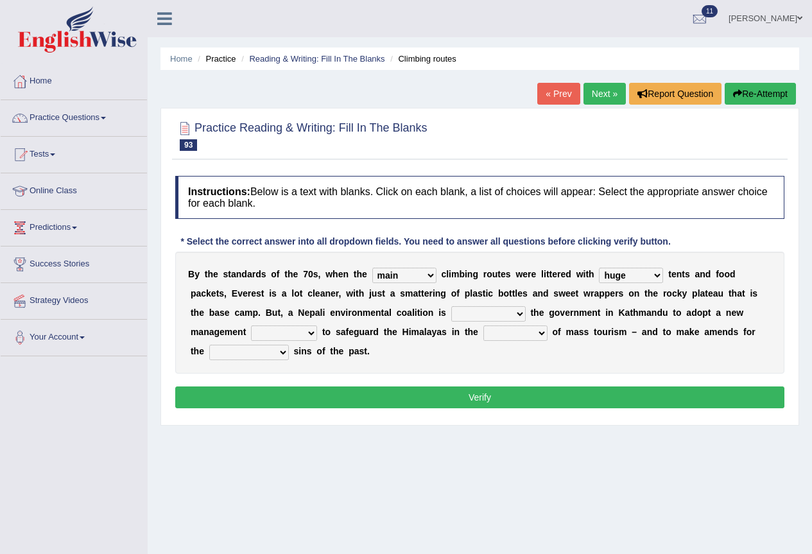
click at [599, 268] on select "huge discarded exhausted damaged small" at bounding box center [631, 275] width 64 height 15
click at [489, 315] on select "encouraging discouraging manipulating pressing stimulating" at bounding box center [489, 313] width 75 height 15
click at [452, 306] on select "encouraging discouraging manipulating pressing stimulating" at bounding box center [489, 313] width 75 height 15
click at [516, 311] on select "encouraging discouraging manipulating pressing stimulating" at bounding box center [489, 313] width 75 height 15
select select "encouraging"
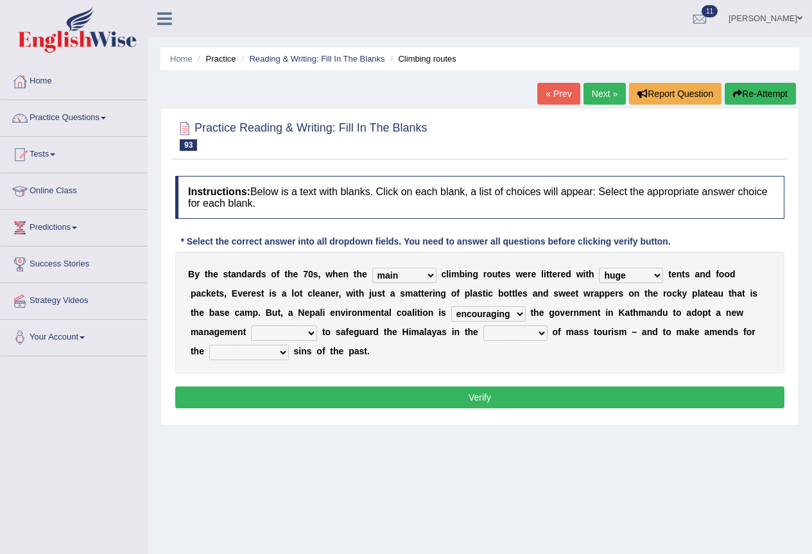
click at [452, 306] on select "encouraging discouraging manipulating pressing stimulating" at bounding box center [489, 313] width 75 height 15
click at [316, 335] on div "B y t h e s t a n d a r d s o f t h e 7 0 s , w h e n t h e main real true mino…" at bounding box center [480, 313] width 610 height 122
click at [304, 333] on select "method role technology plan plot" at bounding box center [284, 333] width 66 height 15
select select "plan"
click at [251, 326] on select "method role technology plan plot" at bounding box center [284, 333] width 66 height 15
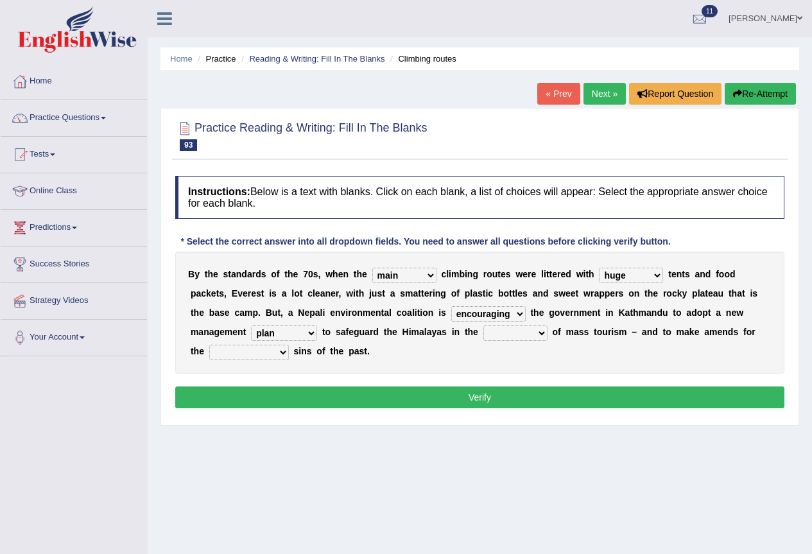
click at [301, 323] on div "B y t h e s t a n d a r d s o f t h e 7 0 s , w h e n t h e main real true mino…" at bounding box center [480, 313] width 610 height 122
click at [304, 336] on select "method role technology plan plot" at bounding box center [284, 333] width 66 height 15
click at [443, 380] on div "Instructions: Below is a text with blanks. Click on each blank, a list of choic…" at bounding box center [480, 294] width 616 height 249
click at [512, 333] on select "age eon year decade" at bounding box center [516, 333] width 64 height 15
select select "year"
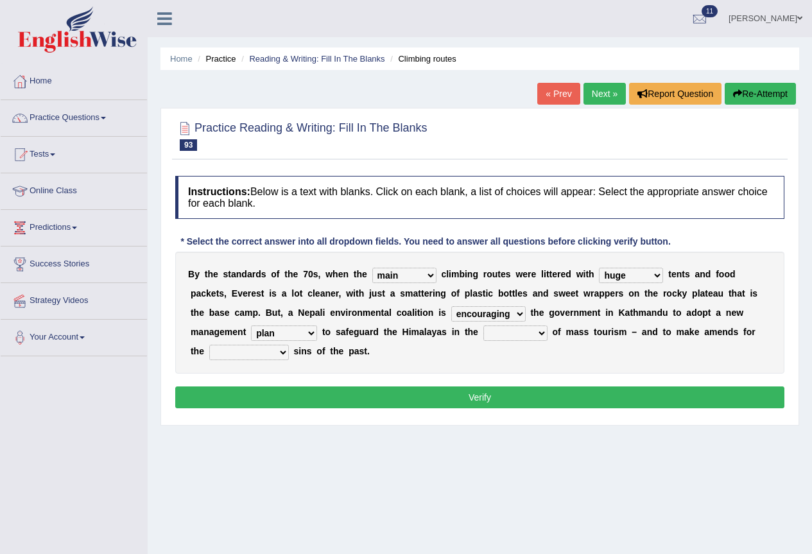
click at [484, 326] on select "age eon year decade" at bounding box center [516, 333] width 64 height 15
click at [262, 353] on select "biological environmental technological chronological factual" at bounding box center [249, 352] width 80 height 15
select select "environmental"
click at [209, 345] on select "biological environmental technological chronological factual" at bounding box center [249, 352] width 80 height 15
click at [516, 403] on button "Verify" at bounding box center [480, 398] width 610 height 22
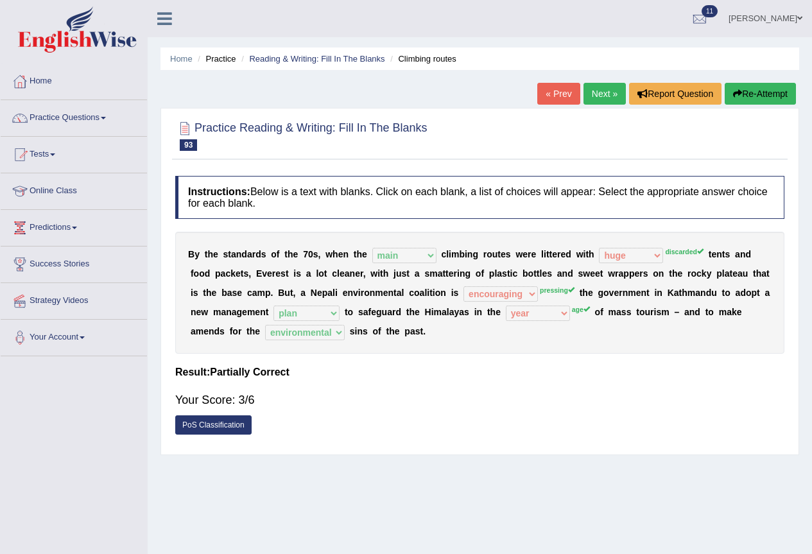
click at [51, 447] on div "Toggle navigation Home Practice Questions Speaking Practice Read Aloud Repeat S…" at bounding box center [406, 334] width 812 height 668
click at [563, 95] on link "« Prev" at bounding box center [559, 94] width 42 height 22
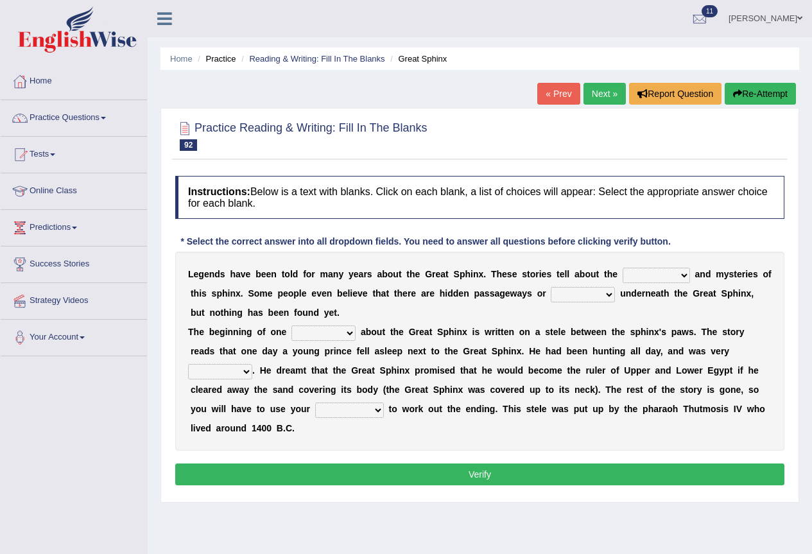
click at [669, 277] on select "abilities aptitudes capabilities gifts powers" at bounding box center [656, 275] width 67 height 15
select select "powers"
click at [623, 268] on select "abilities aptitudes capabilities gifts powers" at bounding box center [656, 275] width 67 height 15
click at [584, 299] on select "gallery rooms corridor entrance hall" at bounding box center [583, 294] width 64 height 15
select select "hall"
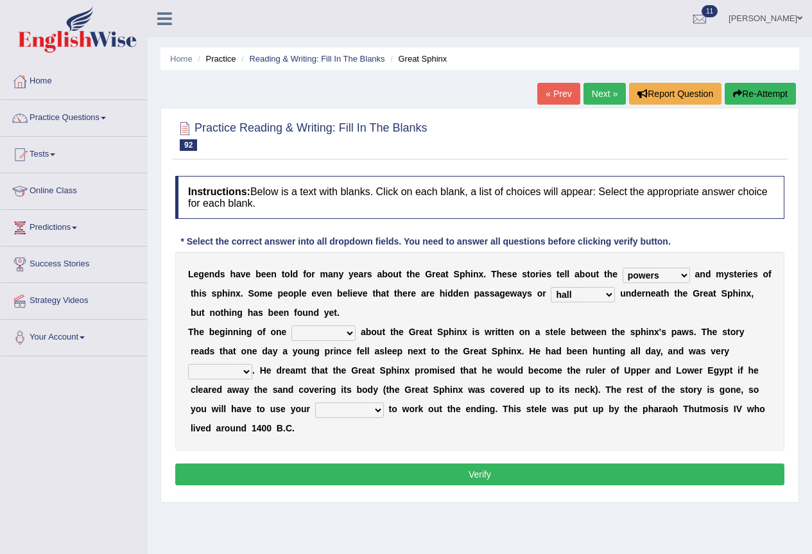
click at [551, 287] on select "gallery rooms corridor entrance hall" at bounding box center [583, 294] width 64 height 15
click at [312, 333] on select "novel book story tale record" at bounding box center [324, 333] width 64 height 15
select select "story"
click at [292, 326] on select "novel book story tale record" at bounding box center [324, 333] width 64 height 15
click at [234, 369] on select "angry rude jealous sad tired" at bounding box center [220, 371] width 64 height 15
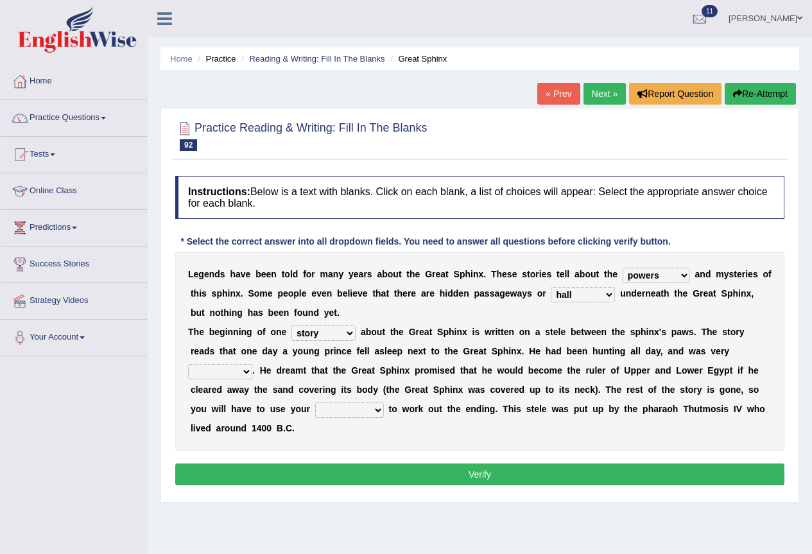
select select "tired"
click at [188, 364] on select "angry rude jealous sad tired" at bounding box center [220, 371] width 64 height 15
click at [338, 411] on select "intelligence notion imagination creation congnition" at bounding box center [349, 410] width 69 height 15
select select "creation"
click at [315, 403] on select "intelligence notion imagination creation congnition" at bounding box center [349, 410] width 69 height 15
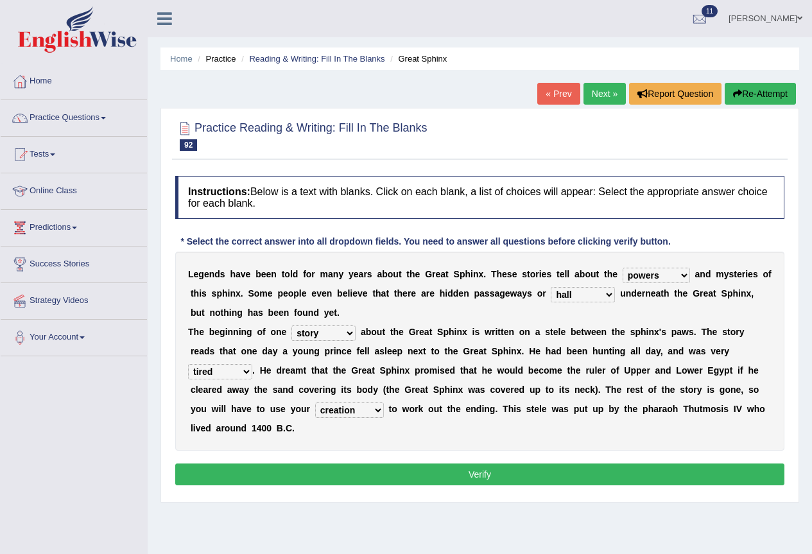
click at [433, 464] on button "Verify" at bounding box center [480, 475] width 610 height 22
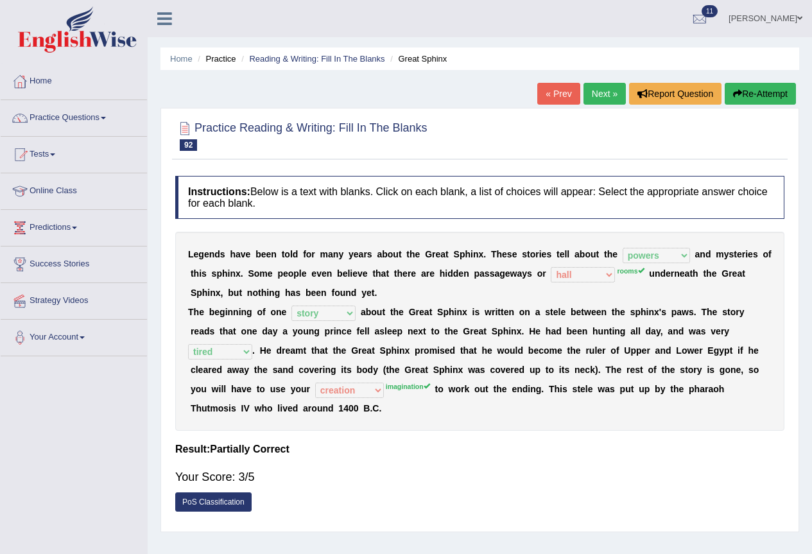
click at [558, 95] on link "« Prev" at bounding box center [559, 94] width 42 height 22
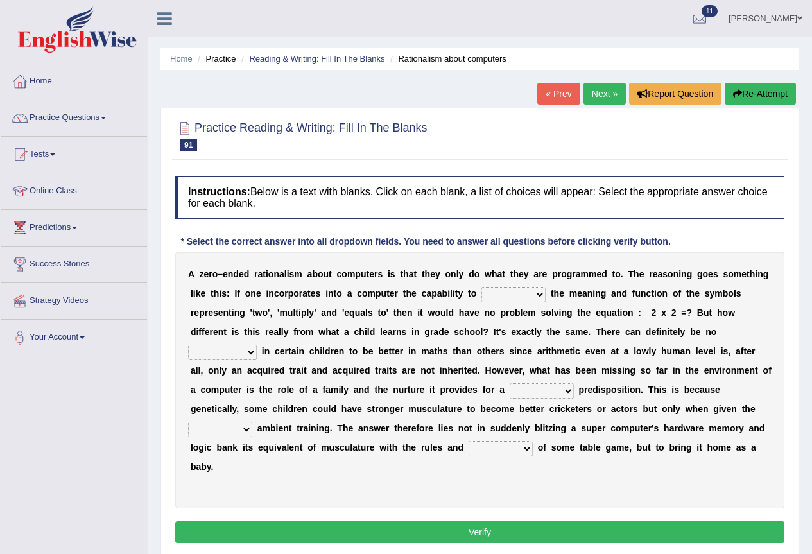
drag, startPoint x: 524, startPoint y: 294, endPoint x: 531, endPoint y: 295, distance: 7.1
click at [524, 294] on select "arrange recognize explain discuss" at bounding box center [514, 294] width 64 height 15
click at [807, 333] on div "Home Practice Reading & Writing: Fill In The Blanks Rationalism about computers…" at bounding box center [480, 321] width 665 height 642
click at [517, 293] on select "arrange recognize explain discuss" at bounding box center [514, 294] width 64 height 15
select select "recognize"
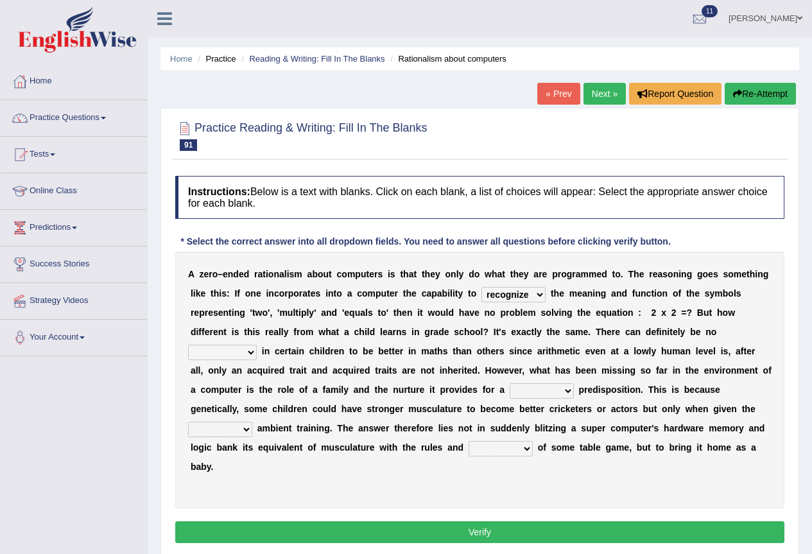
click at [482, 287] on select "arrange recognize explain discuss" at bounding box center [514, 294] width 64 height 15
click at [232, 351] on select "force propensity compulsion necessity" at bounding box center [222, 352] width 69 height 15
select select "compulsion"
click at [188, 345] on select "force propensity compulsion necessity" at bounding box center [222, 352] width 69 height 15
click at [566, 392] on select "certain desirable potential necessary" at bounding box center [542, 390] width 64 height 15
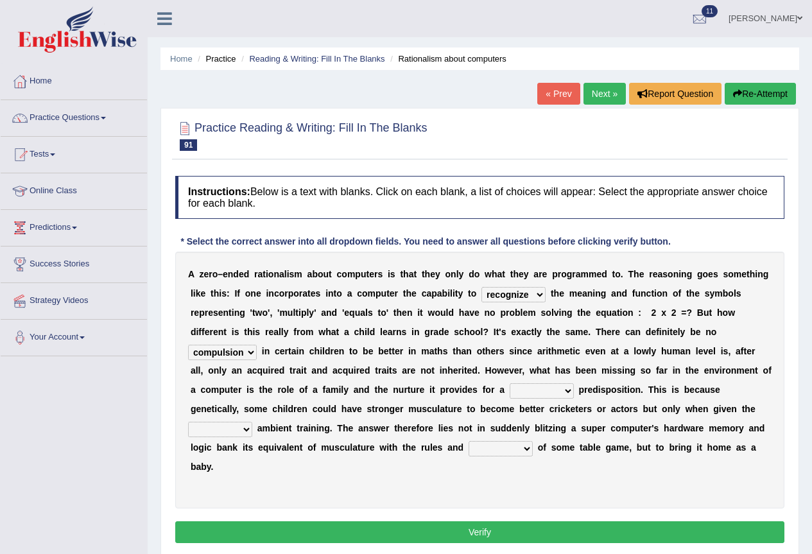
select select "certain"
click at [510, 383] on select "certain desirable potential necessary" at bounding box center [542, 390] width 64 height 15
click at [214, 425] on select "necessary desirable certain potential" at bounding box center [220, 429] width 64 height 15
select select "certain"
click at [188, 422] on select "necessary desirable certain potential" at bounding box center [220, 429] width 64 height 15
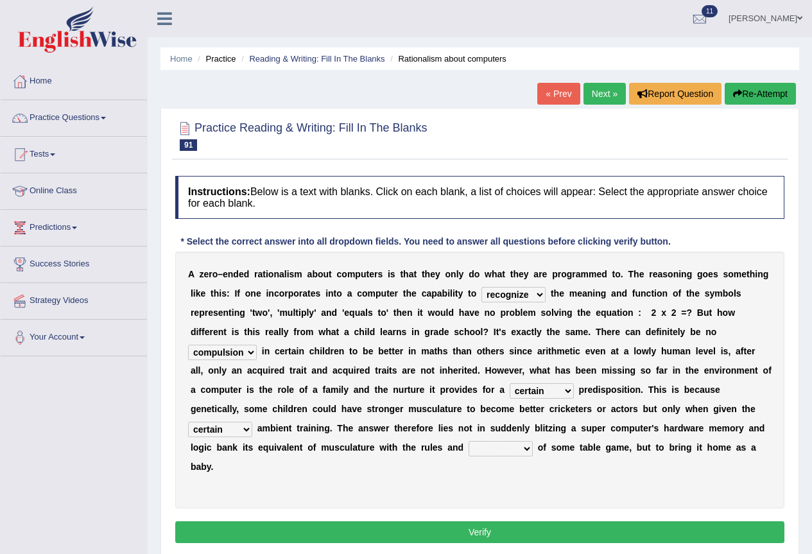
click at [558, 392] on select "certain desirable potential necessary" at bounding box center [542, 390] width 64 height 15
select select "necessary"
click at [510, 383] on select "certain desirable potential necessary" at bounding box center [542, 390] width 64 height 15
click at [490, 453] on select "practices principles rhymes strategies" at bounding box center [501, 448] width 64 height 15
select select "strategies"
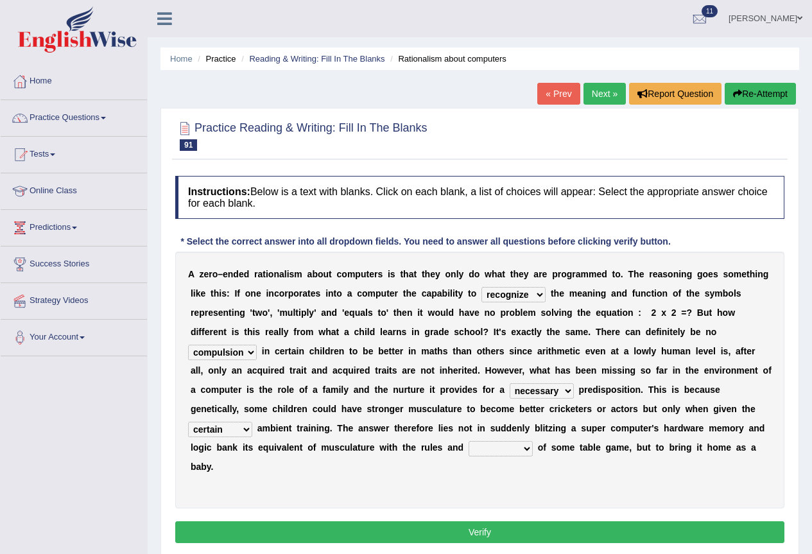
click at [469, 441] on select "practices principles rhymes strategies" at bounding box center [501, 448] width 64 height 15
click at [514, 530] on button "Verify" at bounding box center [480, 533] width 610 height 22
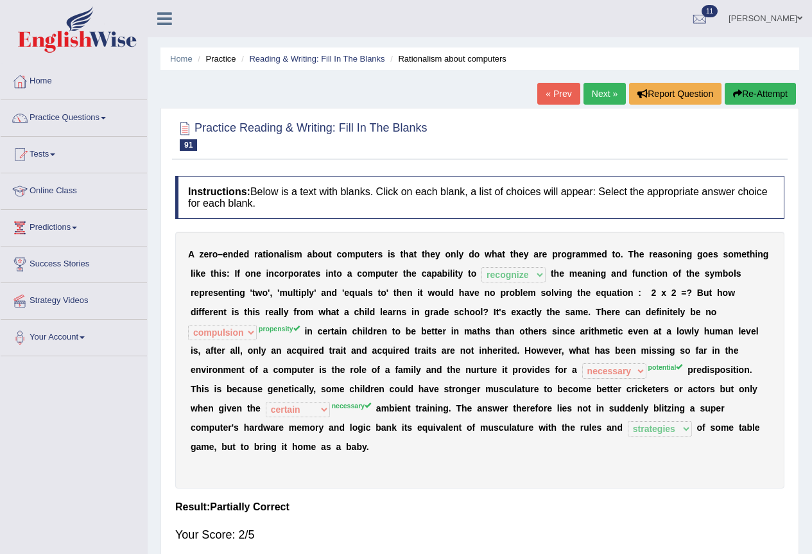
click at [552, 98] on link "« Prev" at bounding box center [559, 94] width 42 height 22
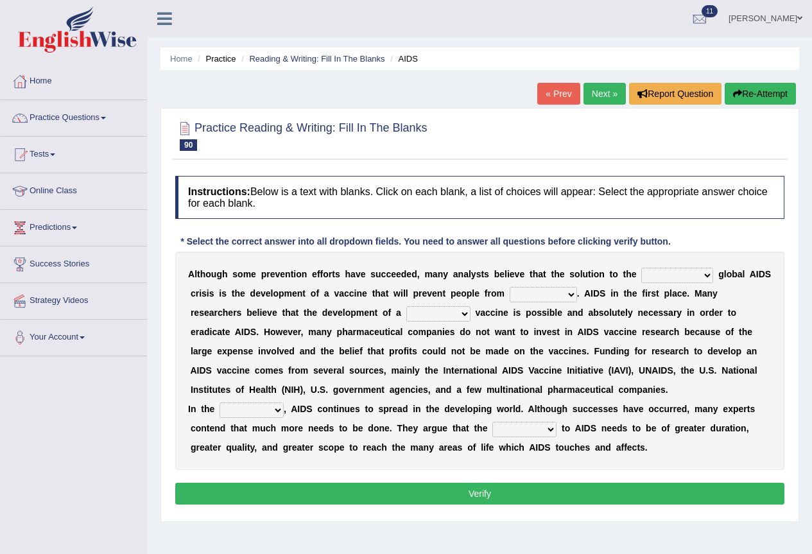
click at [677, 269] on select "first next intermediate important ultimate" at bounding box center [678, 275] width 72 height 15
select select "important"
click at [642, 268] on select "first next intermediate important ultimate" at bounding box center [678, 275] width 72 height 15
click at [538, 301] on select "passing repelling contracting suffering useful" at bounding box center [543, 294] width 67 height 15
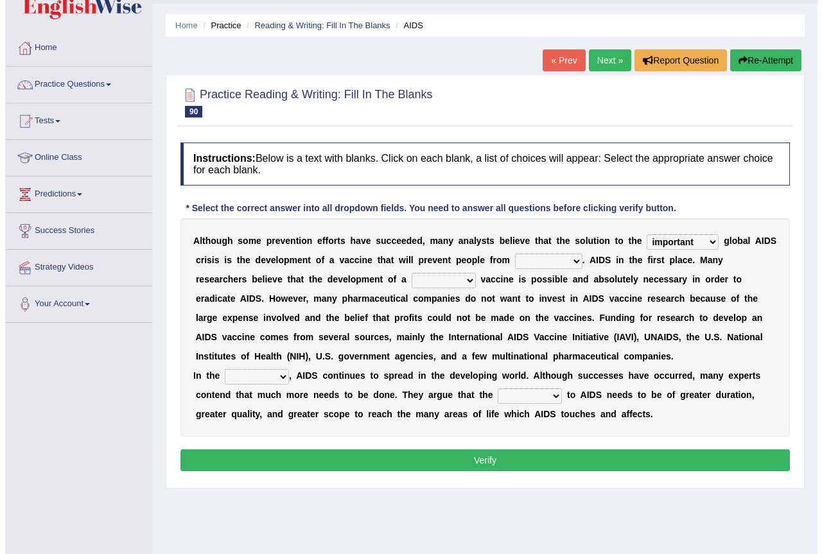
scroll to position [64, 0]
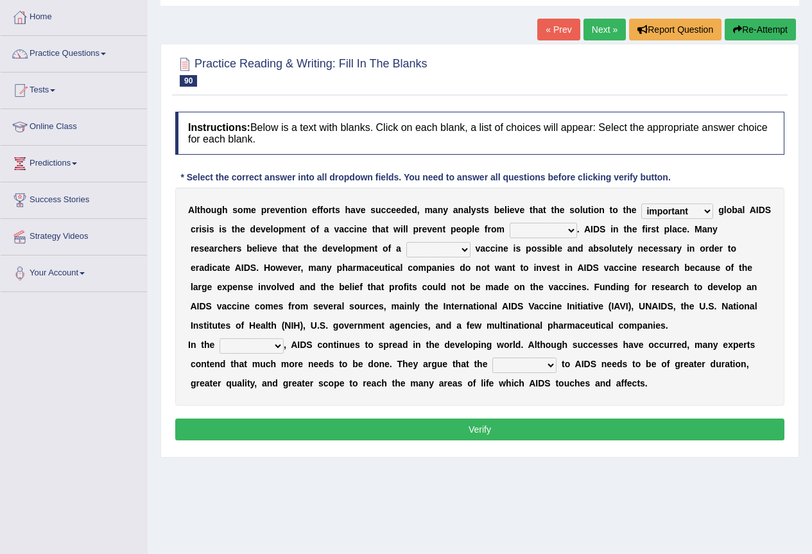
click at [532, 237] on select "passing repelling contracting suffering useful" at bounding box center [543, 230] width 67 height 15
select select "useful"
click at [510, 223] on select "passing repelling contracting suffering useful" at bounding box center [543, 230] width 67 height 15
click at [453, 244] on select "remedial curative antidote preventive corrective" at bounding box center [439, 249] width 64 height 15
select select "remedial"
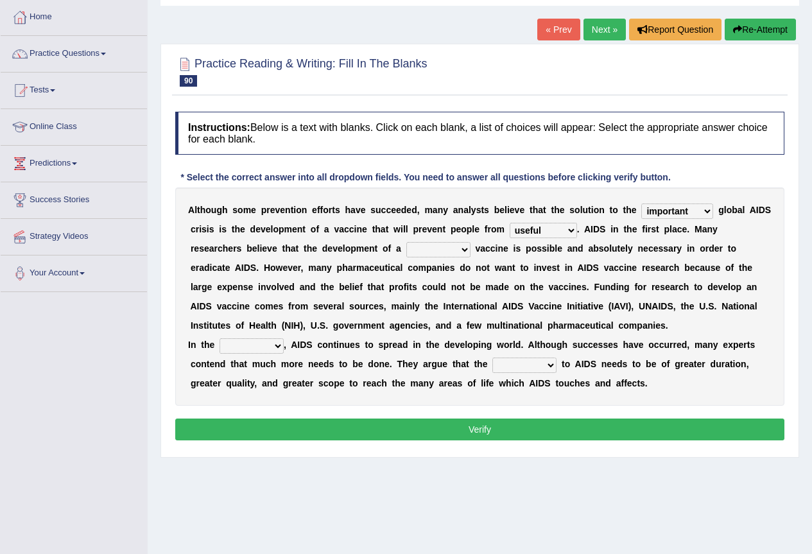
click at [407, 242] on select "remedial curative antidote preventive corrective" at bounding box center [439, 249] width 64 height 15
click at [447, 243] on select "remedial curative antidote preventive corrective" at bounding box center [439, 249] width 64 height 15
click at [485, 475] on div "Home Practice Reading & Writing: Fill In The Blanks AIDS « Prev Next » Report Q…" at bounding box center [480, 257] width 665 height 642
click at [261, 360] on b "u" at bounding box center [263, 364] width 6 height 10
click at [263, 346] on select "interim ultimate period instance meanwhile" at bounding box center [252, 345] width 64 height 15
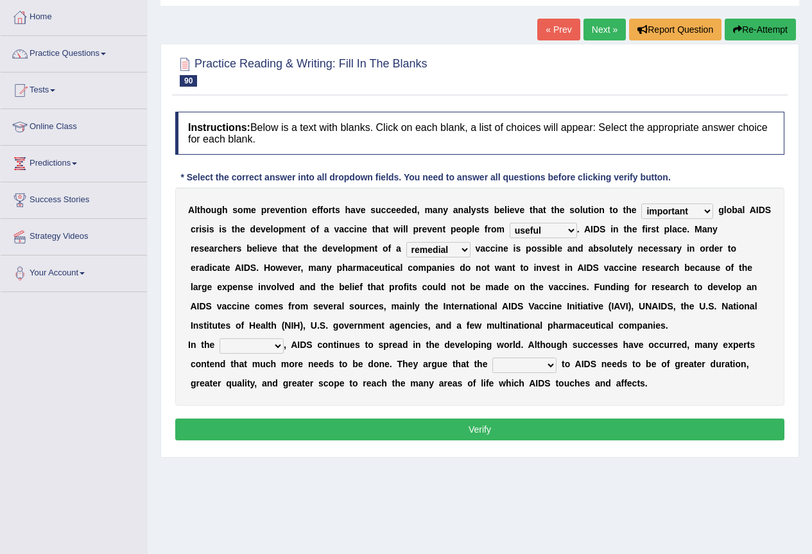
select select "period"
click at [220, 338] on select "interim ultimate period instance meanwhile" at bounding box center [252, 345] width 64 height 15
click at [527, 362] on select "answer response cure prevention reply" at bounding box center [525, 365] width 64 height 15
select select "response"
click at [493, 358] on select "answer response cure prevention reply" at bounding box center [525, 365] width 64 height 15
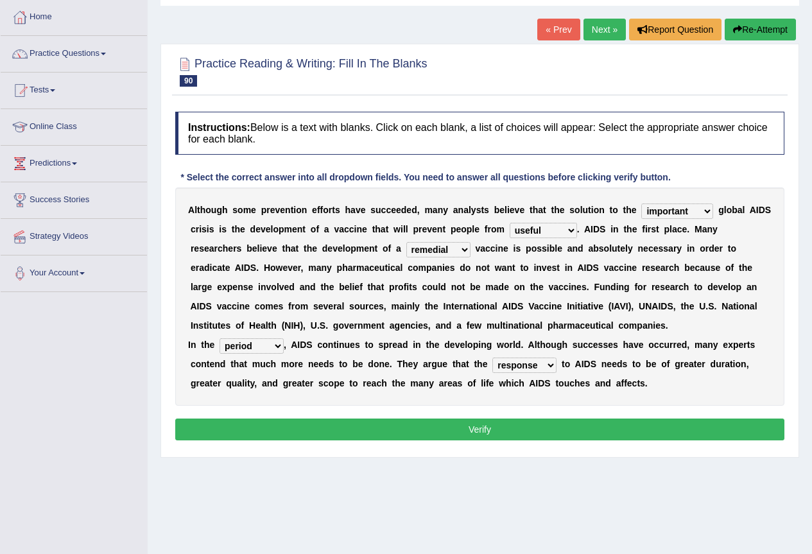
click at [508, 432] on button "Verify" at bounding box center [480, 430] width 610 height 22
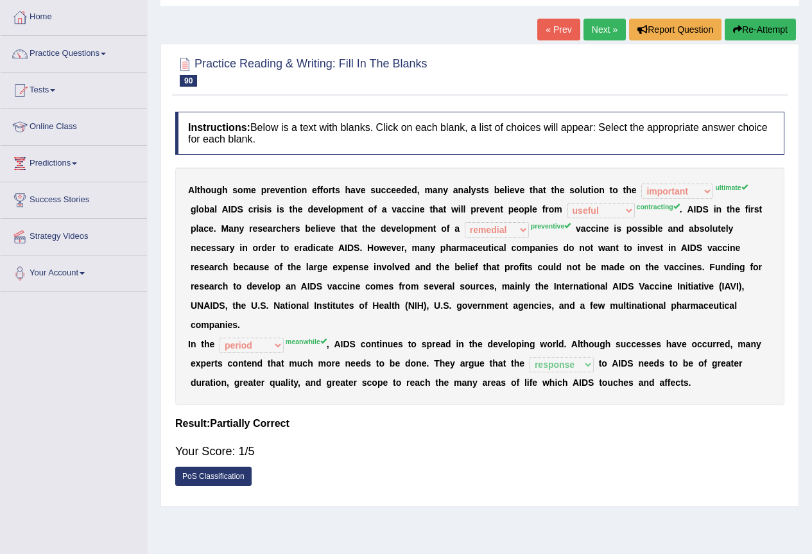
click at [218, 478] on link "PoS Classification" at bounding box center [213, 476] width 76 height 19
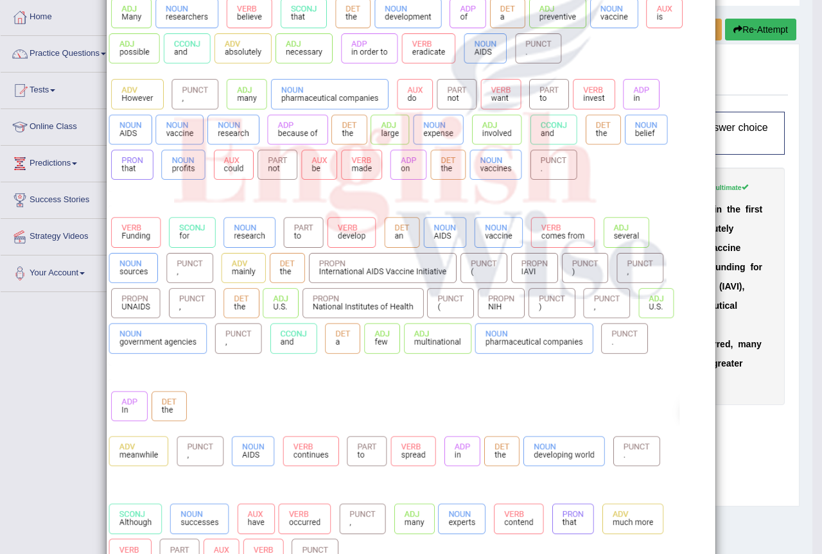
scroll to position [438, 0]
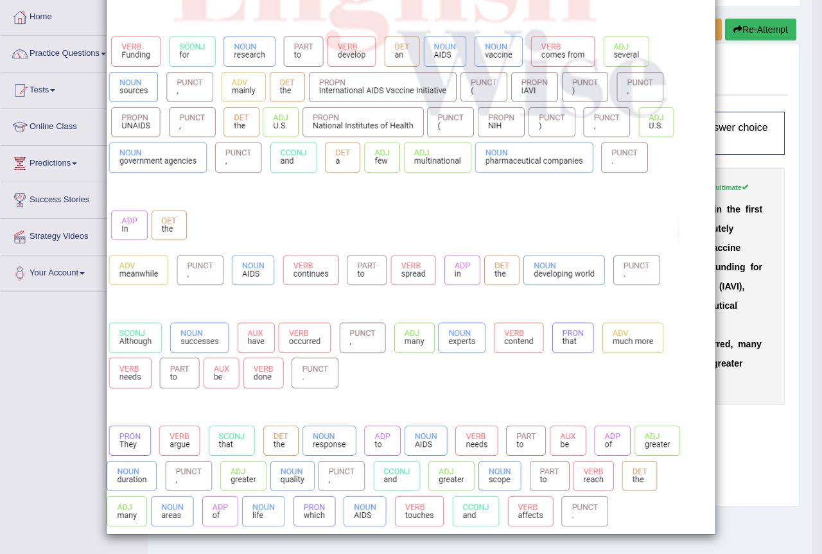
click at [40, 471] on div "×" at bounding box center [411, 58] width 822 height 954
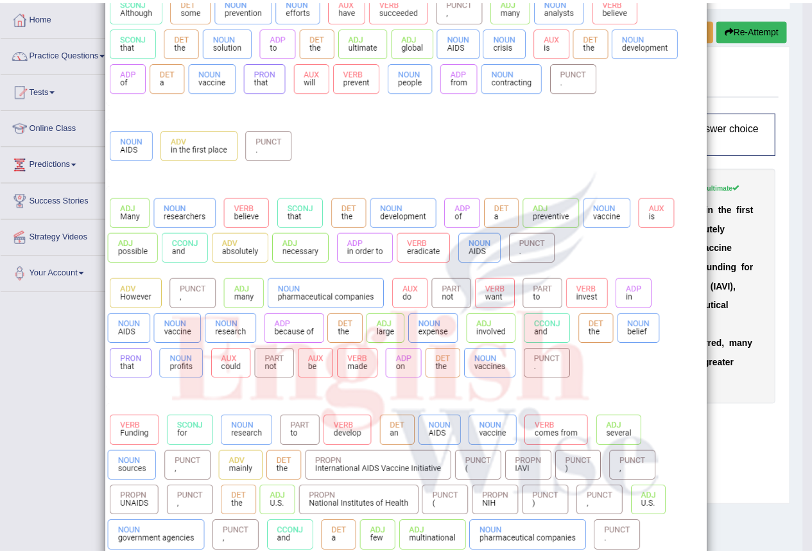
scroll to position [0, 0]
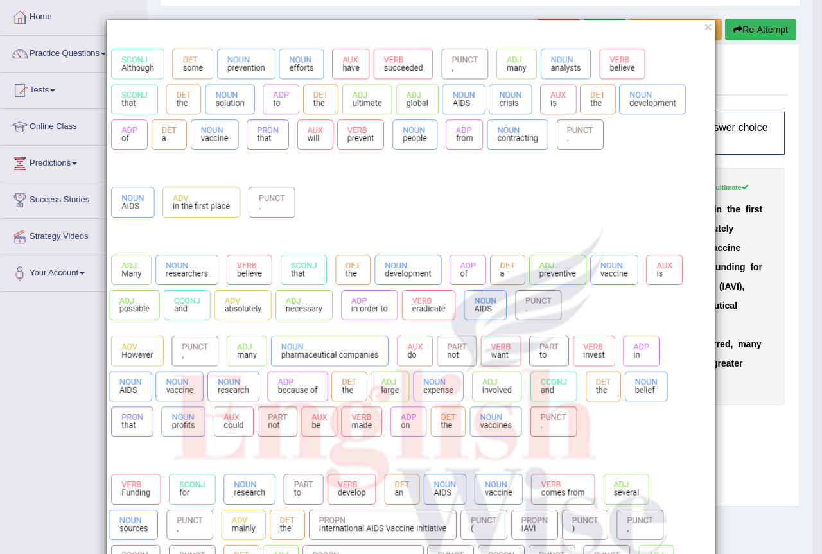
click at [83, 376] on div "×" at bounding box center [411, 496] width 822 height 954
click at [705, 27] on button "×" at bounding box center [709, 26] width 8 height 13
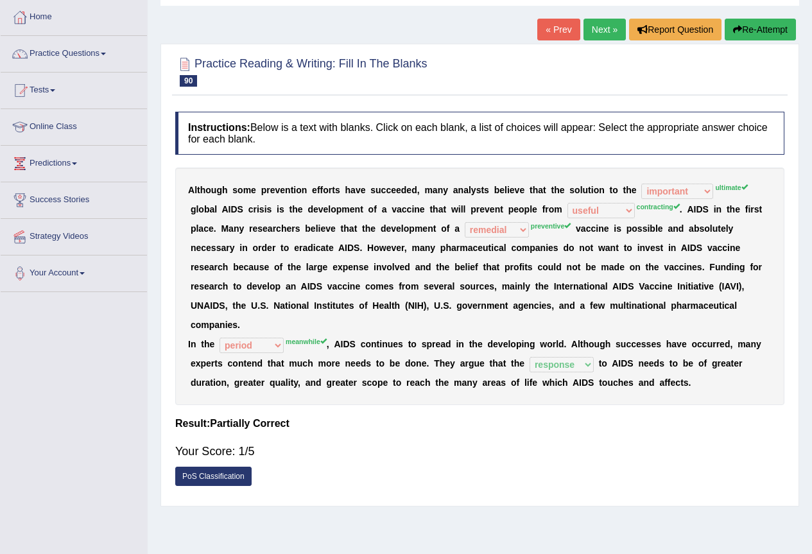
click at [246, 476] on link "PoS Classification" at bounding box center [213, 476] width 76 height 19
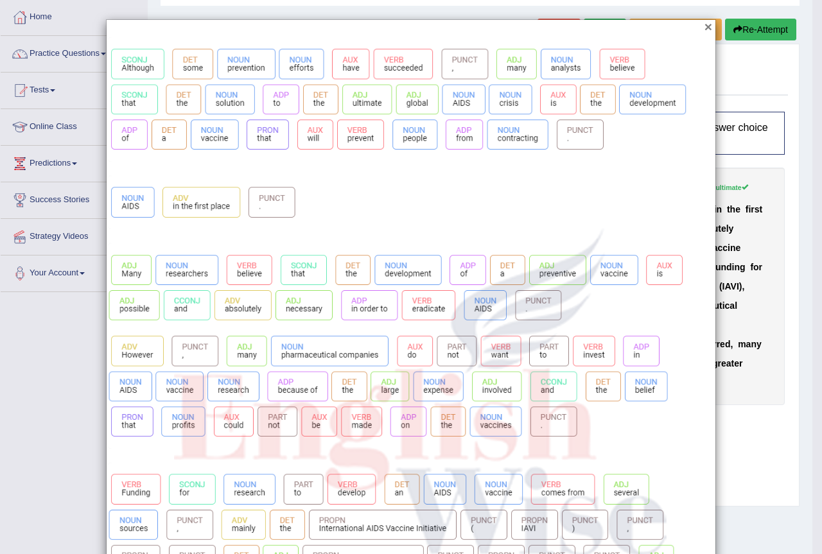
click at [705, 30] on button "×" at bounding box center [709, 26] width 8 height 13
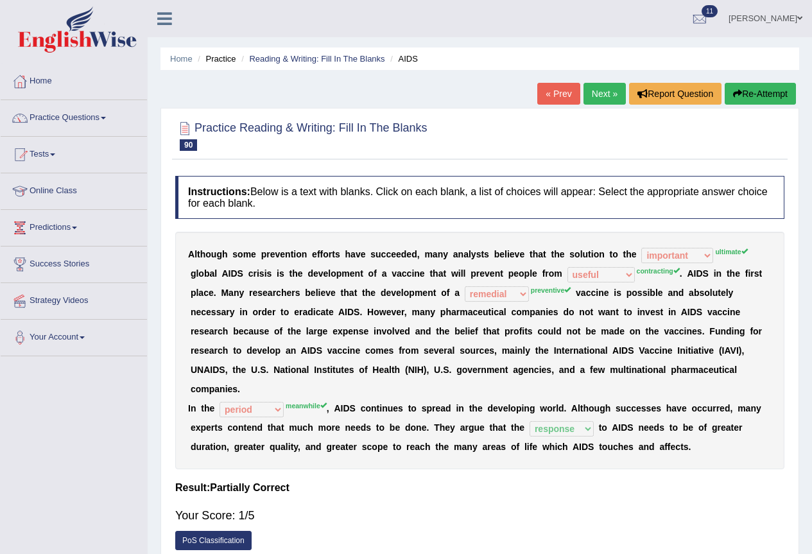
click at [546, 89] on link "« Prev" at bounding box center [559, 94] width 42 height 22
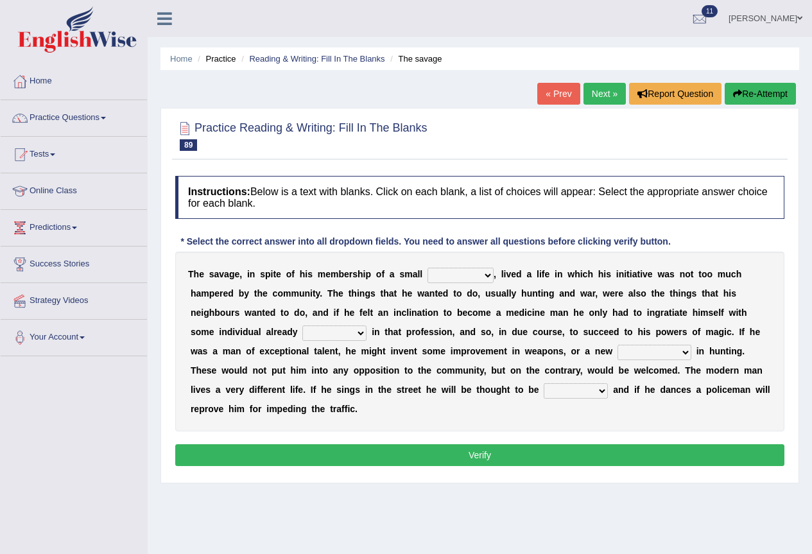
click at [461, 275] on select "families kingdom community country" at bounding box center [461, 275] width 66 height 15
select select "families"
click at [428, 268] on select "families kingdom community country" at bounding box center [461, 275] width 66 height 15
click at [337, 338] on select "ignorant duped joined eminent" at bounding box center [335, 333] width 64 height 15
select select "joined"
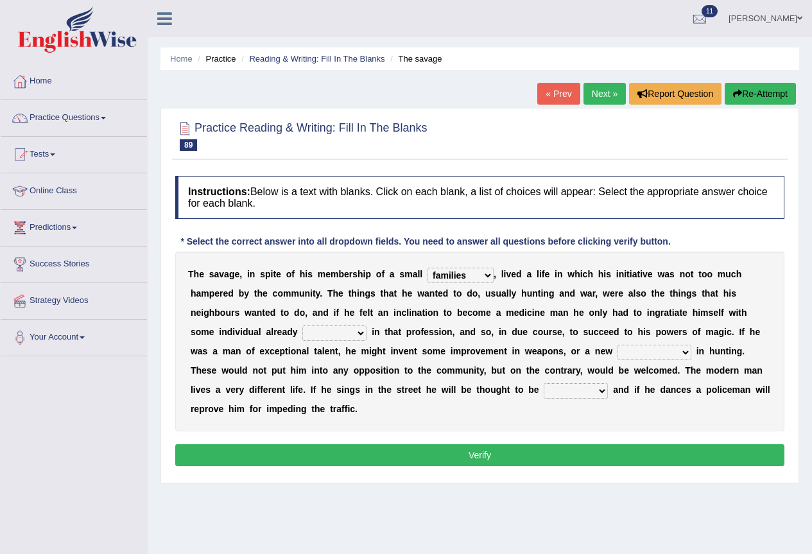
click at [303, 326] on select "ignorant duped joined eminent" at bounding box center [335, 333] width 64 height 15
click at [647, 353] on select "skill technology management device" at bounding box center [655, 352] width 74 height 15
select select "skill"
click at [618, 345] on select "skill technology management device" at bounding box center [655, 352] width 74 height 15
click at [570, 384] on select "sinning drunk childlike singer" at bounding box center [576, 390] width 64 height 15
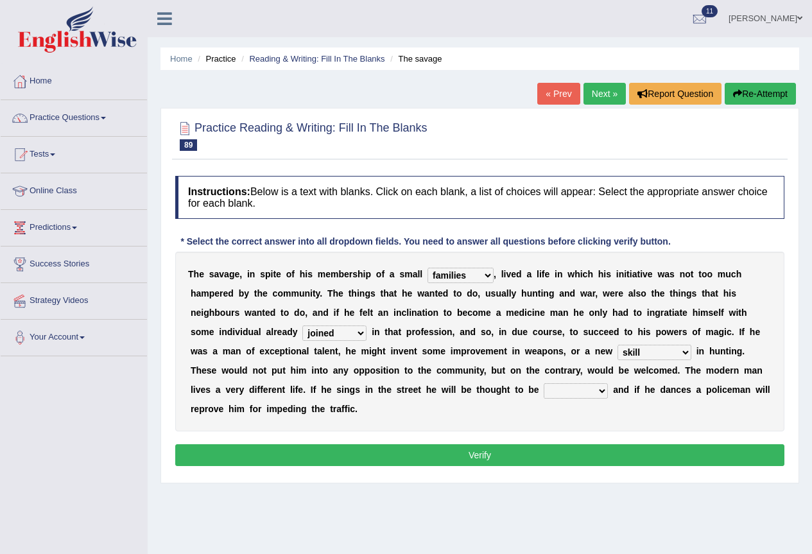
select select "singer"
click at [544, 383] on select "sinning drunk childlike singer" at bounding box center [576, 390] width 64 height 15
click at [529, 446] on button "Verify" at bounding box center [480, 455] width 610 height 22
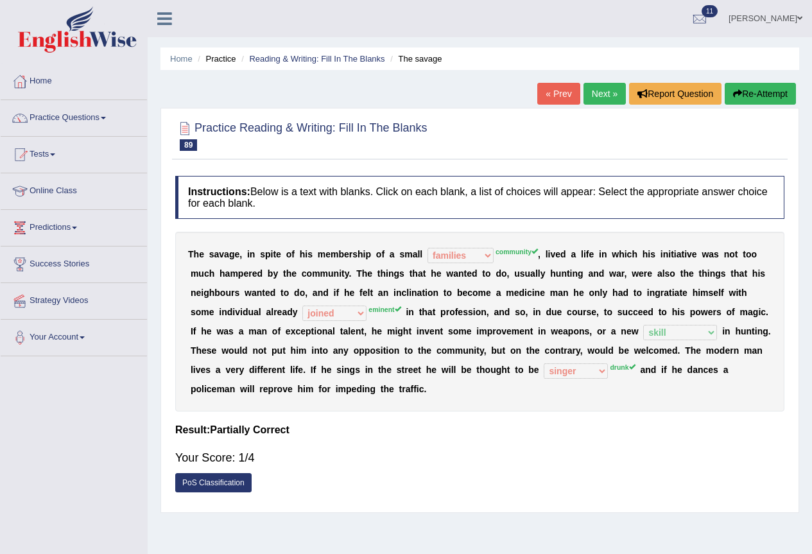
click at [560, 84] on link "« Prev" at bounding box center [559, 94] width 42 height 22
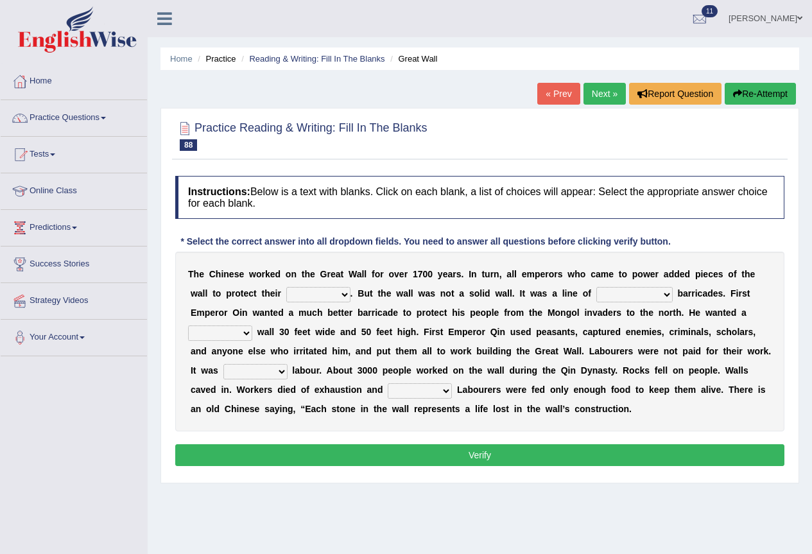
click at [331, 299] on select "families society dynasties country" at bounding box center [318, 294] width 64 height 15
select select "dynasties"
click at [286, 287] on select "families society dynasties country" at bounding box center [318, 294] width 64 height 15
click at [633, 295] on select "divided disconnected joined made" at bounding box center [635, 294] width 76 height 15
click at [656, 303] on div "T h e C h i n e s e w o r k e d o n t h e G r e a t W a l l f o r o v e r 1 7 0…" at bounding box center [480, 342] width 610 height 180
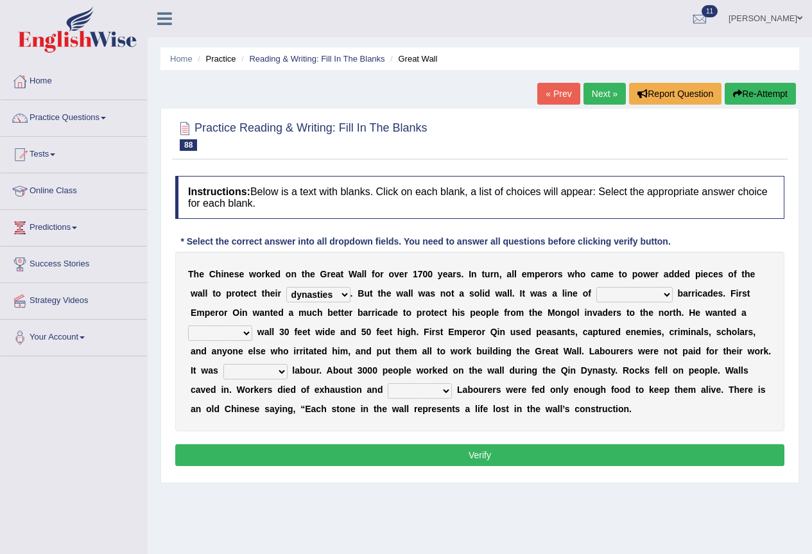
click at [655, 295] on select "divided disconnected joined made" at bounding box center [635, 294] width 76 height 15
select select "joined"
click at [597, 287] on select "divided disconnected joined made" at bounding box center [635, 294] width 76 height 15
click at [233, 335] on select "strong ideal sound perfect" at bounding box center [220, 333] width 64 height 15
select select "strong"
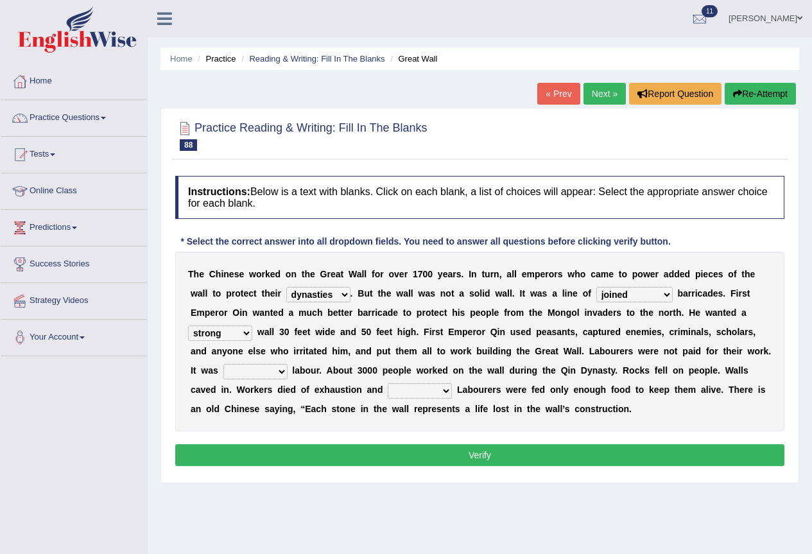
click at [188, 326] on select "strong ideal sound perfect" at bounding box center [220, 333] width 64 height 15
click at [256, 373] on select "slave captive victim servant" at bounding box center [256, 371] width 64 height 15
select select "slave"
click at [224, 364] on select "slave captive victim servant" at bounding box center [256, 371] width 64 height 15
click at [401, 394] on select "disease virus epidemic fever" at bounding box center [420, 390] width 64 height 15
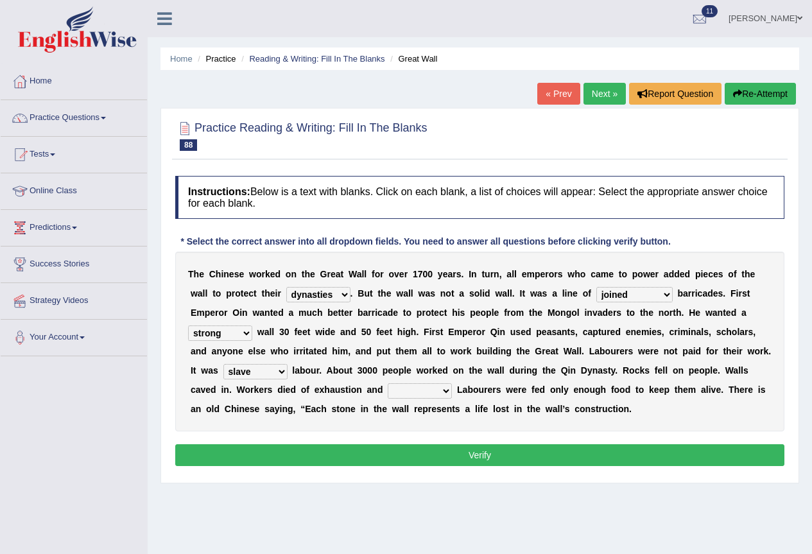
select select "fever"
click at [388, 383] on select "disease virus epidemic fever" at bounding box center [420, 390] width 64 height 15
click at [492, 448] on button "Verify" at bounding box center [480, 455] width 610 height 22
